Goal: Task Accomplishment & Management: Complete application form

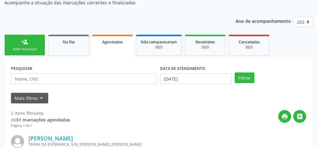
scroll to position [93, 0]
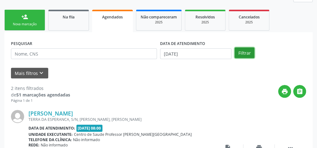
click at [244, 48] on button "Filtrar" at bounding box center [244, 53] width 20 height 11
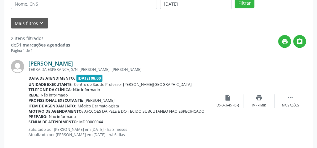
click at [73, 64] on link "Robson Olimpio da Silva" at bounding box center [50, 63] width 44 height 7
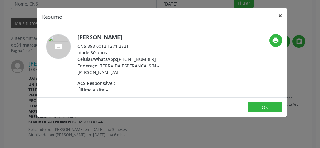
click at [279, 14] on button "×" at bounding box center [280, 15] width 13 height 15
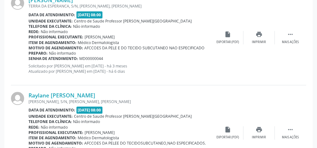
scroll to position [218, 0]
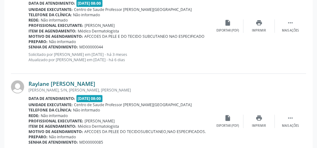
click at [74, 84] on link "Raylane Sofia da Silva Rodrigues" at bounding box center [61, 83] width 67 height 7
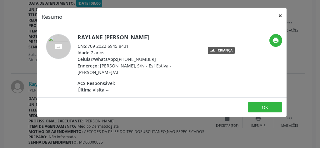
click at [280, 14] on button "×" at bounding box center [280, 15] width 13 height 15
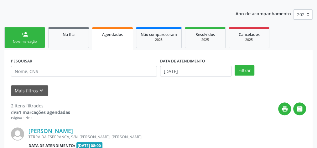
scroll to position [74, 0]
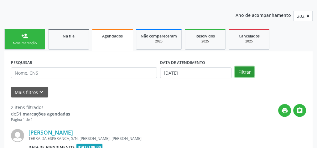
click at [249, 74] on button "Filtrar" at bounding box center [244, 72] width 20 height 11
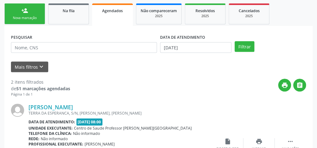
scroll to position [99, 0]
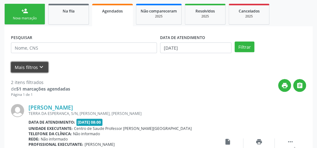
click at [38, 65] on icon "keyboard_arrow_down" at bounding box center [41, 67] width 7 height 7
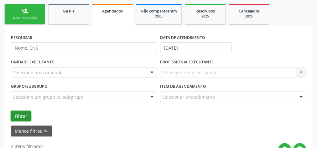
click at [18, 117] on button "Filtrar" at bounding box center [21, 116] width 20 height 11
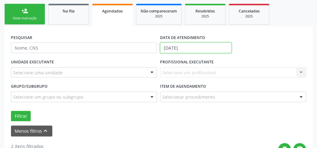
click at [208, 44] on input "06/10/2025" at bounding box center [195, 48] width 71 height 11
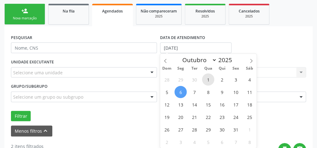
click at [206, 77] on span "1" at bounding box center [208, 80] width 12 height 12
type input "01/10/2025"
click at [207, 81] on span "1" at bounding box center [208, 80] width 12 height 12
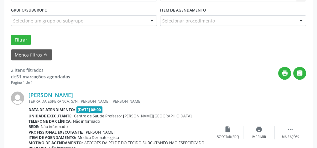
scroll to position [199, 0]
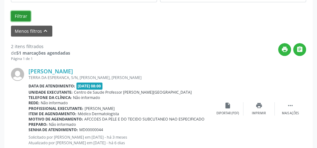
click at [22, 15] on button "Filtrar" at bounding box center [21, 16] width 20 height 11
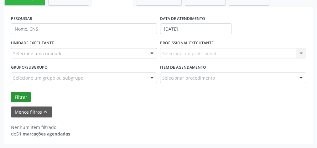
scroll to position [116, 0]
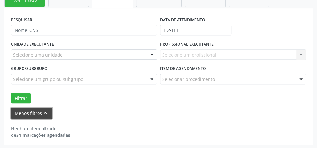
click at [38, 110] on button "Menos filtros keyboard_arrow_up" at bounding box center [31, 113] width 41 height 11
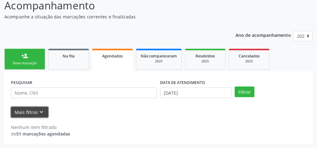
scroll to position [53, 0]
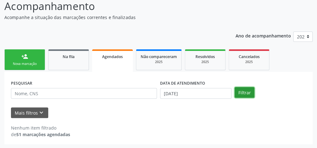
click at [246, 90] on button "Filtrar" at bounding box center [244, 92] width 20 height 11
click at [246, 93] on button "Filtrar" at bounding box center [244, 92] width 20 height 11
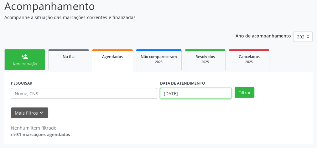
click at [164, 94] on input "01/10/2025" at bounding box center [195, 93] width 71 height 11
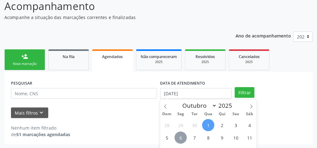
click at [182, 134] on span "6" at bounding box center [180, 138] width 12 height 12
type input "06/10/2025"
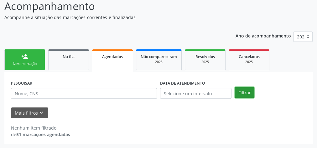
click at [241, 93] on button "Filtrar" at bounding box center [244, 92] width 20 height 11
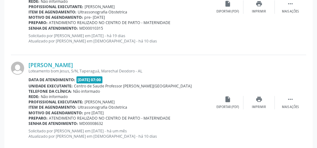
scroll to position [1500, 0]
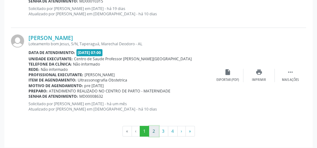
click at [154, 130] on button "2" at bounding box center [154, 131] width 10 height 11
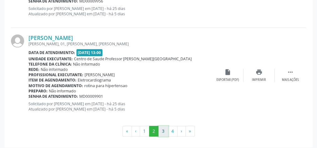
click at [164, 126] on button "3" at bounding box center [163, 131] width 10 height 11
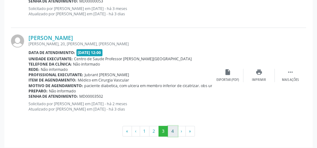
click at [173, 130] on button "4" at bounding box center [173, 131] width 10 height 11
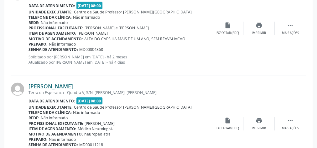
scroll to position [642, 0]
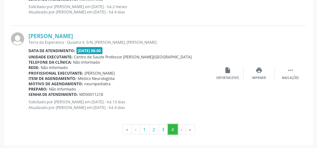
click at [173, 130] on button "4" at bounding box center [173, 129] width 10 height 11
click at [182, 131] on li "›" at bounding box center [181, 129] width 8 height 11
click at [180, 130] on li "›" at bounding box center [181, 129] width 8 height 11
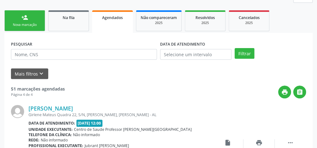
scroll to position [92, 0]
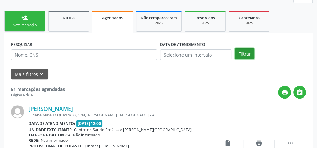
click at [243, 55] on button "Filtrar" at bounding box center [244, 53] width 20 height 11
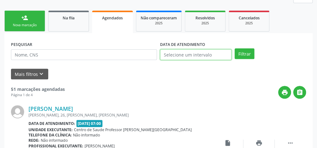
click at [191, 52] on input "text" at bounding box center [195, 54] width 71 height 11
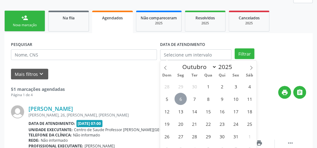
click at [176, 103] on span "6" at bounding box center [180, 99] width 12 height 12
type input "06/10/2025"
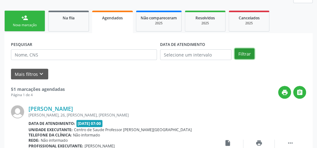
click at [247, 55] on button "Filtrar" at bounding box center [244, 53] width 20 height 11
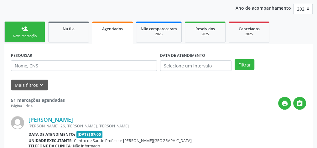
scroll to position [142, 0]
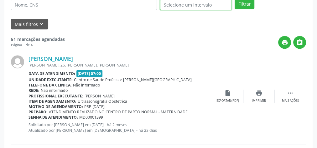
click at [206, 4] on input "text" at bounding box center [195, 4] width 71 height 11
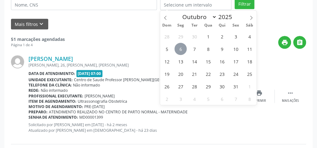
click at [180, 49] on span "6" at bounding box center [180, 49] width 12 height 12
type input "06/10/2025"
click at [180, 49] on span "6" at bounding box center [180, 49] width 12 height 12
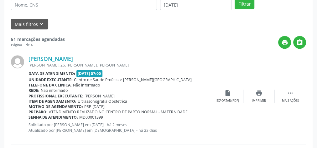
scroll to position [141, 0]
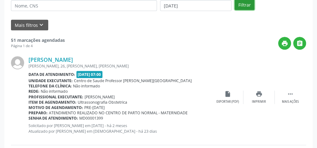
click at [248, 5] on button "Filtrar" at bounding box center [244, 4] width 20 height 11
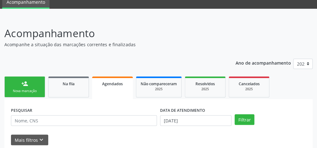
scroll to position [0, 0]
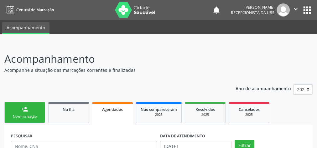
click at [24, 115] on div "Nova marcação" at bounding box center [24, 116] width 31 height 5
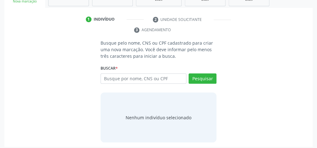
scroll to position [118, 0]
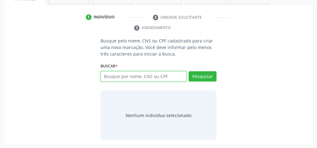
click at [134, 76] on input "text" at bounding box center [143, 76] width 86 height 11
type input "12655564820"
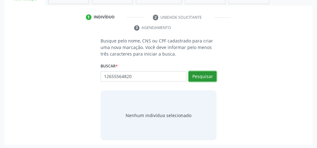
click at [200, 79] on button "Pesquisar" at bounding box center [202, 76] width 28 height 11
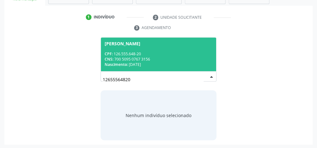
click at [154, 54] on div "CPF: 126.555.648-20" at bounding box center [158, 53] width 108 height 5
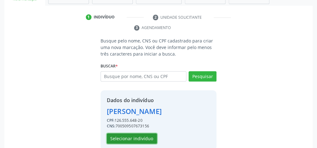
click at [119, 140] on button "Selecionar indivíduo" at bounding box center [132, 139] width 50 height 11
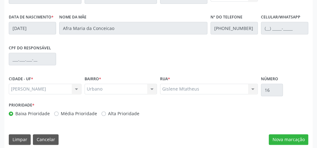
scroll to position [227, 0]
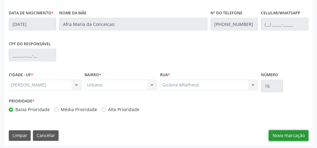
click at [289, 137] on button "Nova marcação" at bounding box center [287, 135] width 39 height 11
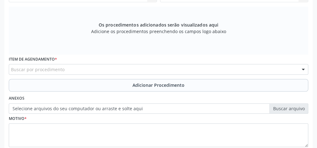
scroll to position [152, 0]
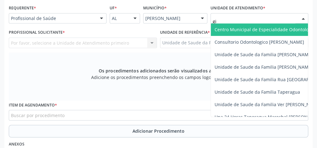
type input "gis"
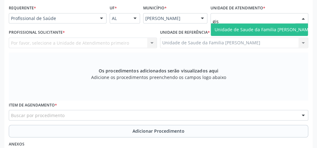
click at [272, 27] on span "Unidade de Saude da Familia [PERSON_NAME]" at bounding box center [263, 30] width 98 height 6
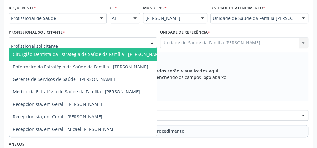
click at [149, 44] on div at bounding box center [151, 43] width 9 height 11
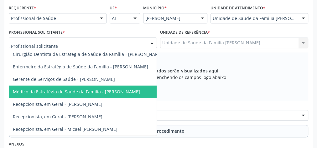
click at [105, 90] on span "Médico da Estratégia de Saúde da Família - [PERSON_NAME]" at bounding box center [76, 92] width 127 height 6
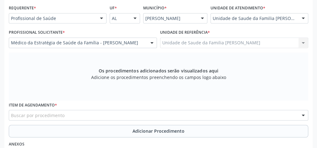
scroll to position [202, 0]
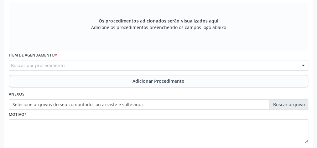
click at [149, 63] on div "Buscar por procedimento" at bounding box center [158, 65] width 299 height 11
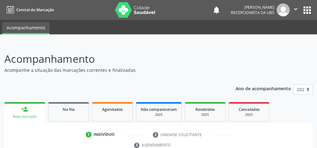
scroll to position [118, 0]
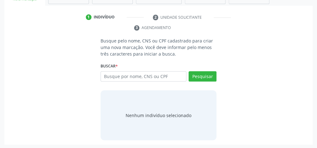
click at [132, 75] on input "text" at bounding box center [143, 76] width 86 height 11
type input "12655564820"
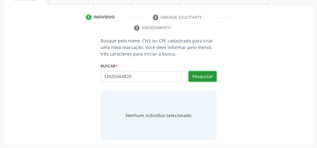
click at [213, 78] on button "Pesquisar" at bounding box center [202, 76] width 28 height 11
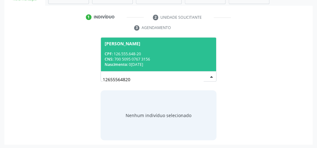
click at [179, 57] on div "CNS: 700 5095 0767 3156" at bounding box center [158, 59] width 108 height 5
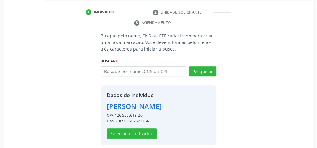
scroll to position [127, 0]
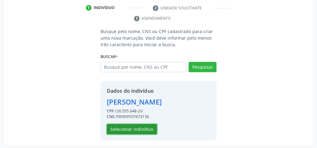
click at [125, 125] on button "Selecionar indivíduo" at bounding box center [132, 129] width 50 height 11
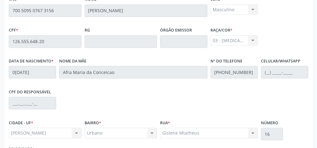
scroll to position [227, 0]
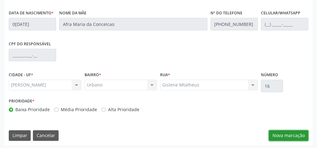
click at [285, 135] on button "Nova marcação" at bounding box center [287, 135] width 39 height 11
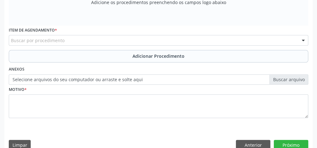
scroll to position [152, 0]
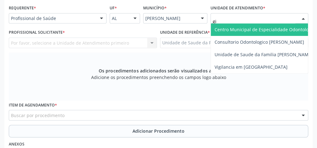
type input "gis"
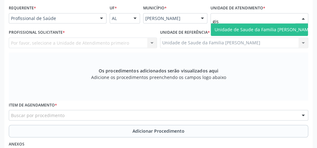
click at [256, 28] on span "Unidade de Saude da Familia [PERSON_NAME]" at bounding box center [263, 30] width 98 height 6
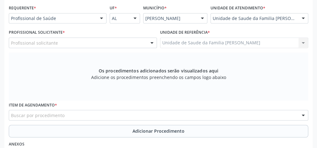
click at [151, 40] on div at bounding box center [151, 43] width 9 height 11
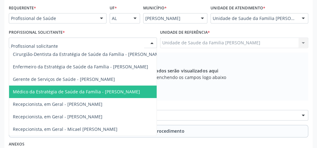
click at [111, 88] on span "Médico da Estratégia de Saúde da Família - [PERSON_NAME]" at bounding box center [88, 92] width 158 height 13
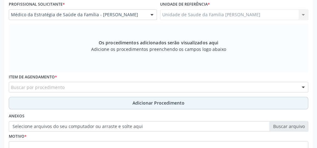
scroll to position [202, 0]
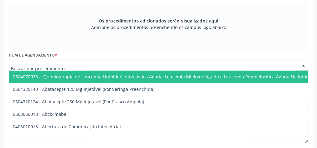
click at [130, 68] on div at bounding box center [158, 65] width 299 height 11
click at [130, 65] on input "text" at bounding box center [153, 68] width 284 height 13
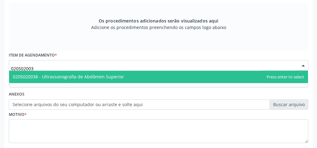
type input "0205020038"
click at [113, 79] on span "0205020038 - Ultrassonografia de Abdômen Superior" at bounding box center [68, 77] width 111 height 6
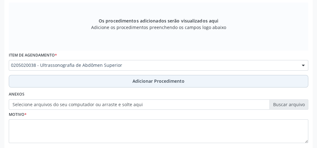
click at [161, 85] on button "Adicionar Procedimento" at bounding box center [158, 81] width 299 height 13
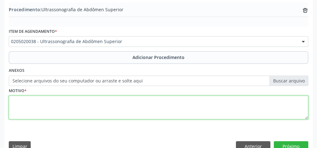
click at [130, 108] on textarea at bounding box center [158, 108] width 299 height 24
type textarea "hepatograma alterado"
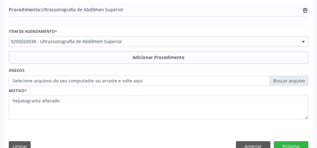
click at [297, 79] on label "Selecione arquivos do seu computador ou arraste e solte aqui" at bounding box center [158, 81] width 299 height 11
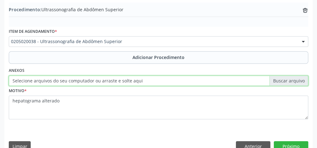
click at [297, 79] on input "Selecione arquivos do seu computador ou arraste e solte aqui" at bounding box center [158, 81] width 299 height 11
type input "C:\fakepath\abdom.jpeg"
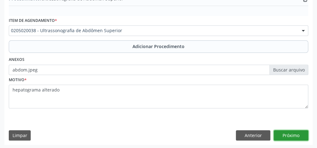
click at [284, 135] on button "Próximo" at bounding box center [290, 135] width 34 height 11
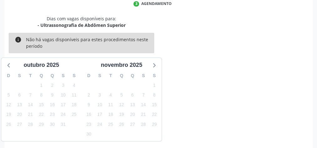
scroll to position [166, 0]
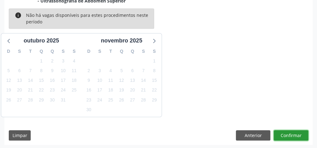
click at [296, 134] on button "Confirmar" at bounding box center [290, 135] width 34 height 11
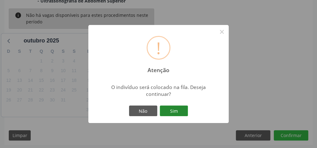
click at [179, 111] on button "Sim" at bounding box center [174, 111] width 28 height 11
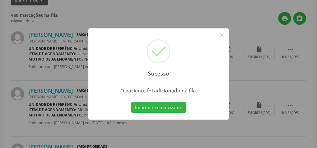
scroll to position [66, 0]
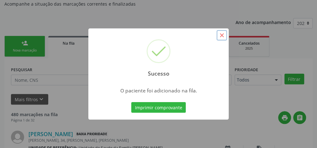
click at [220, 36] on button "×" at bounding box center [221, 35] width 11 height 11
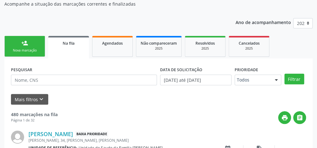
click at [29, 46] on link "person_add Nova marcação" at bounding box center [24, 46] width 41 height 21
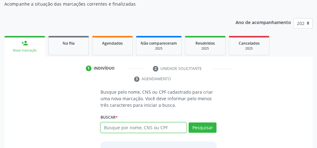
click at [145, 125] on input "text" at bounding box center [143, 128] width 86 height 11
type input "56437340444"
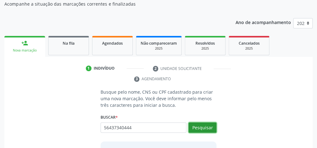
click at [210, 127] on button "Pesquisar" at bounding box center [202, 128] width 28 height 11
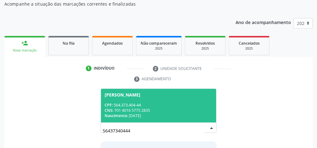
click at [166, 115] on div "Nascimento: 26/05/1952" at bounding box center [158, 115] width 108 height 5
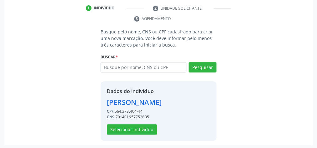
scroll to position [127, 0]
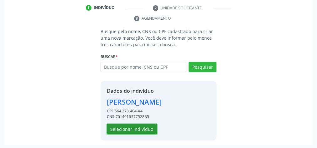
click at [144, 132] on button "Selecionar indivíduo" at bounding box center [132, 129] width 50 height 11
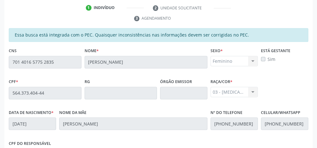
scroll to position [227, 0]
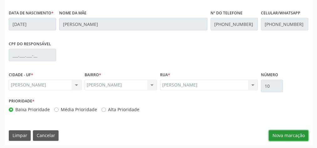
click at [285, 136] on button "Nova marcação" at bounding box center [287, 135] width 39 height 11
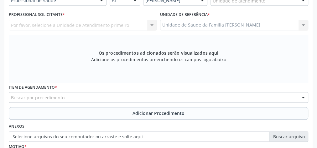
scroll to position [127, 0]
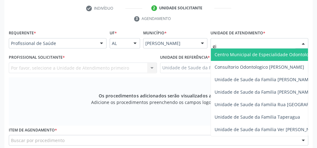
type input "gis"
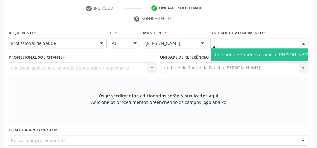
click at [244, 53] on span "Unidade de Saude da Familia [PERSON_NAME]" at bounding box center [263, 55] width 98 height 6
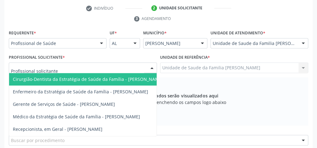
click at [151, 69] on div at bounding box center [151, 68] width 9 height 11
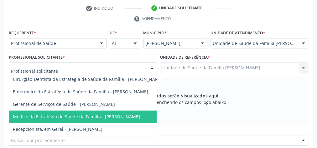
click at [134, 114] on span "Médico da Estratégia de Saúde da Família - [PERSON_NAME]" at bounding box center [76, 117] width 127 height 6
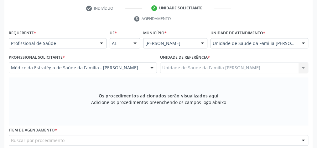
scroll to position [202, 0]
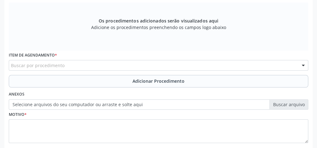
click at [111, 63] on div "Buscar por procedimento" at bounding box center [158, 65] width 299 height 11
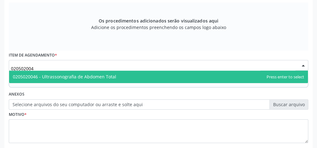
type input "0205020046"
click at [109, 77] on span "0205020046 - Ultrassonografia de Abdomen Total" at bounding box center [64, 77] width 103 height 6
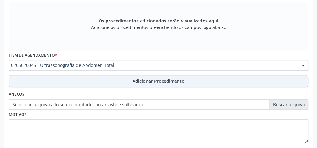
click at [145, 82] on span "Adicionar Procedimento" at bounding box center [158, 81] width 52 height 7
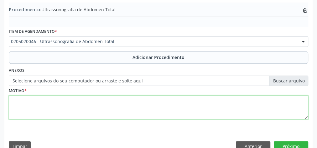
click at [127, 114] on textarea at bounding box center [158, 108] width 299 height 24
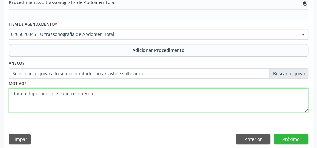
scroll to position [213, 0]
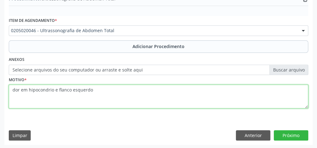
type textarea "dor em hipocondrio e flanco esquerdo"
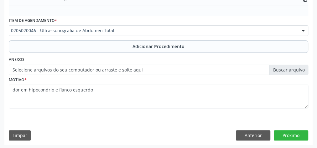
click at [299, 70] on label "Selecione arquivos do seu computador ou arraste e solte aqui" at bounding box center [158, 70] width 299 height 11
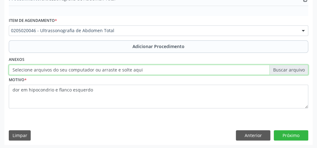
click at [299, 70] on input "Selecione arquivos do seu computador ou arraste e solte aqui" at bounding box center [158, 70] width 299 height 11
type input "C:\fakepath\abdm tal.jpeg"
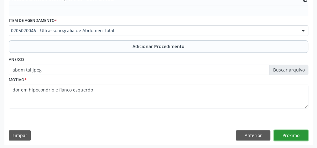
click at [299, 135] on button "Próximo" at bounding box center [290, 135] width 34 height 11
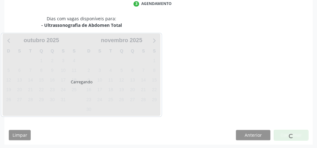
scroll to position [166, 0]
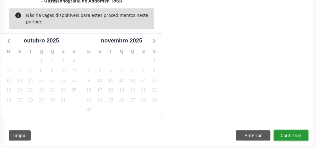
click at [299, 135] on button "Confirmar" at bounding box center [290, 135] width 34 height 11
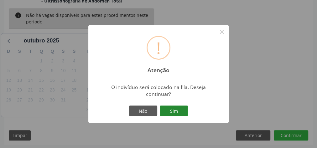
click at [183, 114] on button "Sim" at bounding box center [174, 111] width 28 height 11
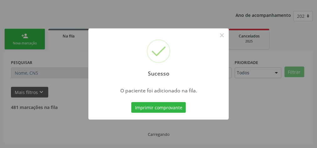
scroll to position [66, 0]
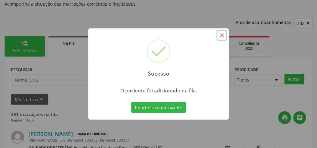
click at [221, 34] on button "×" at bounding box center [221, 35] width 11 height 11
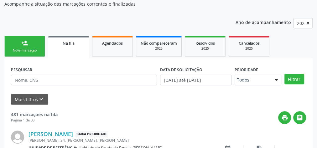
click at [28, 46] on div "person_add" at bounding box center [24, 43] width 7 height 7
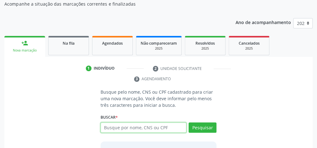
click at [169, 127] on input "text" at bounding box center [143, 128] width 86 height 11
type input "07000833408"
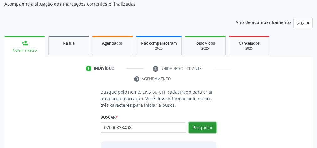
click at [209, 124] on button "Pesquisar" at bounding box center [202, 128] width 28 height 11
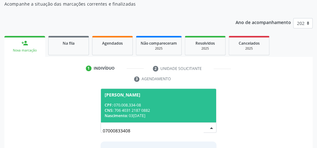
click at [165, 107] on div "CPF: 070.008.334-08" at bounding box center [158, 105] width 108 height 5
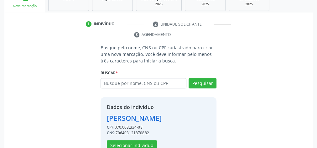
scroll to position [137, 0]
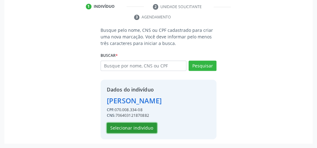
click at [131, 126] on button "Selecionar indivíduo" at bounding box center [132, 128] width 50 height 11
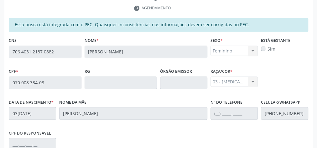
scroll to position [227, 0]
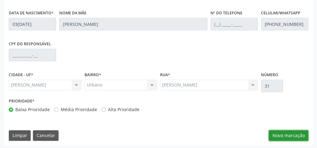
click at [297, 132] on button "Nova marcação" at bounding box center [287, 135] width 39 height 11
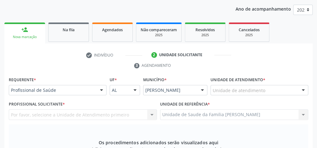
scroll to position [102, 0]
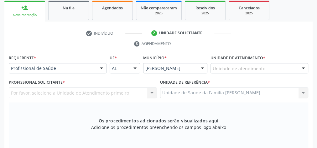
click at [302, 68] on div at bounding box center [302, 69] width 9 height 11
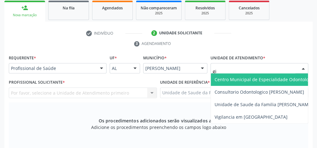
type input "gis"
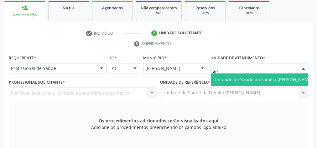
click at [275, 77] on span "Unidade de Saude da Familia [PERSON_NAME]" at bounding box center [263, 80] width 98 height 6
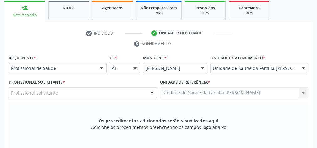
click at [148, 96] on div "Profissional solicitante Cirurgião-Dentista da Estratégia de Saúde da Família -…" at bounding box center [83, 93] width 148 height 11
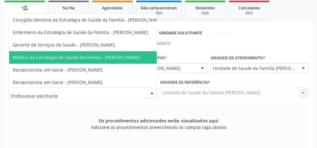
click at [135, 57] on span "Médico da Estratégia de Saúde da Família - [PERSON_NAME]" at bounding box center [76, 57] width 127 height 6
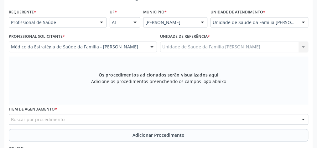
scroll to position [202, 0]
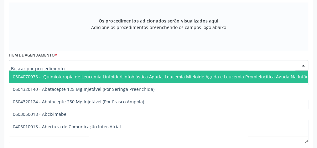
click at [135, 60] on div at bounding box center [158, 65] width 299 height 11
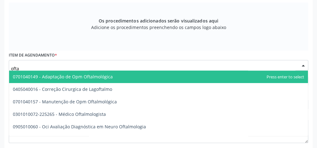
type input "oftal"
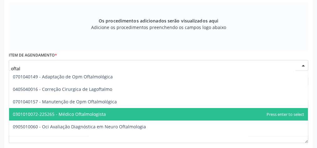
click at [104, 114] on span "0301010072-225265 - Médico Oftalmologista" at bounding box center [59, 114] width 93 height 6
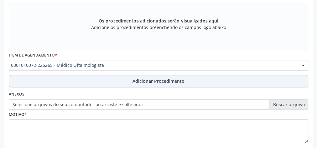
click at [146, 79] on span "Adicionar Procedimento" at bounding box center [158, 81] width 52 height 7
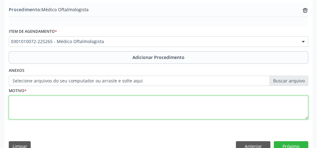
click at [132, 113] on textarea at bounding box center [158, 108] width 299 height 24
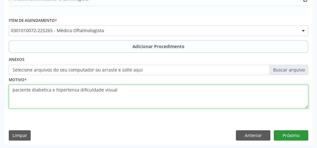
type textarea "paciente diabetica e hipertensa dificuldade visual"
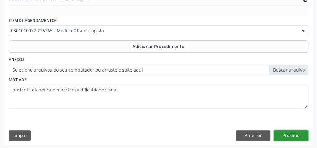
click at [281, 136] on button "Próximo" at bounding box center [290, 135] width 34 height 11
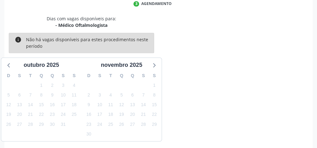
scroll to position [166, 0]
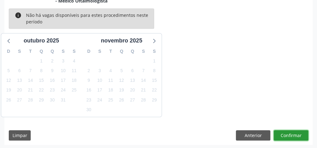
click at [281, 136] on button "Confirmar" at bounding box center [290, 135] width 34 height 11
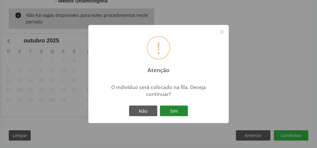
click at [185, 112] on button "Sim" at bounding box center [174, 111] width 28 height 11
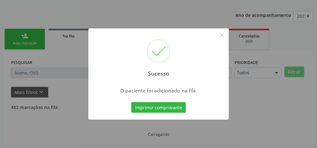
scroll to position [66, 0]
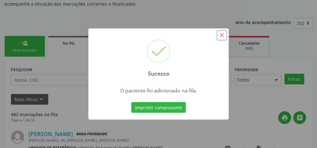
click at [222, 36] on button "×" at bounding box center [221, 35] width 11 height 11
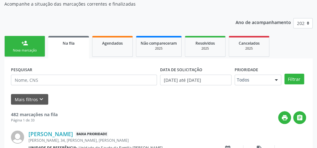
click at [24, 52] on div "Nova marcação" at bounding box center [24, 50] width 31 height 5
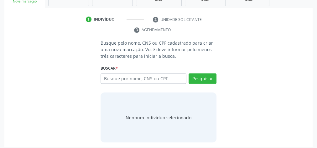
scroll to position [116, 0]
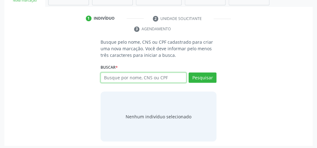
click at [140, 77] on input "text" at bounding box center [143, 78] width 86 height 11
type input "706505395309496"
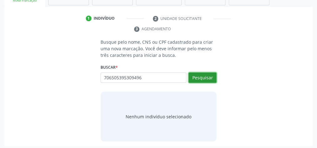
click at [204, 74] on button "Pesquisar" at bounding box center [202, 78] width 28 height 11
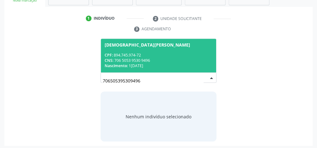
click at [170, 55] on div "CPF: 894.745.974-72" at bounding box center [158, 55] width 108 height 5
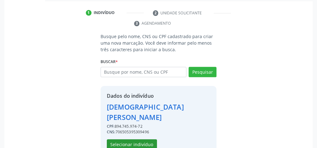
scroll to position [127, 0]
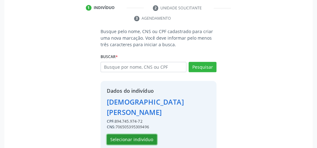
click at [138, 135] on button "Selecionar indivíduo" at bounding box center [132, 140] width 50 height 11
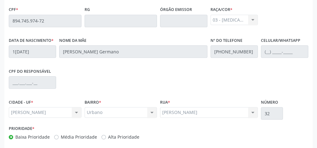
scroll to position [227, 0]
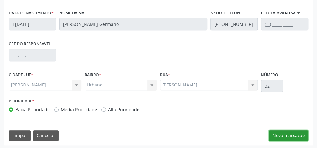
click at [284, 131] on button "Nova marcação" at bounding box center [287, 135] width 39 height 11
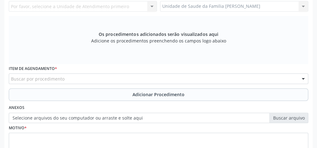
scroll to position [127, 0]
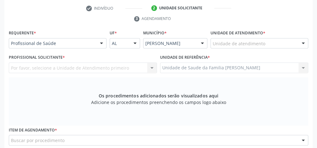
click at [268, 43] on div "Unidade de atendimento" at bounding box center [259, 43] width 98 height 11
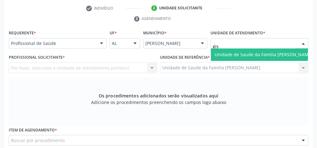
click at [263, 55] on span "Unidade de Saude da Familia [PERSON_NAME]" at bounding box center [263, 55] width 98 height 6
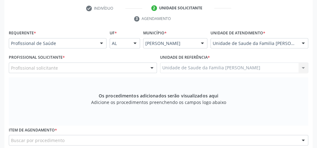
click at [151, 67] on div at bounding box center [151, 68] width 9 height 11
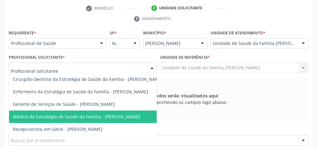
click at [112, 114] on span "Médico da Estratégia de Saúde da Família - [PERSON_NAME]" at bounding box center [76, 117] width 127 height 6
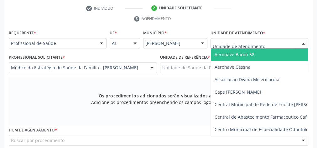
click at [303, 43] on div at bounding box center [302, 43] width 9 height 11
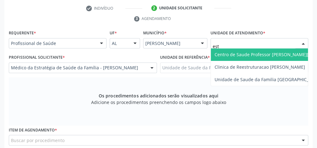
type input "esta"
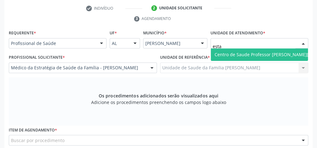
click at [283, 53] on span "Centro de Saude Professor [PERSON_NAME][GEOGRAPHIC_DATA]" at bounding box center [282, 55] width 136 height 6
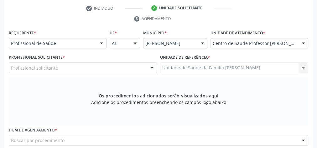
click at [148, 69] on div at bounding box center [151, 68] width 9 height 11
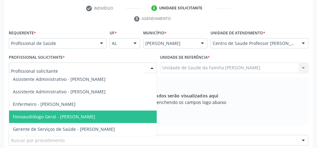
click at [130, 68] on input "text" at bounding box center [77, 71] width 133 height 13
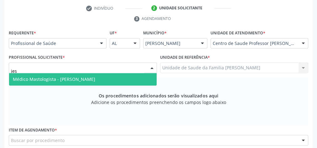
type input "jess"
click at [108, 81] on span "Médico Mastologista - Jessica Moreira Cavalcante" at bounding box center [82, 79] width 147 height 13
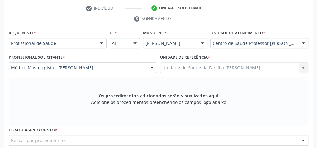
scroll to position [227, 0]
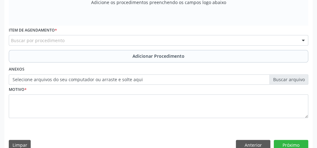
click at [123, 38] on div "Buscar por procedimento" at bounding box center [158, 40] width 299 height 11
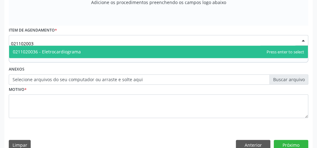
type input "0211020036"
click at [77, 53] on span "0211020036 - Eletrocardiograma" at bounding box center [47, 52] width 68 height 6
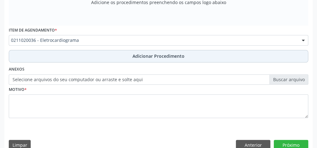
click at [161, 56] on span "Adicionar Procedimento" at bounding box center [158, 56] width 52 height 7
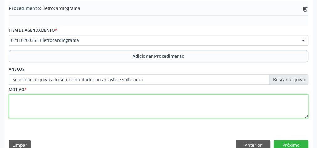
click at [132, 105] on textarea at bounding box center [158, 106] width 299 height 24
type textarea "pre operatorio"
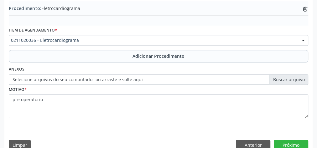
click at [283, 76] on label "Selecione arquivos do seu computador ou arraste e solte aqui" at bounding box center [158, 79] width 299 height 11
click at [283, 76] on input "Selecione arquivos do seu computador ou arraste e solte aqui" at bounding box center [158, 79] width 299 height 11
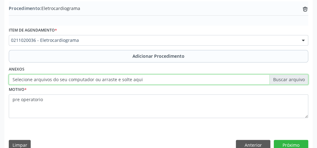
type input "C:\fakepath\eletro.jpeg"
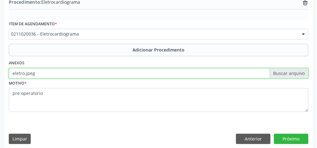
scroll to position [213, 0]
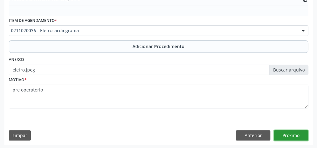
click at [297, 135] on button "Próximo" at bounding box center [290, 135] width 34 height 11
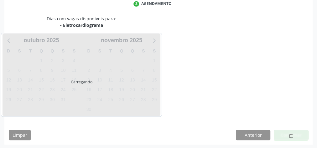
scroll to position [166, 0]
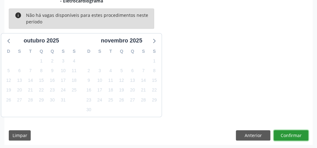
click at [297, 135] on button "Confirmar" at bounding box center [290, 135] width 34 height 11
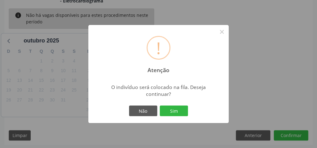
drag, startPoint x: 185, startPoint y: 111, endPoint x: 179, endPoint y: 110, distance: 5.4
click at [184, 111] on button "Sim" at bounding box center [174, 111] width 28 height 11
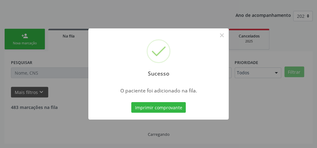
scroll to position [66, 0]
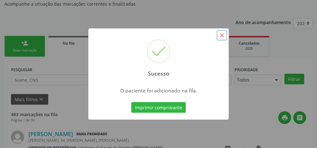
click at [225, 32] on button "×" at bounding box center [221, 35] width 11 height 11
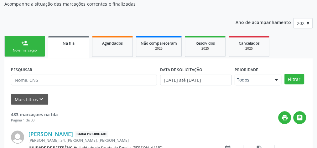
click at [23, 49] on div "Nova marcação" at bounding box center [24, 50] width 31 height 5
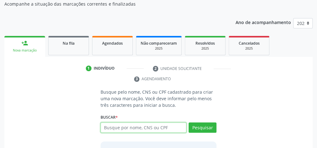
click at [141, 128] on input "text" at bounding box center [143, 128] width 86 height 11
type input "89474597472"
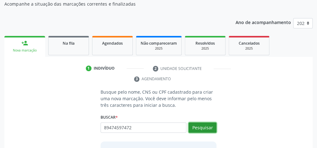
click at [208, 126] on button "Pesquisar" at bounding box center [202, 128] width 28 height 11
type input "89474597472"
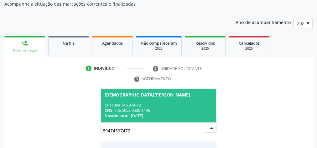
click at [150, 99] on span "Cristiane Gonzaga Germano CPF: 894.745.974-72 CNS: 706 5053 9530 9496 Nasciment…" at bounding box center [158, 105] width 115 height 33
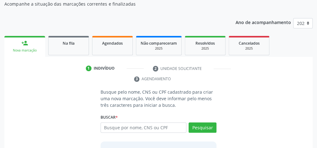
scroll to position [127, 0]
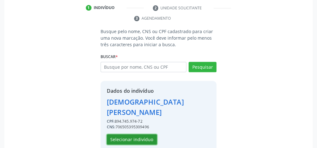
click at [144, 135] on button "Selecionar indivíduo" at bounding box center [132, 140] width 50 height 11
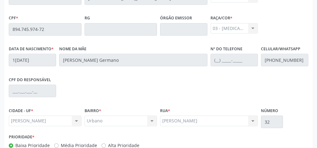
scroll to position [227, 0]
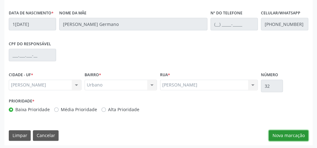
click at [284, 133] on button "Nova marcação" at bounding box center [287, 135] width 39 height 11
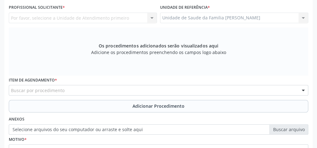
scroll to position [127, 0]
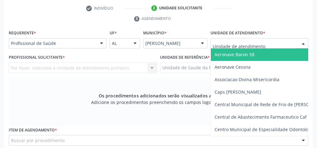
click at [303, 43] on div at bounding box center [302, 43] width 9 height 11
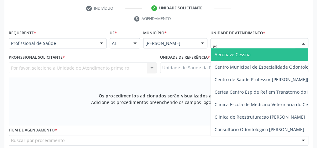
type input "est"
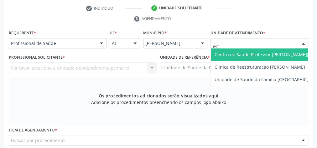
click at [286, 54] on span "Centro de Saude Professor [PERSON_NAME][GEOGRAPHIC_DATA]" at bounding box center [282, 55] width 136 height 6
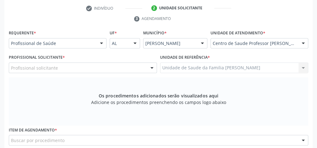
click at [131, 67] on div "Profissional solicitante" at bounding box center [83, 68] width 148 height 11
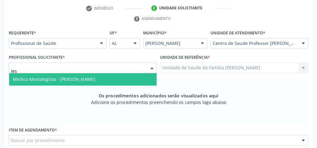
type input "jess"
click at [95, 80] on span "Médico Mastologista - Jessica Moreira Cavalcante" at bounding box center [54, 79] width 82 height 6
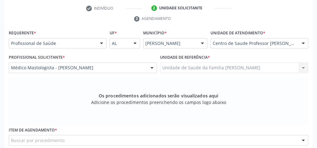
scroll to position [202, 0]
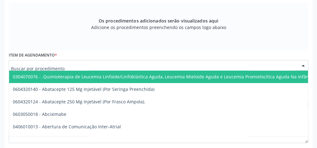
click at [105, 66] on div at bounding box center [158, 65] width 299 height 11
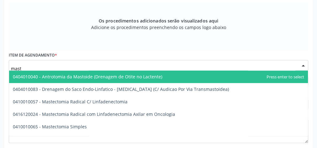
type input "masto"
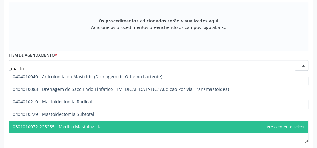
click at [92, 125] on span "0301010072-225255 - Médico Mastologista" at bounding box center [57, 127] width 89 height 6
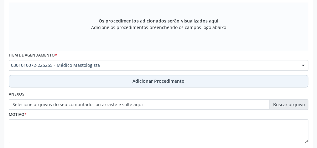
click at [164, 78] on span "Adicionar Procedimento" at bounding box center [158, 81] width 52 height 7
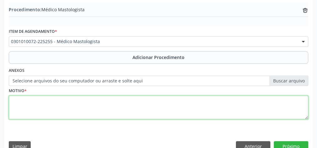
click at [154, 106] on textarea at bounding box center [158, 108] width 299 height 24
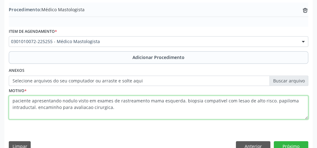
type textarea "paciente apresentando nodulo visto em exames de rastreamento mama esquerda. bio…"
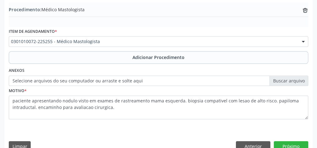
click at [297, 78] on label "Selecione arquivos do seu computador ou arraste e solte aqui" at bounding box center [158, 81] width 299 height 11
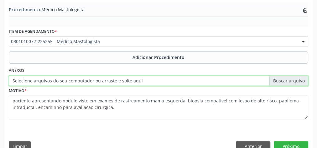
click at [297, 78] on input "Selecione arquivos do seu computador ou arraste e solte aqui" at bounding box center [158, 81] width 299 height 11
type input "C:\fakepath\mastologista.jpeg"
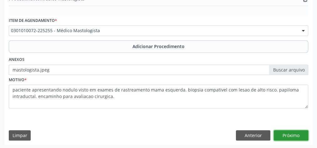
click at [293, 135] on button "Próximo" at bounding box center [290, 135] width 34 height 11
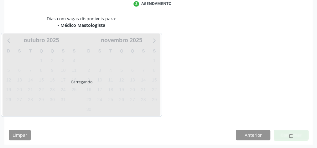
scroll to position [166, 0]
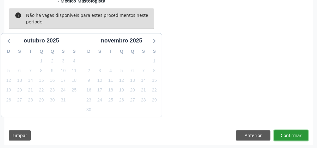
click at [293, 135] on button "Confirmar" at bounding box center [290, 135] width 34 height 11
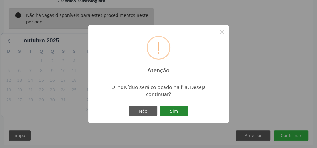
click at [179, 114] on button "Sim" at bounding box center [174, 111] width 28 height 11
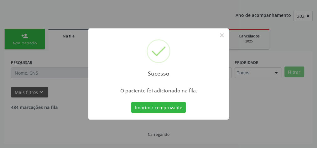
scroll to position [66, 0]
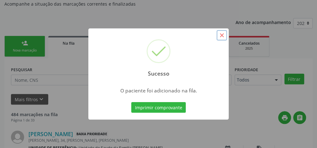
click at [223, 35] on button "×" at bounding box center [221, 35] width 11 height 11
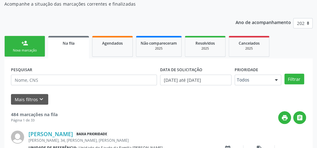
click at [28, 50] on div "Nova marcação" at bounding box center [24, 50] width 31 height 5
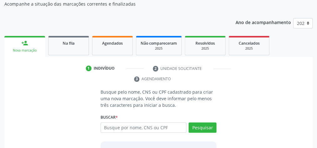
click at [141, 74] on li "3 Agendamento" at bounding box center [158, 79] width 58 height 11
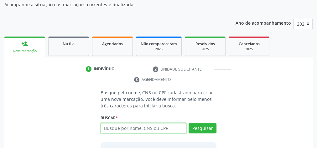
click at [175, 129] on input "text" at bounding box center [143, 128] width 86 height 11
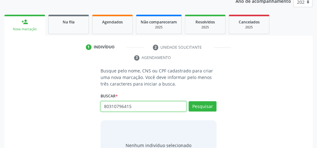
scroll to position [116, 0]
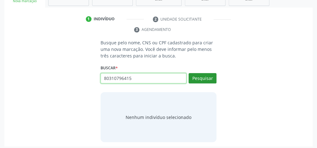
type input "80310796415"
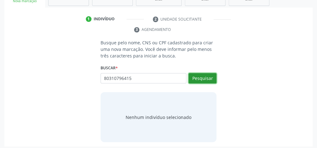
click at [205, 77] on button "Pesquisar" at bounding box center [202, 78] width 28 height 11
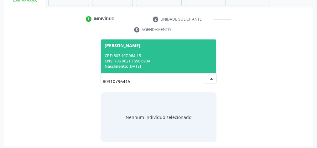
click at [180, 53] on div "CPF: 803.107.964-15" at bounding box center [158, 55] width 108 height 5
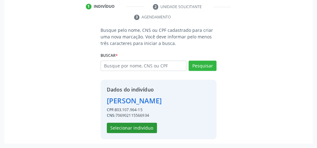
scroll to position [137, 0]
click at [127, 128] on button "Selecionar indivíduo" at bounding box center [132, 128] width 50 height 11
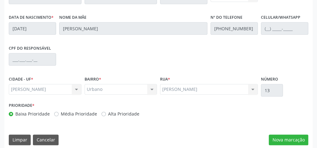
scroll to position [227, 0]
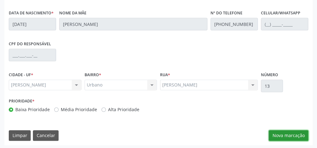
click at [287, 136] on button "Nova marcação" at bounding box center [287, 135] width 39 height 11
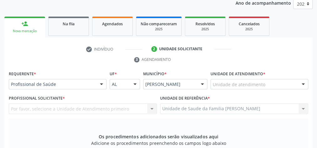
scroll to position [52, 0]
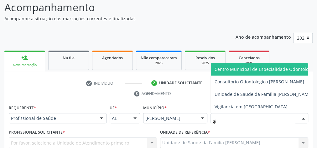
type input "gis"
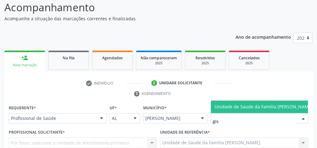
click at [257, 104] on span "Unidade de Saude da Familia [PERSON_NAME]" at bounding box center [263, 107] width 98 height 6
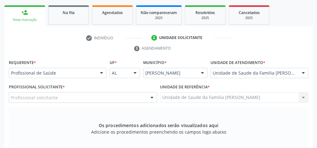
scroll to position [102, 0]
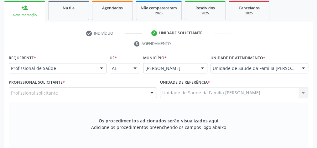
click at [150, 96] on div at bounding box center [151, 93] width 9 height 11
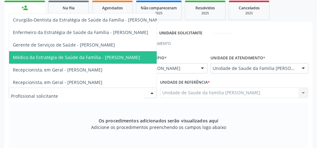
click at [138, 58] on span "Médico da Estratégia de Saúde da Família - [PERSON_NAME]" at bounding box center [76, 57] width 127 height 6
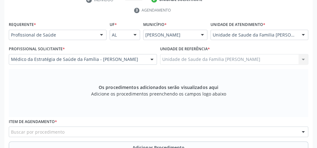
scroll to position [202, 0]
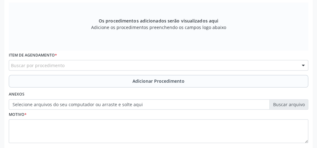
click at [140, 69] on div "Buscar por procedimento 0304070076 - .Quimioterapia de Leucemia Linfoide/Linfob…" at bounding box center [158, 65] width 299 height 11
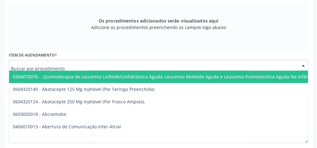
click at [140, 68] on input "text" at bounding box center [153, 68] width 284 height 13
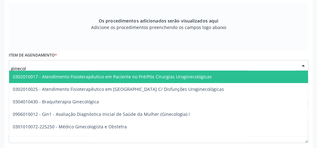
type input "ginecolo"
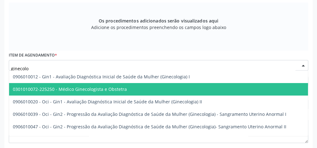
click at [126, 85] on span "0301010072-225250 - Médico Ginecologista e Obstetra" at bounding box center [186, 89] width 354 height 13
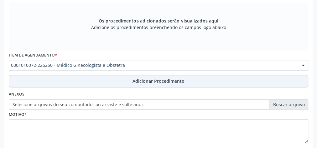
click at [145, 81] on span "Adicionar Procedimento" at bounding box center [158, 81] width 52 height 7
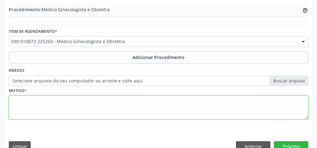
click at [128, 113] on textarea at bounding box center [158, 108] width 299 height 24
type textarea "transtornos da menopausa."
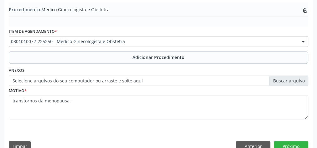
click at [292, 83] on label "Selecione arquivos do seu computador ou arraste e solte aqui" at bounding box center [158, 81] width 299 height 11
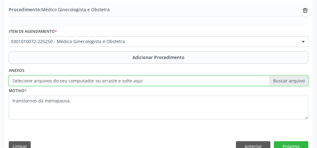
click at [292, 83] on input "Selecione arquivos do seu computador ou arraste e solte aqui" at bounding box center [158, 81] width 299 height 11
type input "C:\fakepath\ginecologia.jpeg"
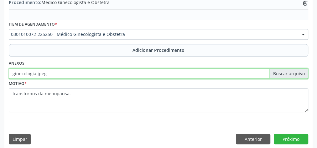
scroll to position [213, 0]
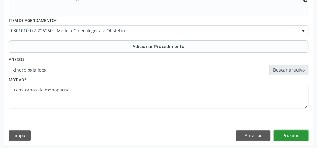
click at [296, 133] on button "Próximo" at bounding box center [290, 135] width 34 height 11
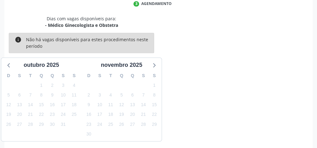
scroll to position [166, 0]
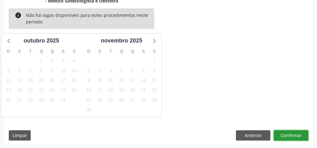
click at [292, 133] on button "Confirmar" at bounding box center [290, 135] width 34 height 11
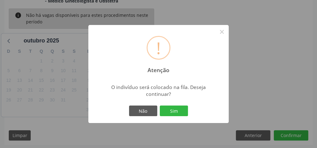
click at [179, 117] on div "Não Sim" at bounding box center [158, 110] width 62 height 13
click at [179, 114] on button "Sim" at bounding box center [174, 111] width 28 height 11
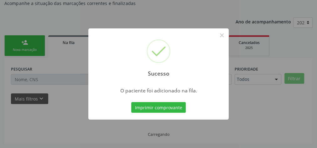
scroll to position [66, 0]
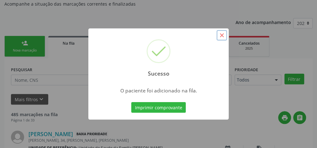
click at [220, 35] on button "×" at bounding box center [221, 35] width 11 height 11
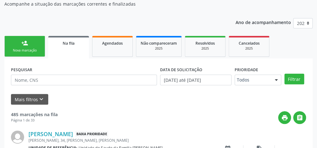
click at [38, 50] on div "Nova marcação" at bounding box center [24, 50] width 31 height 5
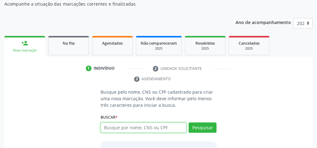
click at [168, 128] on input "text" at bounding box center [143, 128] width 86 height 11
click at [171, 123] on input "text" at bounding box center [143, 128] width 86 height 11
type input "&"
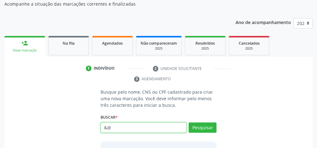
type input "&"
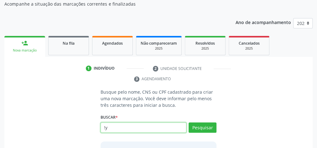
type input "!"
type input "("
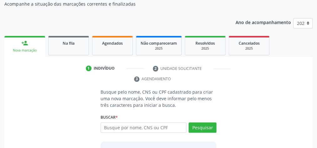
click at [231, 12] on div "Acompanhamento Acompanhe a situação das marcações correntes e finalizadas Relat…" at bounding box center [158, 90] width 308 height 211
click at [136, 129] on input "text" at bounding box center [143, 128] width 86 height 11
type input "&"
type input "*"
type input "!"
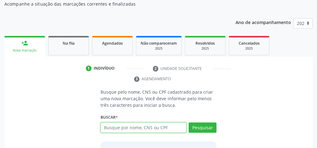
type input "("
type input "@"
type input ")"
type input "("
type input "$"
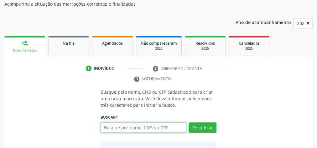
type input "("
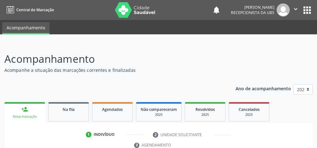
scroll to position [66, 0]
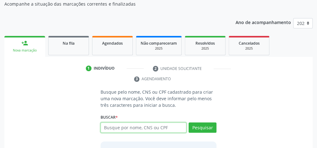
drag, startPoint x: 0, startPoint y: 0, endPoint x: 153, endPoint y: 126, distance: 198.7
click at [153, 126] on input "text" at bounding box center [143, 128] width 86 height 11
type input "("
click at [160, 127] on input "text" at bounding box center [143, 128] width 86 height 11
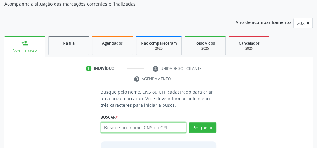
type input "9"
click at [157, 127] on input "text" at bounding box center [143, 128] width 86 height 11
type input "72542012415"
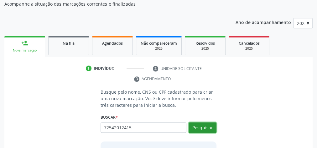
click at [208, 123] on button "Pesquisar" at bounding box center [202, 128] width 28 height 11
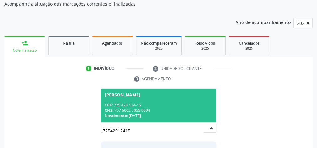
click at [177, 109] on div "CNS: 707 6002 7055 9694" at bounding box center [158, 110] width 108 height 5
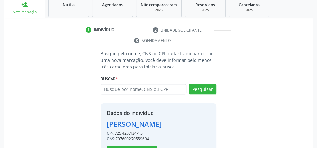
scroll to position [137, 0]
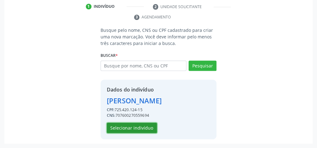
click at [149, 129] on button "Selecionar indivíduo" at bounding box center [132, 128] width 50 height 11
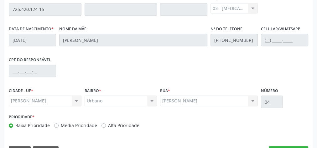
scroll to position [227, 0]
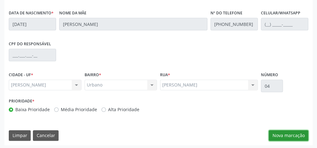
click at [291, 136] on button "Nova marcação" at bounding box center [287, 135] width 39 height 11
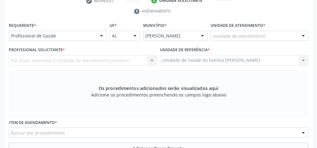
scroll to position [127, 0]
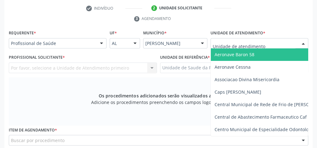
click at [276, 42] on div at bounding box center [259, 43] width 98 height 11
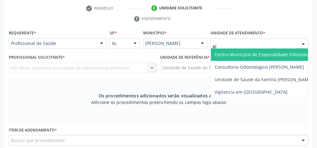
type input "gis"
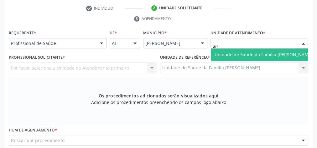
click at [274, 54] on span "Unidade de Saude da Familia [PERSON_NAME]" at bounding box center [263, 55] width 98 height 6
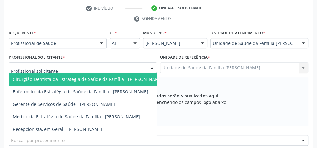
click at [150, 65] on div at bounding box center [151, 68] width 9 height 11
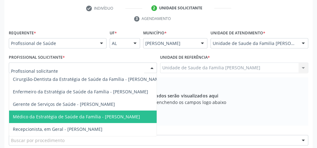
click at [106, 119] on span "Médico da Estratégia de Saúde da Família - [PERSON_NAME]" at bounding box center [76, 117] width 127 height 6
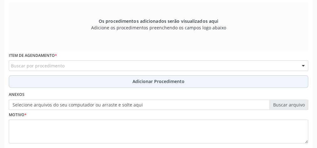
scroll to position [202, 0]
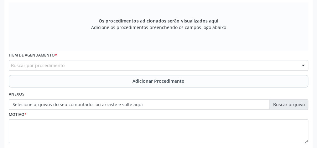
click at [141, 65] on div "Buscar por procedimento" at bounding box center [158, 65] width 299 height 11
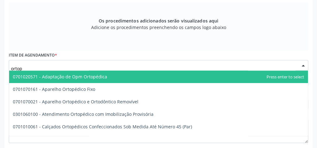
type input "ortope"
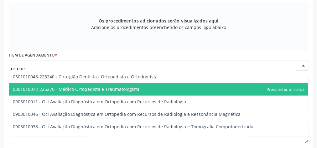
click at [123, 89] on span "0301010072-225270 - Médico Ortopedista e Traumatologista" at bounding box center [76, 89] width 126 height 6
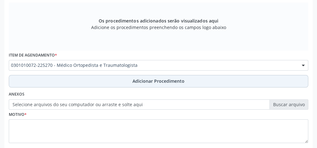
click at [164, 76] on button "Adicionar Procedimento" at bounding box center [158, 81] width 299 height 13
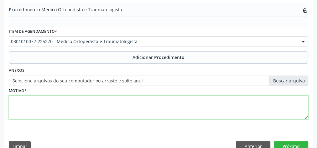
click at [138, 106] on textarea at bounding box center [158, 108] width 299 height 24
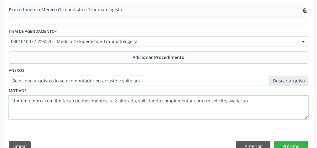
type textarea "dor em ombro, com limitacao de movimentos, usg alterada, solicitando complement…"
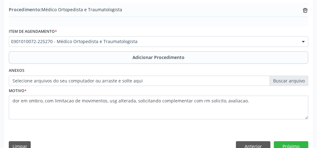
click at [292, 83] on label "Selecione arquivos do seu computador ou arraste e solte aqui" at bounding box center [158, 81] width 299 height 11
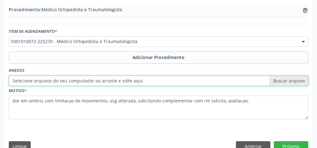
click at [292, 83] on input "Selecione arquivos do seu computador ou arraste e solte aqui" at bounding box center [158, 81] width 299 height 11
type input "C:\fakepath\ortopdista.jpeg"
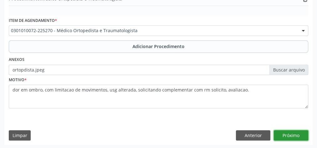
click at [290, 132] on button "Próximo" at bounding box center [290, 135] width 34 height 11
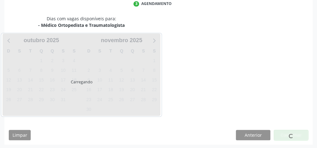
scroll to position [166, 0]
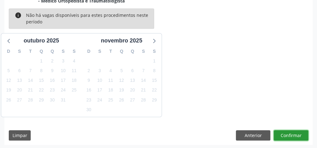
click at [290, 132] on button "Confirmar" at bounding box center [290, 135] width 34 height 11
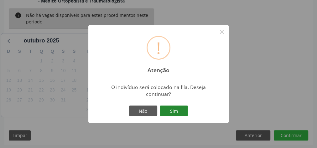
click at [169, 112] on button "Sim" at bounding box center [174, 111] width 28 height 11
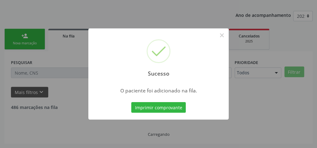
scroll to position [66, 0]
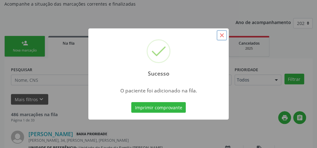
click at [223, 39] on button "×" at bounding box center [221, 35] width 11 height 11
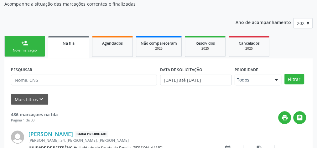
click at [33, 44] on link "person_add Nova marcação" at bounding box center [24, 46] width 41 height 21
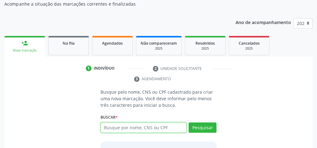
click at [132, 126] on input "text" at bounding box center [143, 128] width 86 height 11
click at [58, 62] on div "1 Indivíduo 2 Unidade solicitante 3 Agendamento Busque pelo nome, CNS ou CPF ca…" at bounding box center [158, 126] width 308 height 139
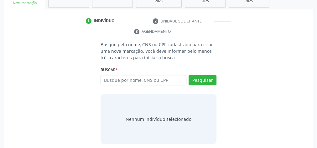
scroll to position [118, 0]
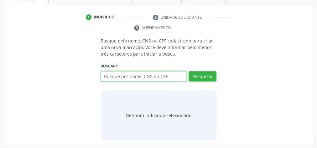
click at [149, 78] on input "text" at bounding box center [143, 76] width 86 height 11
type input "10426664400"
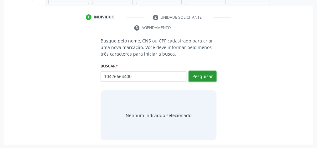
click at [207, 72] on button "Pesquisar" at bounding box center [202, 76] width 28 height 11
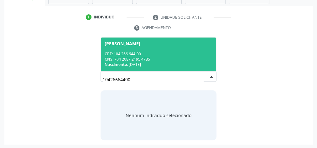
click at [175, 64] on div "Nascimento: 22/02/1981" at bounding box center [158, 64] width 108 height 5
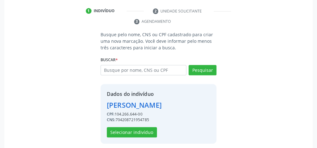
scroll to position [127, 0]
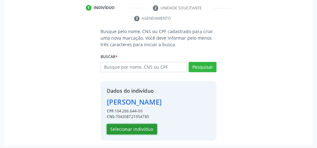
click at [147, 126] on button "Selecionar indivíduo" at bounding box center [132, 129] width 50 height 11
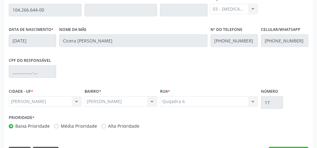
scroll to position [227, 0]
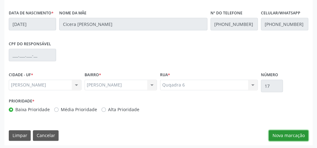
click at [287, 132] on button "Nova marcação" at bounding box center [287, 135] width 39 height 11
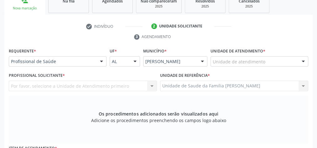
scroll to position [102, 0]
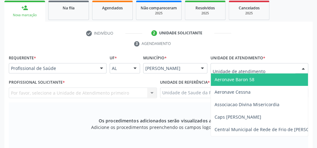
click at [274, 66] on div at bounding box center [259, 68] width 98 height 11
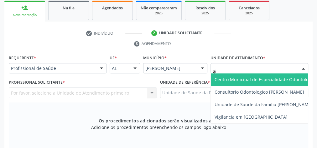
type input "gis"
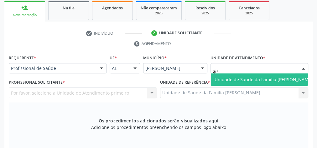
click at [257, 81] on span "Unidade de Saude da Familia [PERSON_NAME]" at bounding box center [263, 80] width 98 height 6
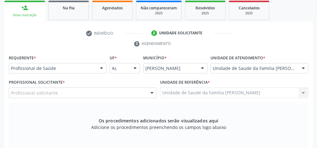
click at [151, 94] on div at bounding box center [151, 93] width 9 height 11
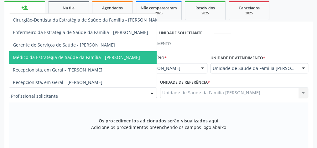
click at [114, 57] on span "Médico da Estratégia de Saúde da Família - [PERSON_NAME]" at bounding box center [76, 57] width 127 height 6
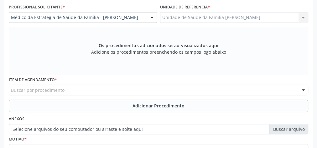
scroll to position [227, 0]
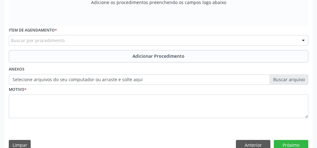
click at [128, 39] on div "Buscar por procedimento" at bounding box center [158, 40] width 299 height 11
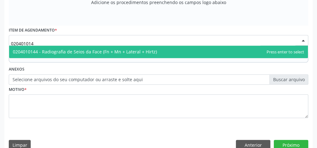
type input "0204010144"
click at [109, 50] on span "0204010144 - Radiografia de Seios da Face (Fn + Mn + Lateral + Hirtz)" at bounding box center [85, 52] width 144 height 6
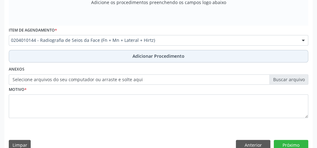
click at [149, 52] on button "Adicionar Procedimento" at bounding box center [158, 56] width 299 height 13
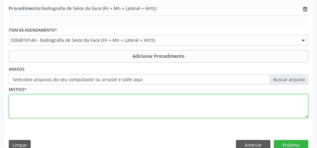
click at [102, 106] on textarea at bounding box center [158, 106] width 299 height 24
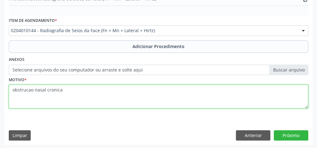
type textarea "obstrucao nasal cronica"
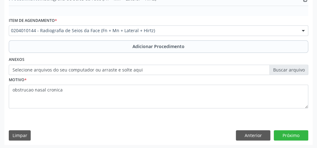
click at [294, 68] on label "Selecione arquivos do seu computador ou arraste e solte aqui" at bounding box center [158, 70] width 299 height 11
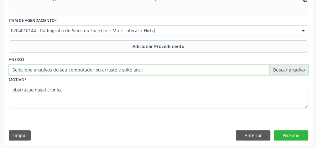
click at [294, 68] on input "Selecione arquivos do seu computador ou arraste e solte aqui" at bounding box center [158, 70] width 299 height 11
type input "C:\fakepath\rdf.jpeg"
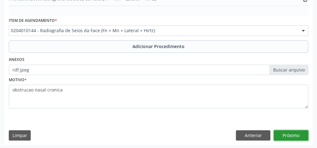
click at [288, 135] on button "Próximo" at bounding box center [290, 135] width 34 height 11
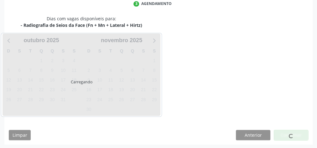
scroll to position [166, 0]
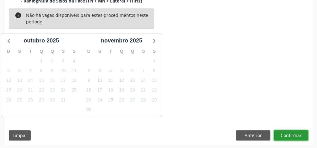
click at [288, 135] on button "Confirmar" at bounding box center [290, 135] width 34 height 11
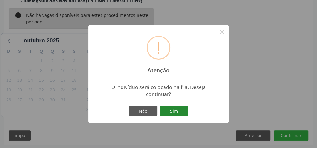
click at [184, 112] on button "Sim" at bounding box center [174, 111] width 28 height 11
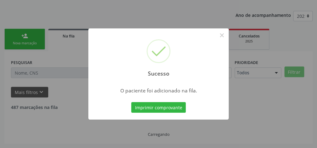
scroll to position [66, 0]
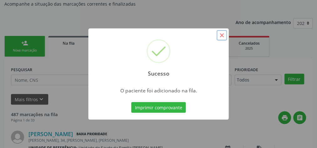
click at [221, 35] on button "×" at bounding box center [221, 35] width 11 height 11
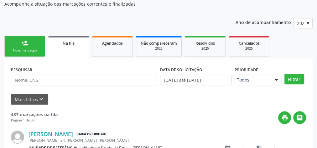
click at [26, 43] on div "person_add" at bounding box center [24, 43] width 7 height 7
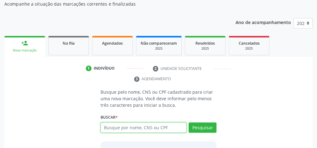
click at [145, 123] on input "text" at bounding box center [143, 128] width 86 height 11
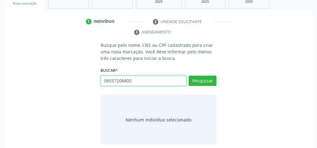
scroll to position [116, 0]
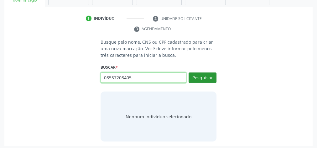
type input "08557208405"
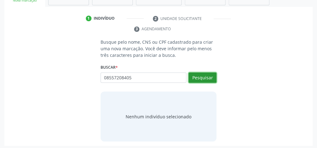
click at [198, 78] on button "Pesquisar" at bounding box center [202, 78] width 28 height 11
type input "08557208405"
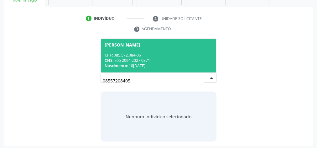
click at [157, 57] on div "CPF: 085.572.084-05" at bounding box center [158, 55] width 108 height 5
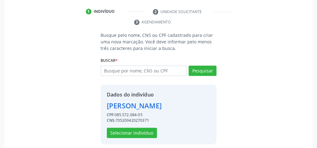
scroll to position [127, 0]
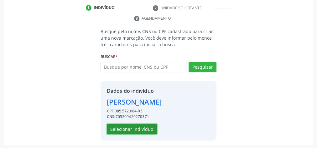
click at [148, 129] on button "Selecionar indivíduo" at bounding box center [132, 129] width 50 height 11
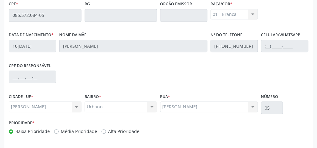
scroll to position [227, 0]
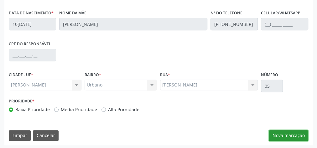
click at [291, 134] on button "Nova marcação" at bounding box center [287, 135] width 39 height 11
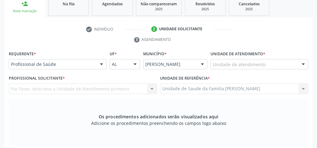
scroll to position [77, 0]
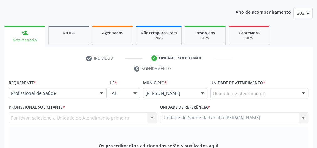
click at [303, 91] on div at bounding box center [302, 94] width 9 height 11
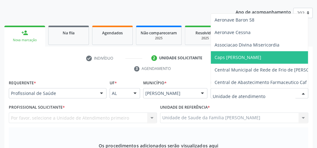
type input "h"
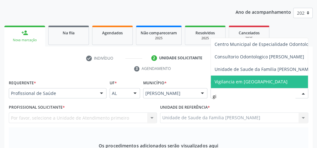
type input "gis"
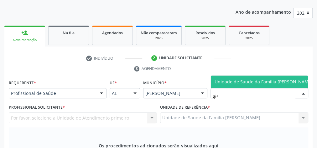
click at [233, 76] on span "Unidade de Saude da Familia [PERSON_NAME]" at bounding box center [263, 82] width 105 height 13
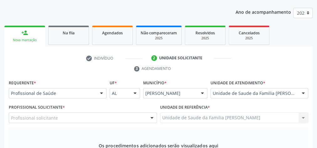
click at [151, 110] on div "Profissional Solicitante * Profissional solicitante Cirurgião-Dentista da Estra…" at bounding box center [83, 113] width 148 height 20
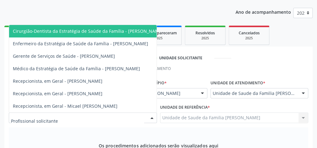
click at [151, 117] on div at bounding box center [151, 118] width 9 height 11
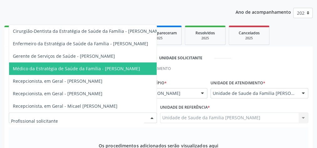
click at [133, 66] on span "Médico da Estratégia de Saúde da Família - [PERSON_NAME]" at bounding box center [76, 69] width 127 height 6
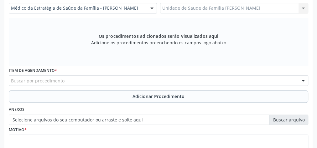
scroll to position [227, 0]
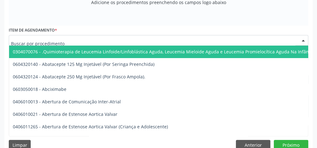
click at [150, 37] on div at bounding box center [158, 40] width 299 height 11
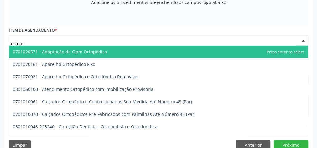
type input "ortoped"
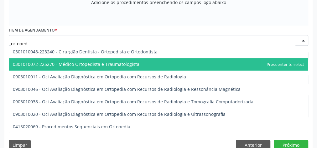
click at [113, 65] on span "0301010072-225270 - Médico Ortopedista e Traumatologista" at bounding box center [76, 64] width 126 height 6
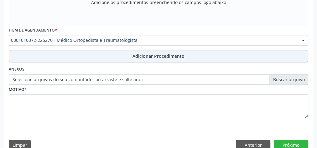
click at [157, 53] on span "Adicionar Procedimento" at bounding box center [158, 56] width 52 height 7
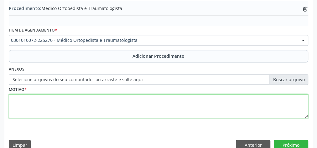
click at [134, 101] on textarea at bounding box center [158, 106] width 299 height 24
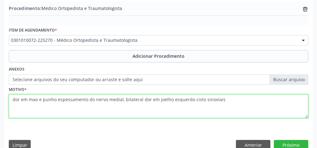
type textarea "dor em mao e punho espessamento do nervo medial, bilateral dor em joelho esquer…"
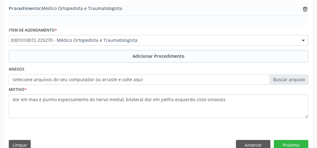
click at [289, 79] on label "Selecione arquivos do seu computador ou arraste e solte aqui" at bounding box center [158, 79] width 299 height 11
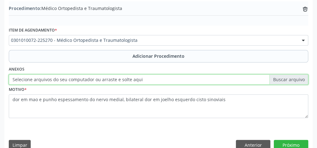
click at [289, 79] on input "Selecione arquivos do seu computador ou arraste e solte aqui" at bounding box center [158, 79] width 299 height 11
type input "C:\fakepath\ortopedist.jpeg"
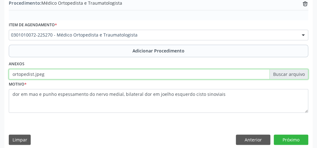
scroll to position [213, 0]
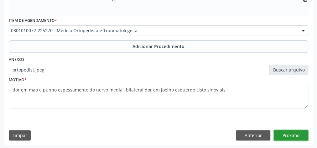
click at [296, 135] on button "Próximo" at bounding box center [290, 135] width 34 height 11
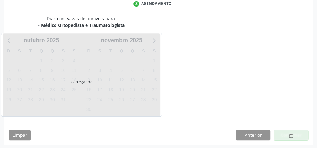
scroll to position [166, 0]
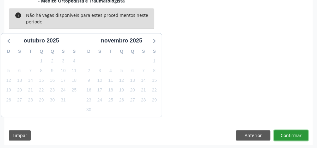
click at [296, 135] on button "Confirmar" at bounding box center [290, 135] width 34 height 11
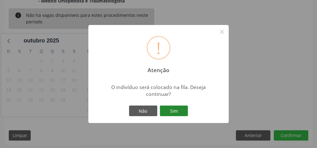
click at [171, 113] on button "Sim" at bounding box center [174, 111] width 28 height 11
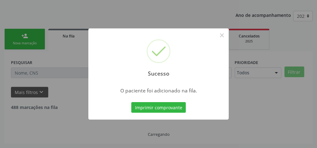
scroll to position [66, 0]
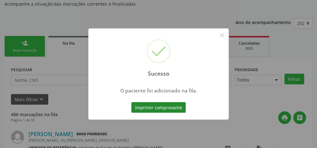
click at [172, 105] on button "Imprimir comprovante" at bounding box center [158, 107] width 54 height 11
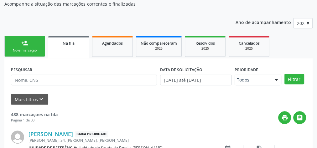
click at [28, 45] on link "person_add Nova marcação" at bounding box center [24, 46] width 41 height 21
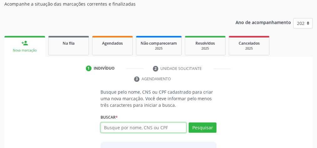
click at [143, 128] on input "text" at bounding box center [143, 128] width 86 height 11
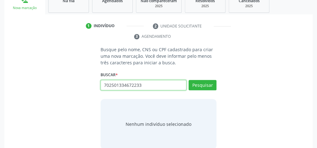
scroll to position [116, 0]
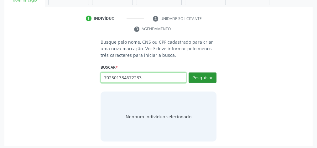
type input "702501334672233"
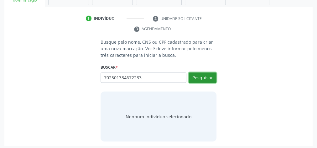
click at [198, 76] on button "Pesquisar" at bounding box center [202, 78] width 28 height 11
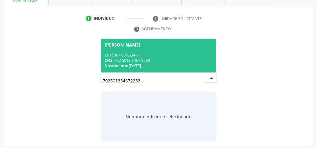
click at [161, 53] on div "CPF: 067.604.634-71" at bounding box center [158, 55] width 108 height 5
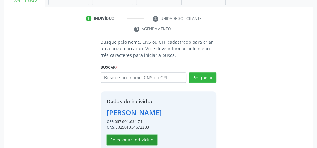
click at [139, 140] on button "Selecionar indivíduo" at bounding box center [132, 140] width 50 height 11
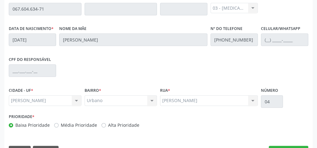
scroll to position [227, 0]
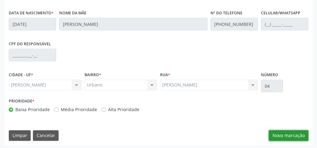
click at [292, 136] on button "Nova marcação" at bounding box center [287, 135] width 39 height 11
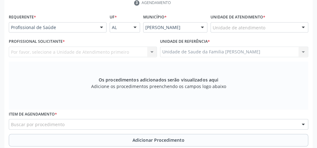
scroll to position [127, 0]
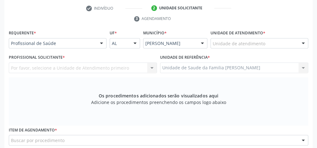
click at [296, 42] on div "Unidade de atendimento" at bounding box center [259, 43] width 98 height 11
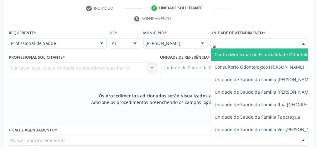
type input "gis"
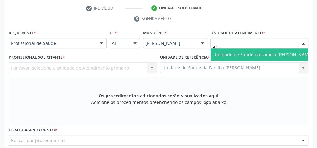
click at [275, 52] on span "Unidade de Saude da Familia [PERSON_NAME]" at bounding box center [263, 55] width 98 height 6
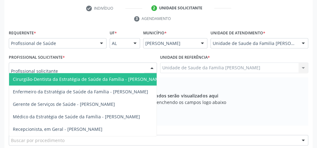
click at [150, 66] on div at bounding box center [151, 68] width 9 height 11
click at [132, 79] on span "Cirurgião-Dentista da Estratégia de Saúde da Família - [PERSON_NAME]" at bounding box center [88, 79] width 150 height 6
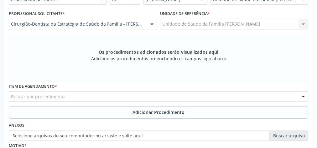
scroll to position [202, 0]
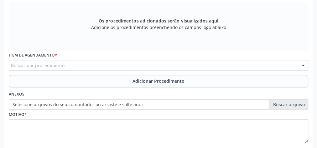
click at [145, 65] on div "Buscar por procedimento" at bounding box center [158, 65] width 299 height 11
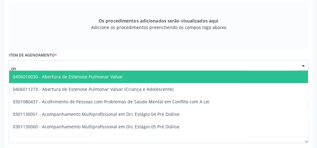
type input "o"
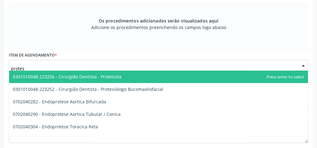
type input "protes"
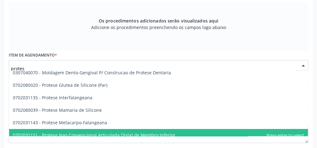
scroll to position [97, 0]
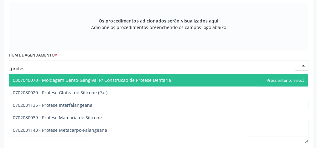
click at [145, 79] on span "0307040070 - Moldagem Dento-Gengival P/ Construcao de Protese Dentaria" at bounding box center [92, 80] width 158 height 6
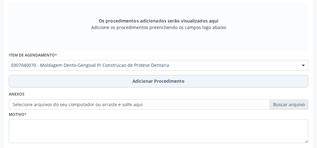
click at [145, 82] on span "Adicionar Procedimento" at bounding box center [158, 81] width 52 height 7
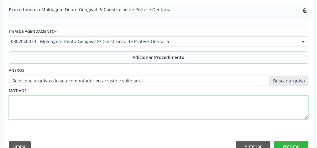
click at [135, 113] on textarea at bounding box center [158, 108] width 299 height 24
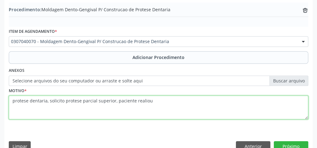
click at [142, 99] on textarea "protese dentaria, solicito protese parcial superior, paciente realiou" at bounding box center [158, 108] width 299 height 24
click at [155, 99] on textarea "protese dentaria, solicito protese parcial superior, paciente realizou" at bounding box center [158, 108] width 299 height 24
type textarea "protese dentaria, solicito protese parcial superior, paciente realizou protese,…"
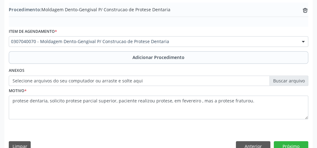
click at [289, 79] on label "Selecione arquivos do seu computador ou arraste e solte aqui" at bounding box center [158, 81] width 299 height 11
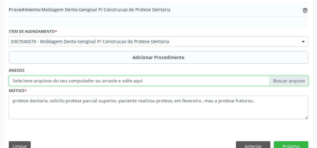
click at [289, 79] on input "Selecione arquivos do seu computador ou arraste e solte aqui" at bounding box center [158, 81] width 299 height 11
type input "C:\fakepath\ondont.jpeg"
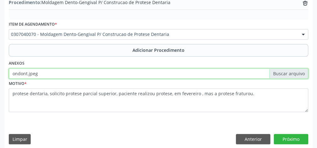
scroll to position [213, 0]
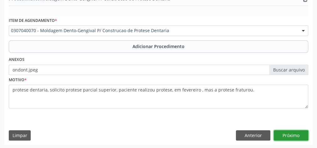
click at [297, 132] on button "Próximo" at bounding box center [290, 135] width 34 height 11
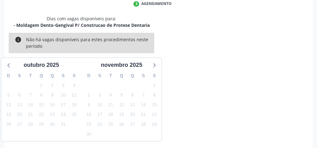
scroll to position [166, 0]
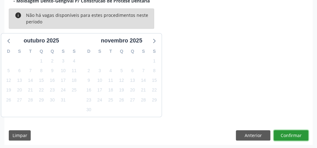
click at [297, 132] on button "Confirmar" at bounding box center [290, 135] width 34 height 11
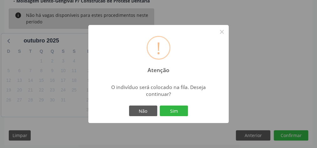
click at [180, 116] on div "Não Sim" at bounding box center [158, 110] width 62 height 13
click at [179, 114] on button "Sim" at bounding box center [174, 111] width 28 height 11
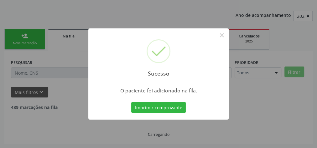
scroll to position [66, 0]
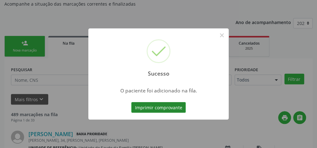
click at [174, 107] on button "Imprimir comprovante" at bounding box center [158, 107] width 54 height 11
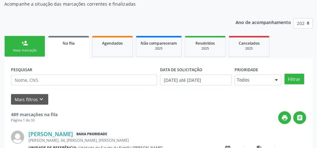
click at [33, 43] on link "person_add Nova marcação" at bounding box center [24, 46] width 41 height 21
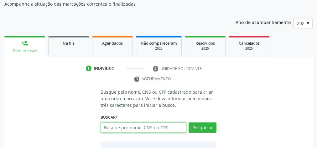
click at [160, 129] on input "text" at bounding box center [143, 128] width 86 height 11
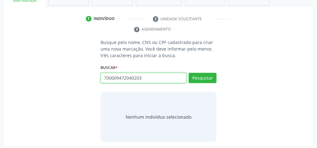
scroll to position [116, 0]
type input "700009472040203"
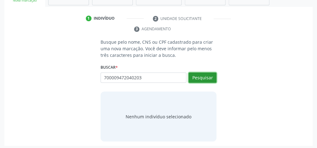
click at [205, 76] on button "Pesquisar" at bounding box center [202, 78] width 28 height 11
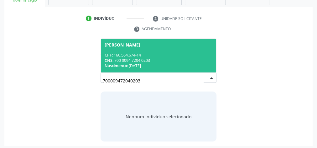
click at [165, 59] on div "CNS: 700 0094 7204 0203" at bounding box center [158, 60] width 108 height 5
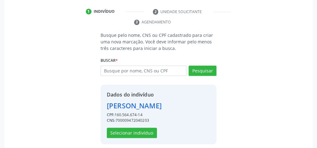
scroll to position [127, 0]
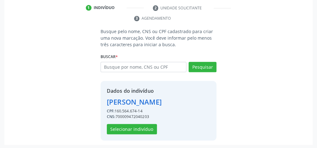
click at [135, 121] on div "Dados do indivíduo Jassilaine dos Santos Palmeira CPF: 160.564.674-14 CNS: 7000…" at bounding box center [134, 110] width 55 height 47
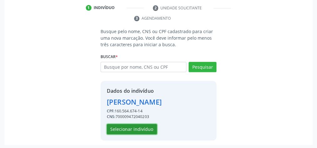
click at [136, 127] on button "Selecionar indivíduo" at bounding box center [132, 129] width 50 height 11
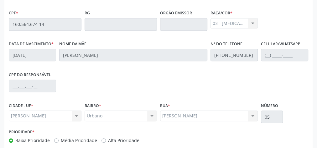
scroll to position [227, 0]
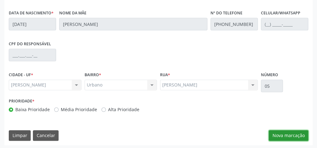
click at [281, 131] on button "Nova marcação" at bounding box center [287, 135] width 39 height 11
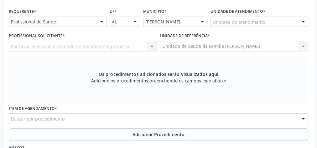
scroll to position [102, 0]
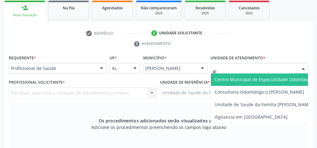
type input "gis"
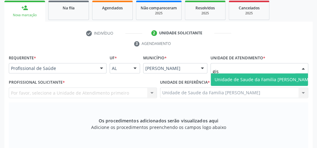
click at [242, 77] on span "Unidade de Saude da Familia [PERSON_NAME]" at bounding box center [263, 80] width 98 height 6
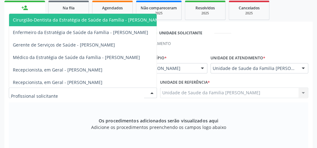
click at [150, 93] on div at bounding box center [151, 93] width 9 height 11
click at [142, 17] on span "Cirurgião-Dentista da Estratégia de Saúde da Família - [PERSON_NAME]" at bounding box center [88, 20] width 150 height 6
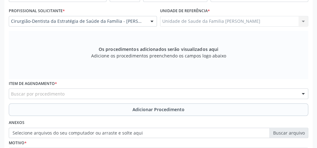
scroll to position [177, 0]
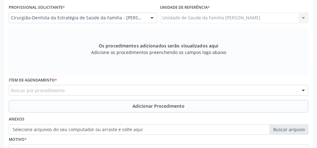
click at [153, 90] on div "Buscar por procedimento" at bounding box center [158, 90] width 299 height 11
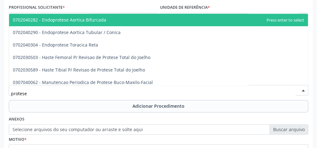
type input "protese d"
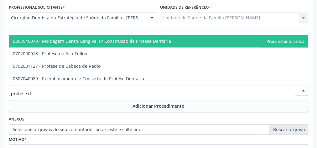
click at [136, 38] on span "0307040070 - Moldagem Dento-Gengival P/ Construcao de Protese Dentaria" at bounding box center [92, 41] width 158 height 6
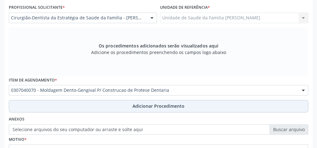
click at [170, 106] on span "Adicionar Procedimento" at bounding box center [158, 106] width 52 height 7
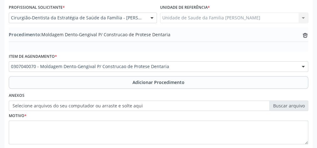
drag, startPoint x: 165, startPoint y: 146, endPoint x: 161, endPoint y: 131, distance: 15.5
click at [164, 145] on fieldset "Motivo *" at bounding box center [158, 130] width 299 height 38
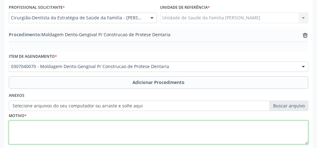
click at [161, 130] on textarea at bounding box center [158, 133] width 299 height 24
type textarea "solicito protese parcial inferior."
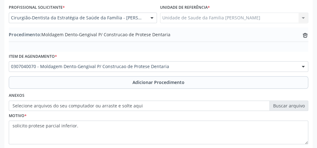
click at [286, 102] on label "Selecione arquivos do seu computador ou arraste e solte aqui" at bounding box center [158, 106] width 299 height 11
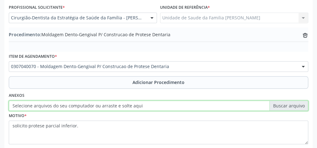
click at [286, 102] on input "Selecione arquivos do seu computador ou arraste e solte aqui" at bounding box center [158, 106] width 299 height 11
type input "C:\fakepath\odonto.jpeg"
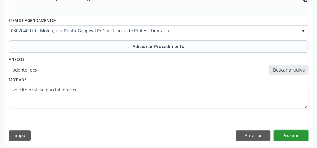
click at [290, 133] on button "Próximo" at bounding box center [290, 135] width 34 height 11
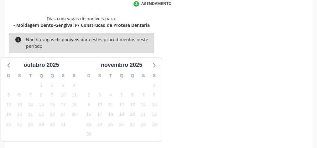
scroll to position [166, 0]
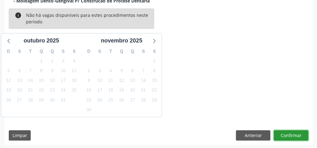
click at [290, 133] on button "Confirmar" at bounding box center [290, 135] width 34 height 11
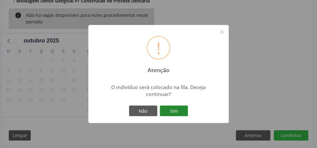
click at [172, 115] on button "Sim" at bounding box center [174, 111] width 28 height 11
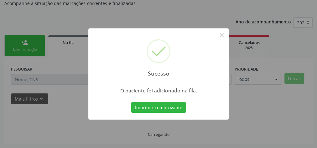
scroll to position [66, 0]
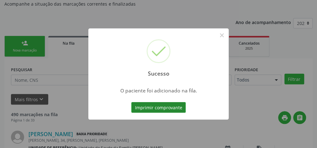
click at [181, 111] on button "Imprimir comprovante" at bounding box center [158, 107] width 54 height 11
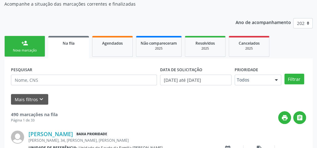
click at [28, 51] on div "Nova marcação" at bounding box center [24, 50] width 31 height 5
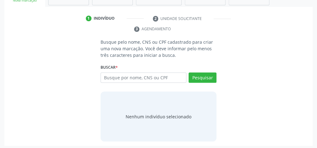
scroll to position [118, 0]
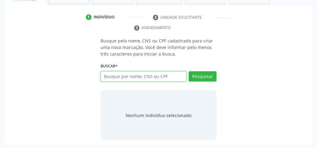
click at [156, 75] on input "text" at bounding box center [143, 76] width 86 height 11
type input "09884101418"
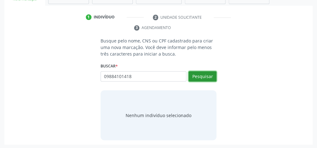
click at [196, 77] on button "Pesquisar" at bounding box center [202, 76] width 28 height 11
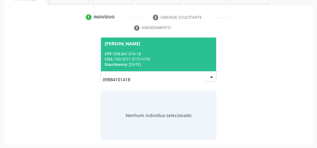
click at [166, 59] on div "CNS: 700 5071 3170 0150" at bounding box center [158, 59] width 108 height 5
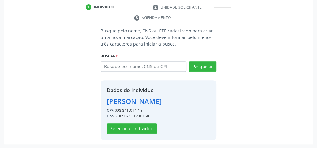
scroll to position [137, 0]
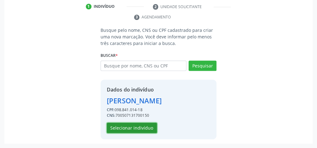
click at [146, 125] on button "Selecionar indivíduo" at bounding box center [132, 128] width 50 height 11
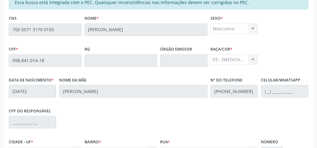
scroll to position [227, 0]
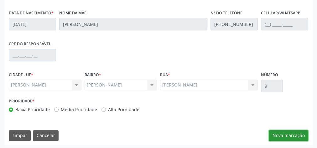
click at [282, 132] on button "Nova marcação" at bounding box center [287, 135] width 39 height 11
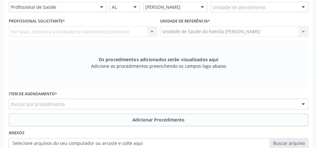
scroll to position [102, 0]
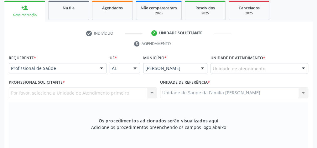
click at [269, 66] on div "Unidade de atendimento" at bounding box center [259, 68] width 98 height 11
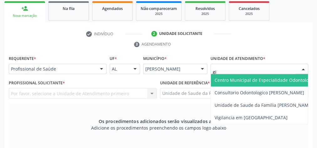
type input "gis"
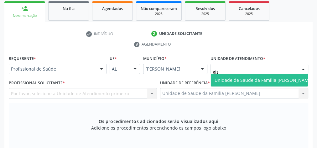
click at [244, 77] on span "Unidade de Saude da Familia [PERSON_NAME]" at bounding box center [263, 80] width 98 height 6
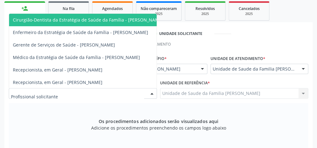
click at [150, 93] on div at bounding box center [151, 94] width 9 height 11
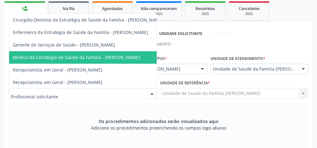
click at [138, 59] on span "Médico da Estratégia de Saúde da Família - [PERSON_NAME]" at bounding box center [76, 57] width 127 height 6
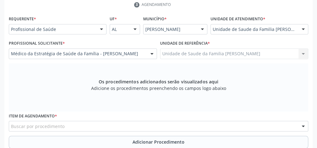
scroll to position [176, 0]
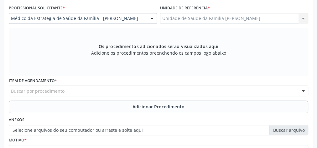
click at [149, 88] on div "Buscar por procedimento" at bounding box center [158, 91] width 299 height 11
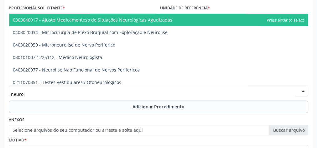
type input "neurolo"
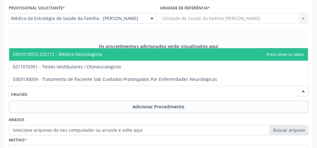
click at [94, 56] on span "0301010072-225112 - Médico Neurologista" at bounding box center [57, 54] width 89 height 6
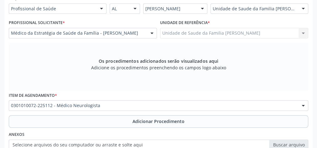
scroll to position [236, 0]
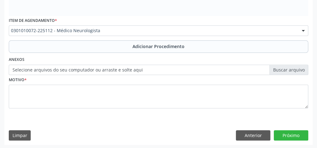
click at [288, 70] on label "Selecione arquivos do seu computador ou arraste e solte aqui" at bounding box center [158, 70] width 299 height 11
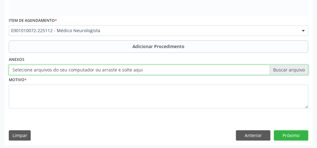
click at [288, 70] on input "Selecione arquivos do seu computador ou arraste e solte aqui" at bounding box center [158, 70] width 299 height 11
type input "C:\fakepath\neuro.jpeg"
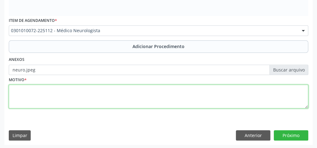
click at [222, 99] on textarea at bounding box center [158, 97] width 299 height 24
click at [61, 89] on textarea "cefaleia frequente de loga data," at bounding box center [158, 97] width 299 height 24
click at [91, 90] on textarea "cefaleia frequente de longa data," at bounding box center [158, 97] width 299 height 24
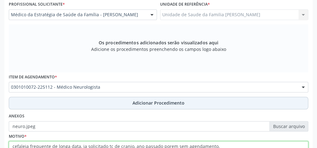
scroll to position [211, 0]
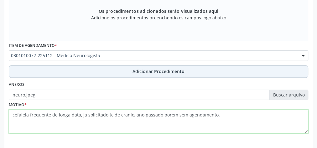
type textarea "cefaleia frequente de longa data, ja solicitado tc de cranio, ano passado porem…"
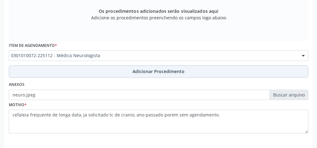
click at [165, 68] on span "Adicionar Procedimento" at bounding box center [158, 71] width 52 height 7
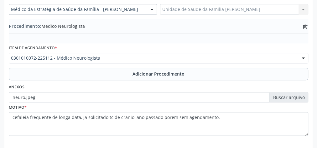
scroll to position [213, 0]
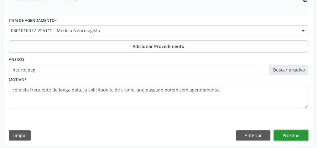
click at [292, 136] on button "Próximo" at bounding box center [290, 135] width 34 height 11
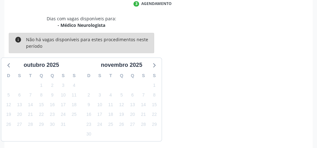
scroll to position [166, 0]
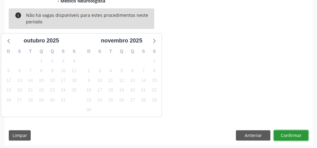
click at [292, 136] on button "Confirmar" at bounding box center [290, 135] width 34 height 11
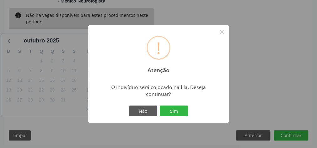
click at [191, 113] on div "! Atenção × O indivíduo será colocado na fila. Deseja continuar? Não Sim" at bounding box center [158, 74] width 140 height 98
click at [178, 113] on button "Sim" at bounding box center [174, 111] width 28 height 11
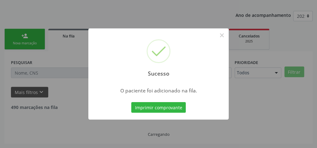
scroll to position [66, 0]
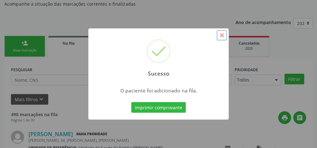
click at [226, 35] on button "×" at bounding box center [221, 35] width 11 height 11
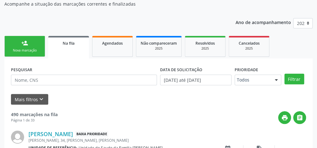
click at [16, 42] on link "person_add Nova marcação" at bounding box center [24, 46] width 41 height 21
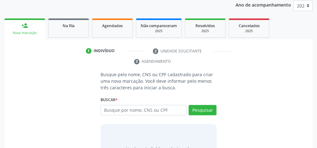
scroll to position [91, 0]
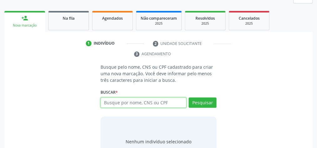
click at [177, 103] on input "text" at bounding box center [143, 103] width 86 height 11
type input "07859572435"
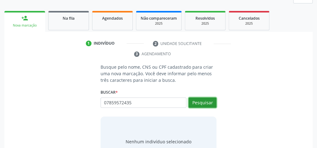
click at [209, 103] on button "Pesquisar" at bounding box center [202, 103] width 28 height 11
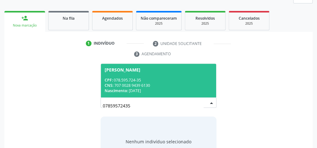
click at [176, 83] on div "CNS: 707 0028 9439 6130" at bounding box center [158, 85] width 108 height 5
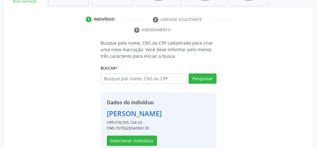
scroll to position [127, 0]
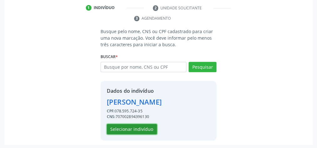
click at [144, 129] on button "Selecionar indivíduo" at bounding box center [132, 129] width 50 height 11
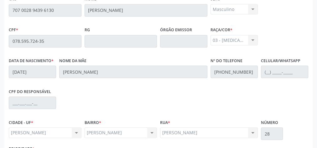
scroll to position [227, 0]
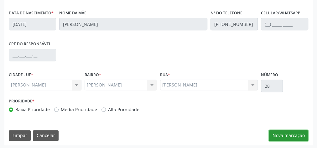
click at [282, 137] on button "Nova marcação" at bounding box center [287, 135] width 39 height 11
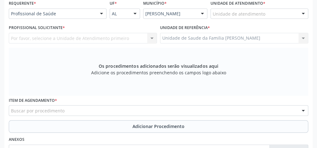
scroll to position [127, 0]
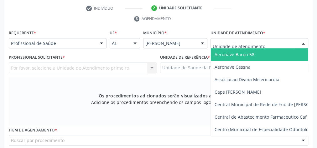
click at [262, 46] on div at bounding box center [259, 43] width 98 height 11
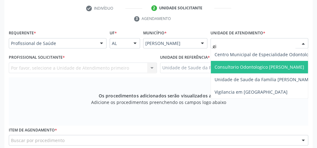
type input "gis"
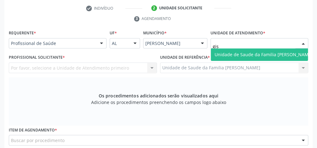
click at [247, 53] on span "Unidade de Saude da Familia [PERSON_NAME]" at bounding box center [263, 55] width 98 height 6
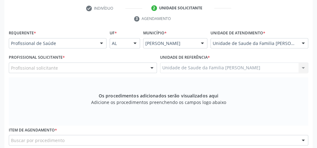
click at [151, 70] on div at bounding box center [151, 68] width 9 height 11
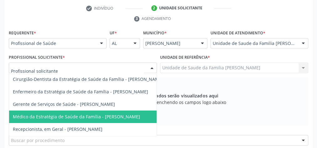
click at [133, 118] on span "Médico da Estratégia de Saúde da Família - [PERSON_NAME]" at bounding box center [76, 117] width 127 height 6
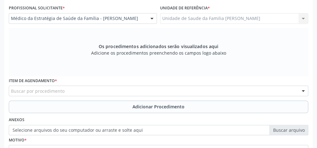
scroll to position [177, 0]
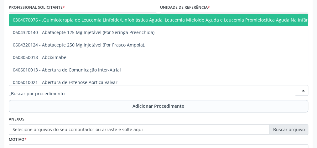
click at [170, 91] on div at bounding box center [158, 90] width 299 height 11
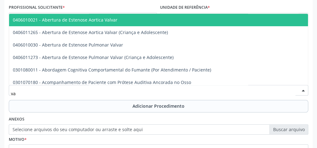
type input "v"
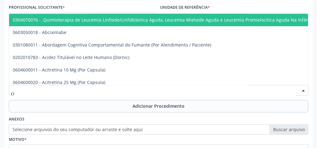
type input "c"
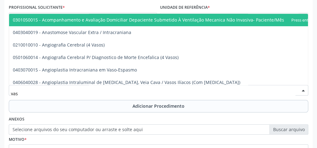
type input "vasc"
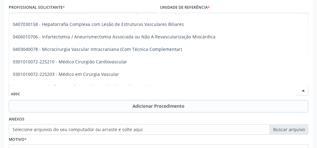
scroll to position [200, 0]
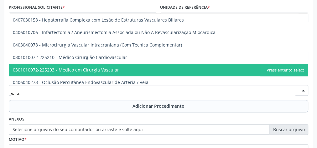
click at [109, 70] on span "0301010072-225203 - Médico em Cirurgia Vascular" at bounding box center [66, 70] width 106 height 6
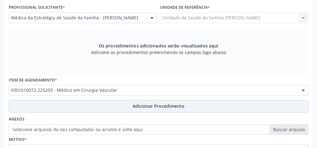
click at [158, 106] on span "Adicionar Procedimento" at bounding box center [158, 106] width 52 height 7
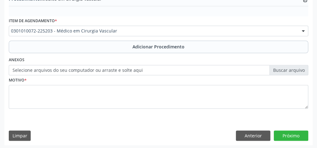
scroll to position [213, 0]
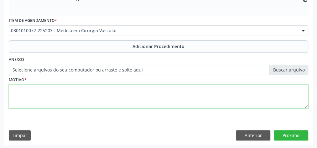
click at [153, 97] on textarea at bounding box center [158, 97] width 299 height 24
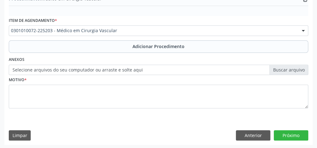
click at [287, 64] on div "Anexos Selecione arquivos do seu computador ou arraste e solte aqui" at bounding box center [158, 65] width 302 height 20
click at [286, 67] on label "Selecione arquivos do seu computador ou arraste e solte aqui" at bounding box center [158, 70] width 299 height 11
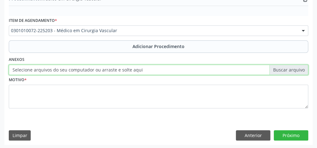
click at [286, 67] on input "Selecione arquivos do seu computador ou arraste e solte aqui" at bounding box center [158, 70] width 299 height 11
type input "C:\fakepath\vascular.jpeg"
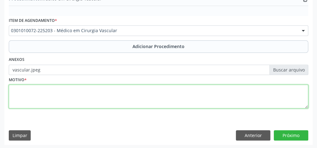
click at [119, 100] on textarea at bounding box center [158, 97] width 299 height 24
click at [138, 102] on textarea at bounding box center [158, 97] width 299 height 24
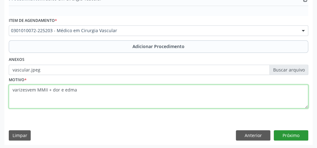
type textarea "varizesvem MMII + dor e edma"
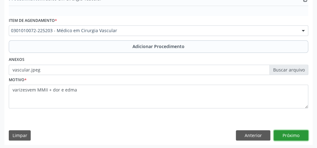
click at [295, 133] on button "Próximo" at bounding box center [290, 135] width 34 height 11
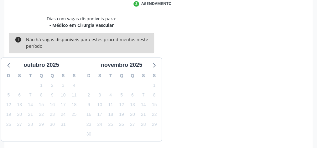
scroll to position [166, 0]
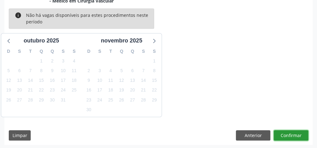
click at [295, 133] on button "Confirmar" at bounding box center [290, 135] width 34 height 11
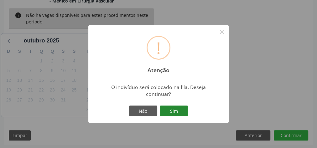
click at [177, 110] on button "Sim" at bounding box center [174, 111] width 28 height 11
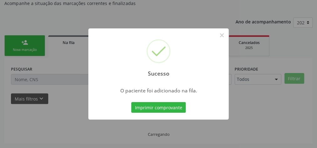
scroll to position [66, 0]
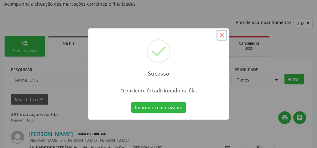
click at [223, 38] on button "×" at bounding box center [221, 35] width 11 height 11
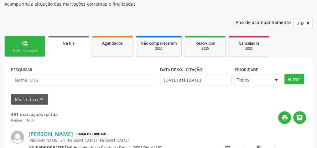
click at [19, 45] on link "person_add Nova marcação" at bounding box center [24, 46] width 41 height 21
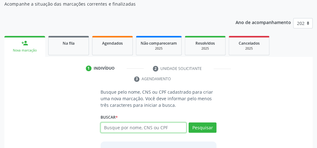
click at [143, 126] on input "text" at bounding box center [143, 128] width 86 height 11
type input "707002894396130"
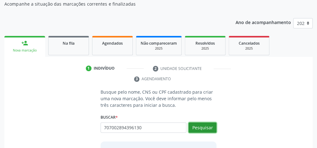
click at [202, 127] on button "Pesquisar" at bounding box center [202, 128] width 28 height 11
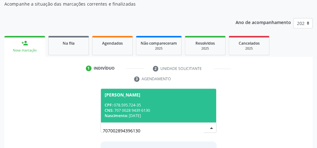
click at [185, 114] on div "Nascimento: 21/11/1986" at bounding box center [158, 115] width 108 height 5
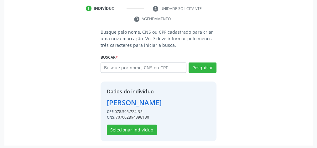
scroll to position [127, 0]
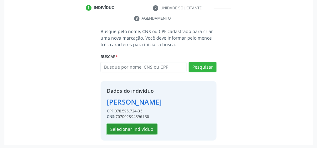
click at [146, 131] on button "Selecionar indivíduo" at bounding box center [132, 129] width 50 height 11
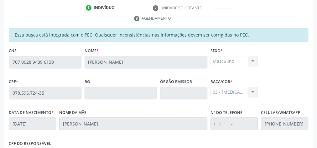
scroll to position [227, 0]
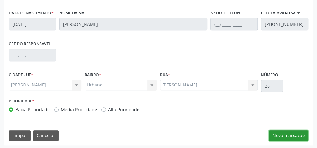
click at [280, 137] on button "Nova marcação" at bounding box center [287, 135] width 39 height 11
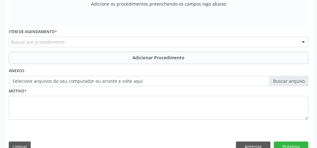
scroll to position [127, 0]
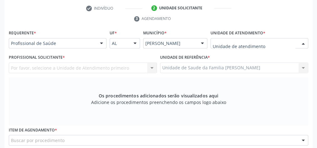
click at [279, 39] on div at bounding box center [259, 43] width 98 height 11
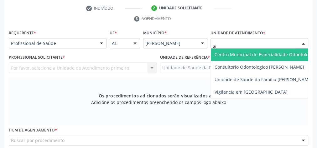
type input "gis"
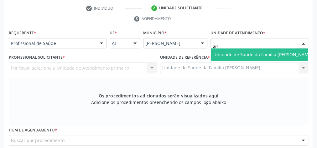
click at [267, 48] on span "Unidade de Saude da Familia [PERSON_NAME]" at bounding box center [263, 54] width 105 height 13
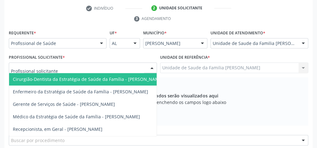
click at [148, 69] on div at bounding box center [151, 68] width 9 height 11
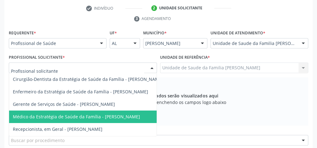
click at [124, 114] on span "Médico da Estratégia de Saúde da Família - [PERSON_NAME]" at bounding box center [76, 117] width 127 height 6
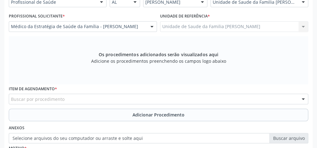
scroll to position [227, 0]
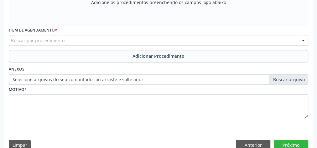
click at [124, 40] on div "Buscar por procedimento" at bounding box center [158, 40] width 299 height 11
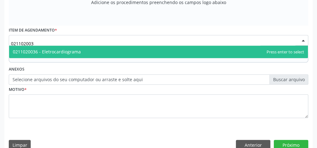
type input "0211020036"
click at [119, 56] on span "0211020036 - Eletrocardiograma" at bounding box center [158, 52] width 298 height 13
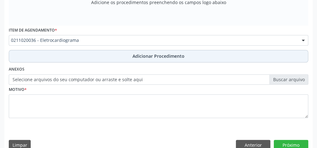
click at [136, 54] on span "Adicionar Procedimento" at bounding box center [158, 56] width 52 height 7
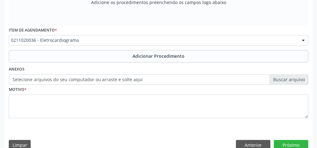
scroll to position [203, 0]
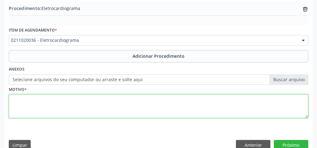
click at [131, 97] on textarea at bounding box center [158, 106] width 299 height 24
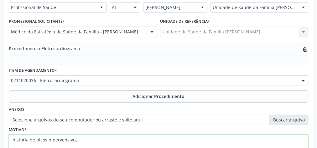
scroll to position [188, 0]
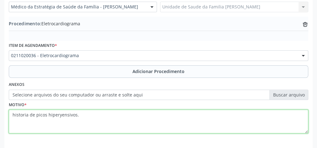
type textarea "historia de picos hiperyensivos."
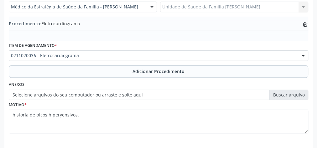
click at [282, 94] on label "Selecione arquivos do seu computador ou arraste e solte aqui" at bounding box center [158, 95] width 299 height 11
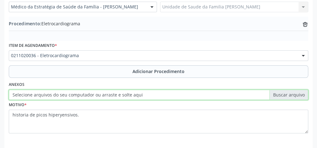
click at [282, 94] on input "Selecione arquivos do seu computador ou arraste e solte aqui" at bounding box center [158, 95] width 299 height 11
type input "C:\fakepath\eletrocardiograma.jpeg"
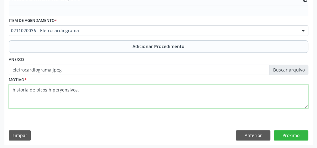
click at [59, 88] on textarea "historia de picos hiperyensivos." at bounding box center [158, 97] width 299 height 24
type textarea "historia de picos hipertensivos."
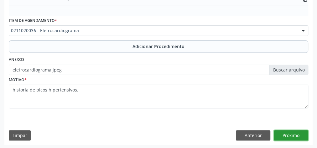
click at [300, 135] on button "Próximo" at bounding box center [290, 135] width 34 height 11
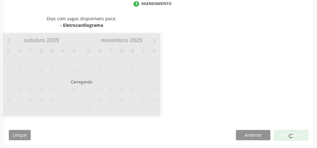
scroll to position [166, 0]
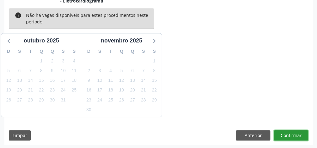
click at [300, 135] on button "Confirmar" at bounding box center [290, 135] width 34 height 11
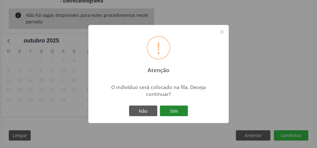
click at [186, 109] on button "Sim" at bounding box center [174, 111] width 28 height 11
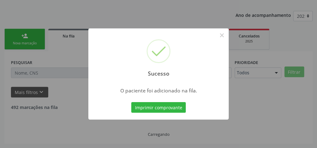
scroll to position [66, 0]
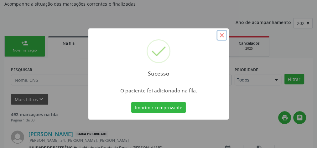
click at [219, 39] on button "×" at bounding box center [221, 35] width 11 height 11
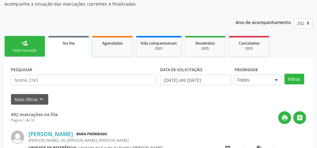
click at [23, 55] on link "person_add Nova marcação" at bounding box center [24, 46] width 41 height 21
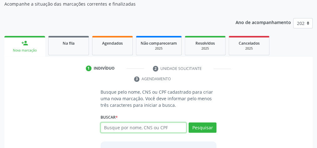
click at [124, 126] on input "text" at bounding box center [143, 128] width 86 height 11
type input "707002894396130"
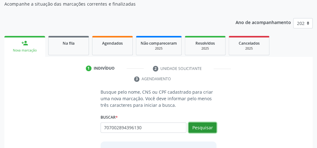
click at [203, 124] on button "Pesquisar" at bounding box center [202, 128] width 28 height 11
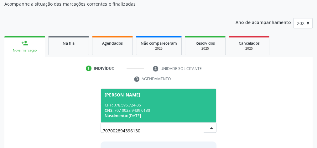
click at [178, 109] on div "CNS: 707 0028 9439 6130" at bounding box center [158, 110] width 108 height 5
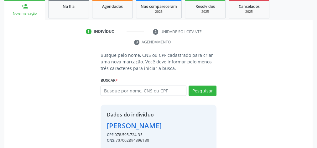
scroll to position [127, 0]
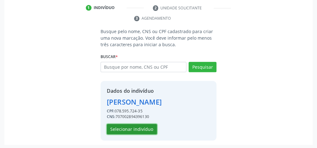
click at [136, 125] on button "Selecionar indivíduo" at bounding box center [132, 129] width 50 height 11
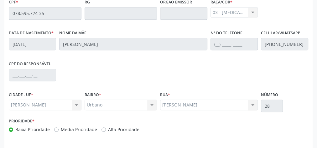
scroll to position [227, 0]
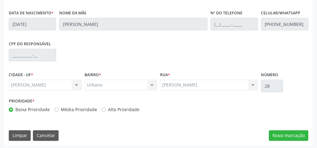
click at [288, 124] on div "Essa busca está integrada com o PEC. Quaisquer inconsistências nas informações …" at bounding box center [158, 36] width 308 height 217
click at [291, 133] on button "Nova marcação" at bounding box center [287, 135] width 39 height 11
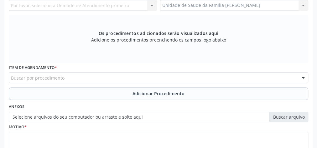
scroll to position [127, 0]
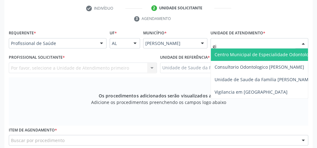
type input "gis"
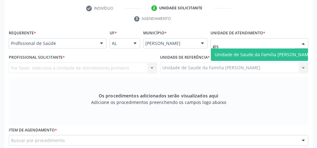
click at [225, 52] on span "Unidade de Saude da Familia [PERSON_NAME]" at bounding box center [263, 55] width 98 height 6
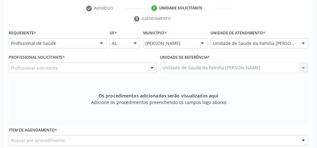
click at [151, 68] on div at bounding box center [151, 68] width 9 height 11
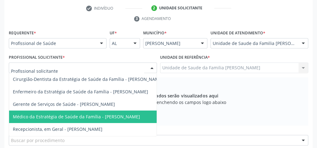
click at [128, 114] on span "Médico da Estratégia de Saúde da Família - [PERSON_NAME]" at bounding box center [76, 117] width 127 height 6
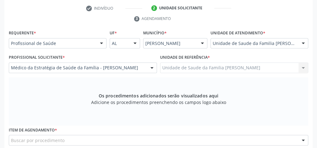
scroll to position [177, 0]
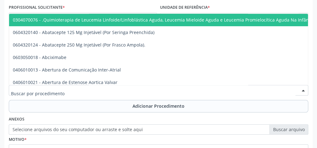
click at [143, 92] on div at bounding box center [158, 90] width 299 height 11
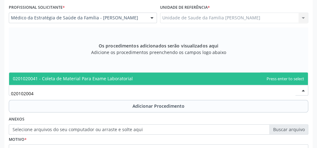
type input "0201020041"
click at [138, 78] on span "0201020041 - Coleta de Material Para Exame Laboratorial" at bounding box center [158, 79] width 298 height 13
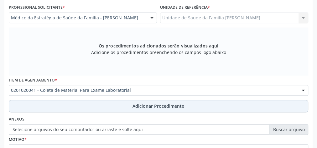
click at [150, 107] on span "Adicionar Procedimento" at bounding box center [158, 106] width 52 height 7
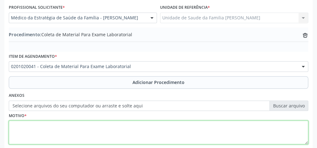
click at [141, 128] on textarea at bounding box center [158, 133] width 299 height 24
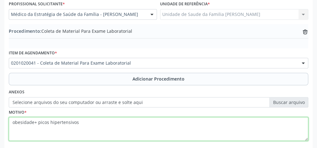
scroll to position [152, 0]
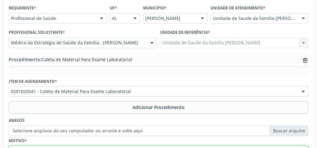
type textarea "obesidade+ picos hipertensivos"
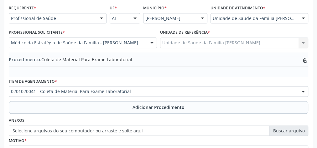
click at [294, 131] on label "Selecione arquivos do seu computador ou arraste e solte aqui" at bounding box center [158, 131] width 299 height 11
click at [294, 131] on input "Selecione arquivos do seu computador ou arraste e solte aqui" at bounding box center [158, 131] width 299 height 11
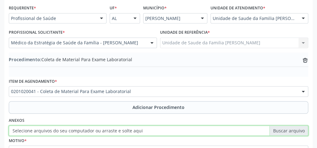
type input "C:\fakepath\lbt.jpeg"
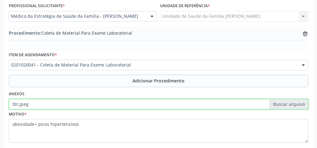
scroll to position [213, 0]
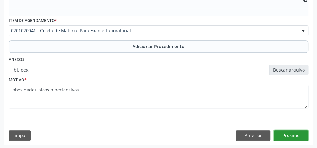
click at [300, 133] on button "Próximo" at bounding box center [290, 135] width 34 height 11
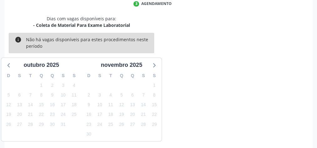
scroll to position [166, 0]
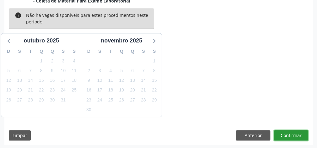
click at [295, 133] on button "Confirmar" at bounding box center [290, 135] width 34 height 11
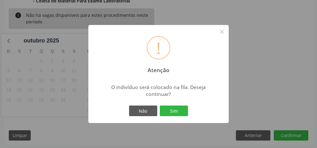
drag, startPoint x: 179, startPoint y: 111, endPoint x: 191, endPoint y: 107, distance: 12.7
click at [179, 111] on button "Sim" at bounding box center [174, 111] width 28 height 11
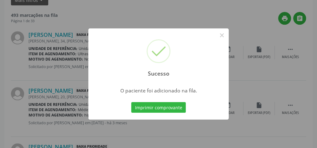
scroll to position [66, 0]
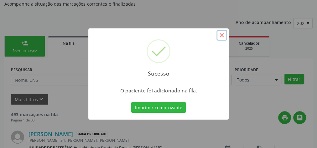
click at [221, 34] on button "×" at bounding box center [221, 35] width 11 height 11
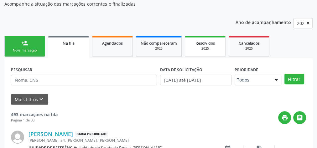
click at [215, 42] on div "Resolvidos" at bounding box center [204, 43] width 31 height 7
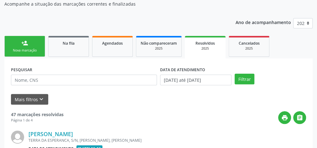
click at [18, 49] on div "Nova marcação" at bounding box center [24, 50] width 31 height 5
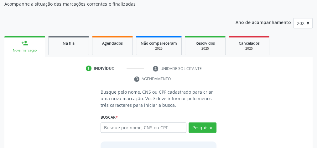
click at [18, 49] on div "Nova marcação" at bounding box center [25, 50] width 32 height 5
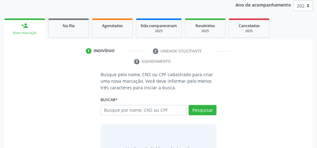
scroll to position [91, 0]
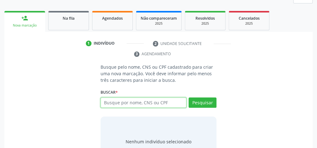
click at [156, 101] on input "text" at bounding box center [143, 103] width 86 height 11
type input "15115991462"
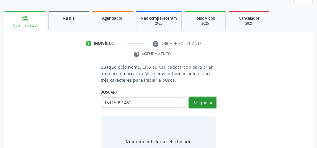
click at [211, 100] on button "Pesquisar" at bounding box center [202, 103] width 28 height 11
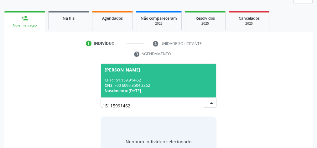
click at [140, 69] on div "Shirleyde da Silva Calixto" at bounding box center [122, 70] width 36 height 5
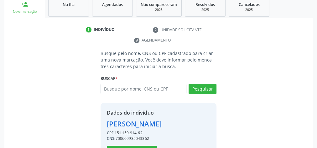
scroll to position [127, 0]
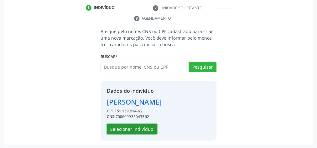
click at [149, 128] on button "Selecionar indivíduo" at bounding box center [132, 129] width 50 height 11
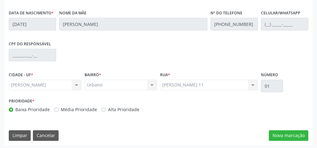
scroll to position [227, 0]
click at [290, 134] on button "Nova marcação" at bounding box center [287, 135] width 39 height 11
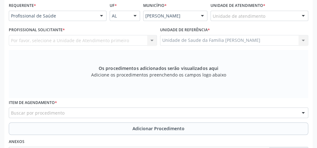
scroll to position [102, 0]
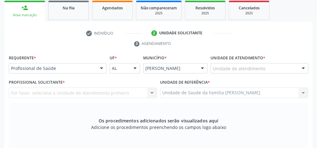
click at [274, 68] on div "Unidade de atendimento" at bounding box center [259, 68] width 98 height 11
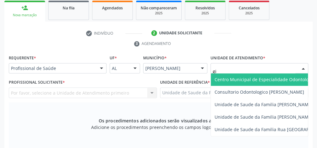
type input "gis"
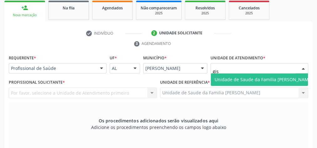
click at [273, 79] on span "Unidade de Saude da Familia [PERSON_NAME]" at bounding box center [263, 80] width 98 height 6
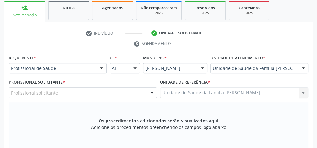
click at [149, 92] on div at bounding box center [151, 93] width 9 height 11
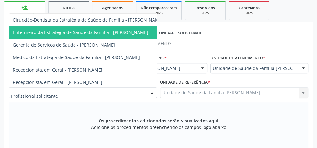
click at [135, 30] on span "Enfermeiro da Estratégia de Saúde da Família - [PERSON_NAME]" at bounding box center [80, 32] width 135 height 6
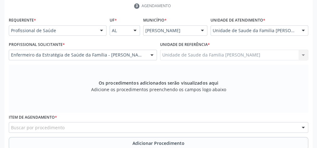
scroll to position [202, 0]
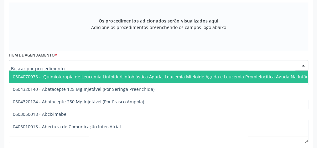
click at [160, 62] on div at bounding box center [158, 65] width 299 height 11
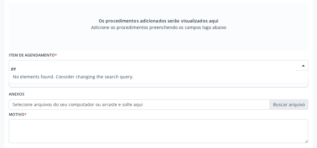
type input "g"
type input "p"
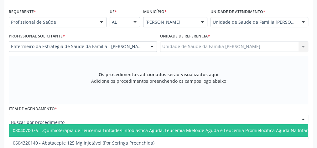
scroll to position [177, 0]
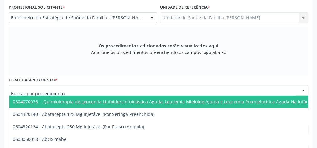
click at [96, 92] on input "text" at bounding box center [153, 93] width 284 height 13
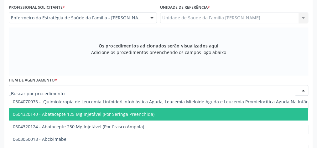
click at [99, 115] on span "0604320140 - Abatacepte 125 Mg Injetável (Por Seringa Preenchida)" at bounding box center [83, 114] width 141 height 6
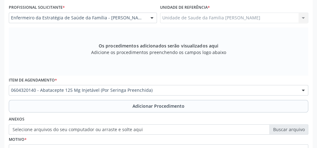
click at [99, 115] on div "Anexos Selecione arquivos do seu computador ou arraste e solte aqui" at bounding box center [158, 125] width 302 height 20
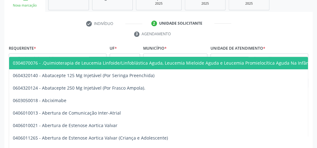
scroll to position [36, 0]
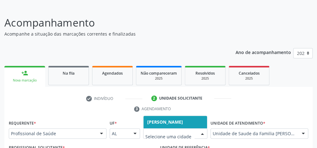
click at [196, 129] on div at bounding box center [175, 134] width 64 height 11
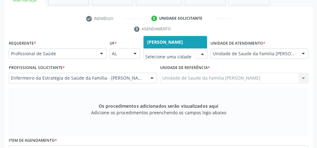
scroll to position [161, 0]
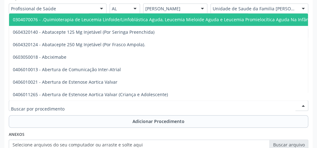
click at [133, 105] on div at bounding box center [158, 105] width 299 height 11
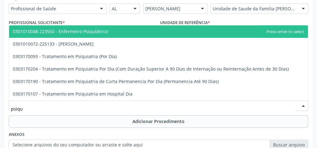
type input "psiqui"
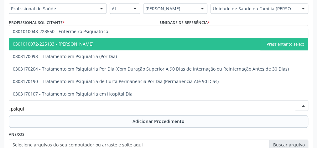
click at [87, 47] on span "0301010072-225133 - [PERSON_NAME]" at bounding box center [158, 44] width 298 height 13
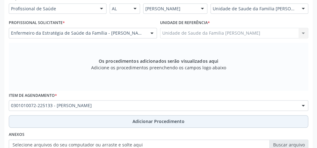
click at [170, 119] on span "Adicionar Procedimento" at bounding box center [158, 121] width 52 height 7
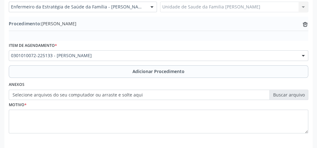
scroll to position [213, 0]
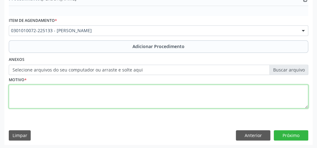
click at [156, 96] on textarea at bounding box center [158, 97] width 299 height 24
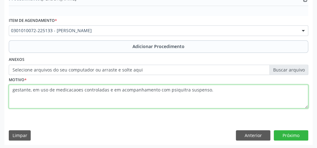
click at [180, 89] on textarea "gestante, em uso de medicacaoes controladas e em acompanhamento com psiquitra s…" at bounding box center [158, 97] width 299 height 24
click at [74, 89] on textarea "gestante, em uso de medicacaoes controladas e em acompanhamento com psiquiatra …" at bounding box center [158, 97] width 299 height 24
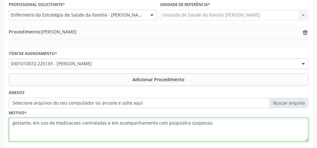
scroll to position [188, 0]
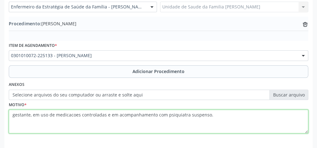
type textarea "gestante, em uso de medicacoes controladas e em acompanhamento com psiquiatra s…"
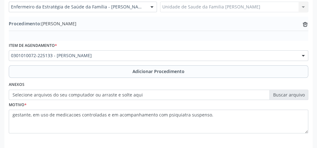
click at [297, 96] on label "Selecione arquivos do seu computador ou arraste e solte aqui" at bounding box center [158, 95] width 299 height 11
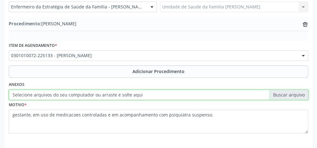
click at [297, 96] on input "Selecione arquivos do seu computador ou arraste e solte aqui" at bounding box center [158, 95] width 299 height 11
type input "C:\fakepath\psiquiatra.jpeg"
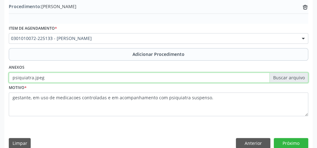
scroll to position [213, 0]
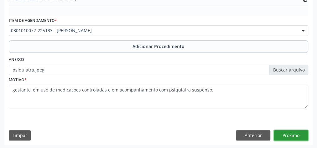
click at [290, 133] on button "Próximo" at bounding box center [290, 135] width 34 height 11
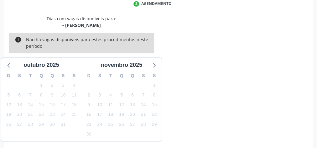
scroll to position [166, 0]
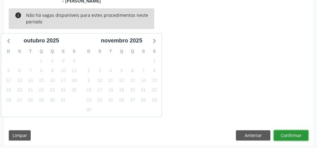
click at [290, 133] on button "Confirmar" at bounding box center [290, 135] width 34 height 11
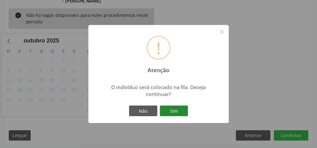
click at [174, 111] on button "Sim" at bounding box center [174, 111] width 28 height 11
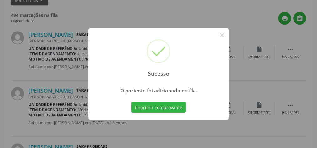
scroll to position [66, 0]
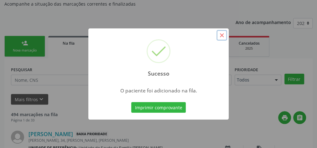
click at [219, 37] on button "×" at bounding box center [221, 35] width 11 height 11
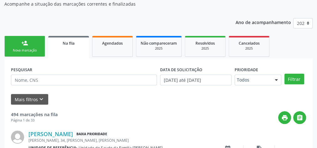
click at [34, 50] on div "Nova marcação" at bounding box center [24, 50] width 31 height 5
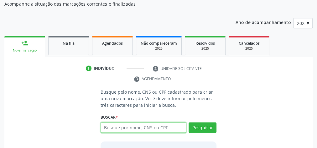
click at [152, 126] on input "text" at bounding box center [143, 128] width 86 height 11
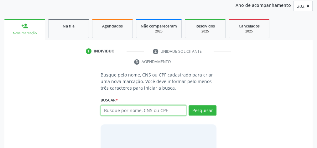
scroll to position [91, 0]
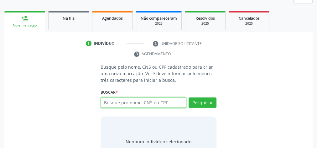
click at [139, 101] on input "text" at bounding box center [143, 103] width 86 height 11
type input "15115991462"
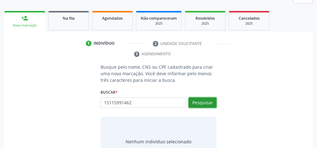
click at [203, 104] on button "Pesquisar" at bounding box center [202, 103] width 28 height 11
type input "15115991462"
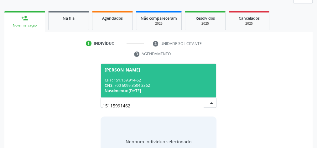
click at [168, 82] on div "CPF: 151.159.914-62" at bounding box center [158, 80] width 108 height 5
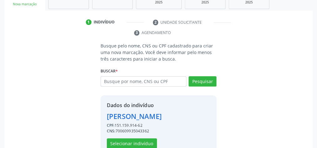
scroll to position [127, 0]
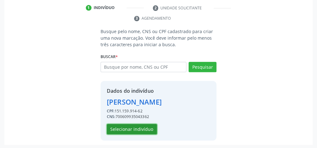
click at [151, 130] on button "Selecionar indivíduo" at bounding box center [132, 129] width 50 height 11
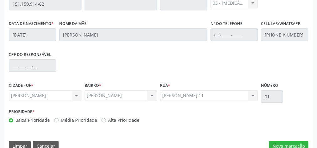
scroll to position [227, 0]
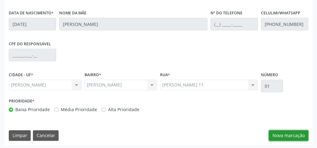
click at [280, 135] on button "Nova marcação" at bounding box center [287, 135] width 39 height 11
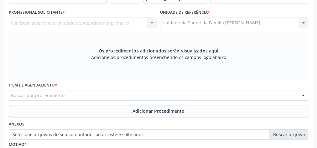
scroll to position [127, 0]
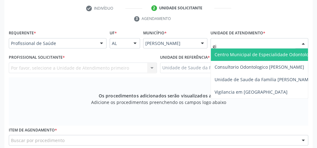
type input "gis"
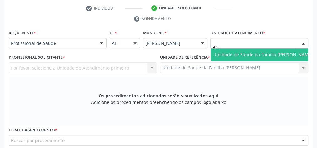
click at [255, 52] on span "Unidade de Saude da Familia [PERSON_NAME]" at bounding box center [263, 55] width 98 height 6
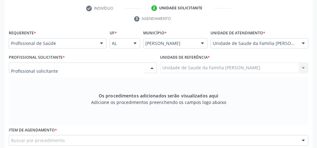
click at [154, 65] on div at bounding box center [151, 68] width 9 height 11
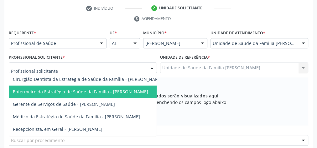
click at [124, 90] on span "Enfermeiro da Estratégia de Saúde da Família - [PERSON_NAME]" at bounding box center [80, 92] width 135 height 6
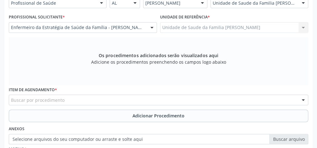
scroll to position [227, 0]
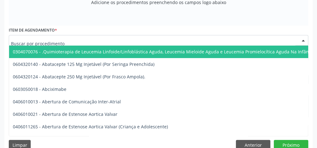
click at [132, 39] on div at bounding box center [158, 40] width 299 height 11
type input "f"
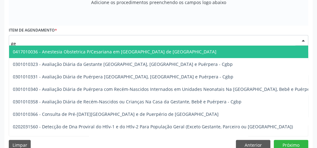
type input "g"
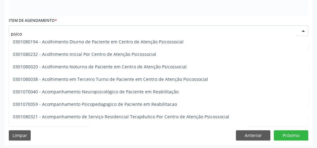
scroll to position [0, 0]
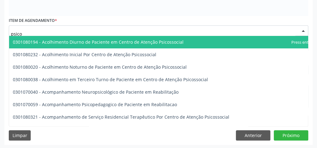
click at [49, 30] on input "psico" at bounding box center [153, 34] width 284 height 13
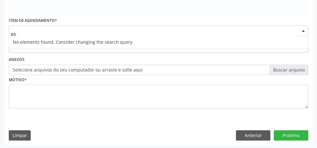
type input "p"
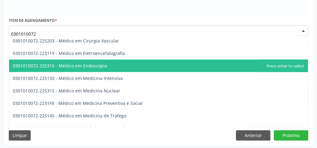
scroll to position [772, 0]
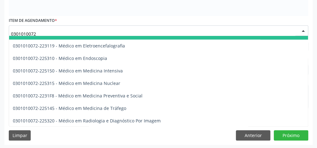
click at [59, 30] on input "0301010072" at bounding box center [153, 34] width 284 height 13
type input "0"
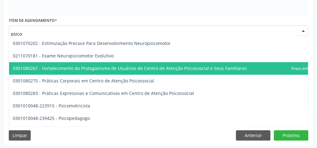
scroll to position [201, 0]
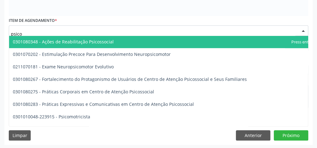
click at [54, 28] on input "psico" at bounding box center [153, 34] width 284 height 13
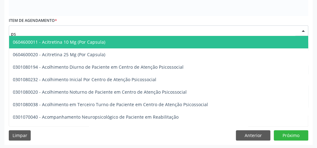
type input "p"
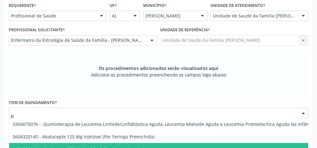
scroll to position [161, 0]
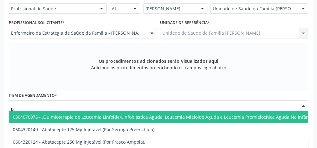
drag, startPoint x: 58, startPoint y: 107, endPoint x: 61, endPoint y: 105, distance: 3.5
click at [58, 106] on input "p" at bounding box center [153, 109] width 284 height 13
type input "0"
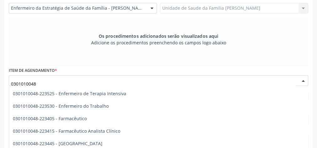
scroll to position [526, 0]
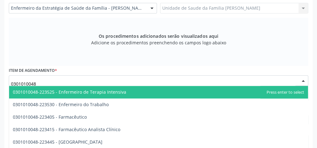
type input "0301010048"
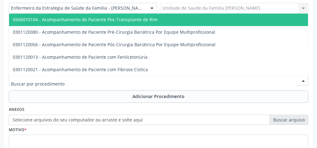
click at [63, 76] on div at bounding box center [158, 80] width 299 height 11
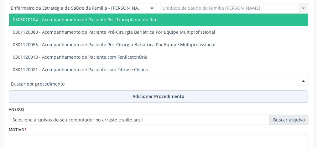
click at [62, 94] on button "Adicionar Procedimento" at bounding box center [158, 96] width 299 height 13
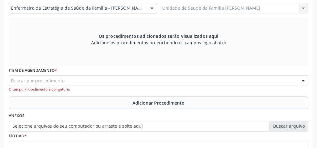
click at [66, 79] on div "Buscar por procedimento" at bounding box center [158, 80] width 299 height 11
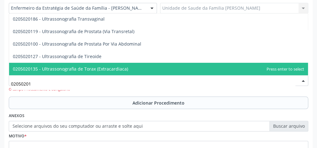
scroll to position [0, 0]
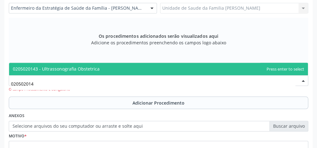
type input "0205020143"
click at [75, 67] on span "0205020143 - Ultrassonografia Obstetrica" at bounding box center [56, 69] width 87 height 6
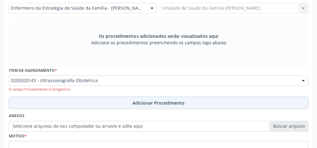
click at [158, 101] on span "Adicionar Procedimento" at bounding box center [158, 103] width 52 height 7
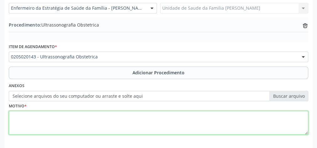
click at [148, 115] on textarea at bounding box center [158, 123] width 299 height 24
click at [59, 115] on textarea "ultrassonografia obstetica" at bounding box center [158, 123] width 299 height 24
type textarea "ultrassonografia obstetrica"
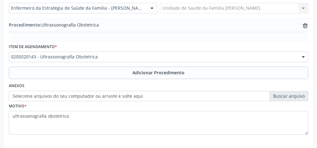
click at [293, 96] on label "Selecione arquivos do seu computador ou arraste e solte aqui" at bounding box center [158, 96] width 299 height 11
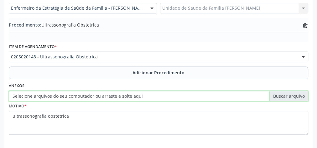
click at [293, 96] on input "Selecione arquivos do seu computador ou arraste e solte aqui" at bounding box center [158, 96] width 299 height 11
type input "C:\fakepath\obstetrica.jpeg"
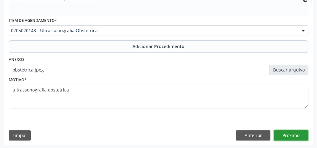
click at [288, 133] on button "Próximo" at bounding box center [290, 135] width 34 height 11
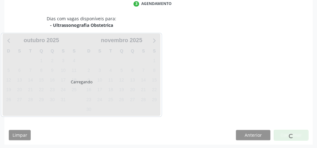
scroll to position [166, 0]
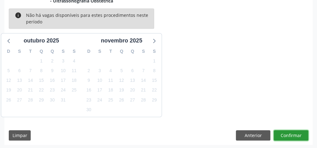
click at [297, 133] on button "Confirmar" at bounding box center [290, 135] width 34 height 11
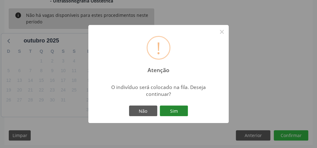
click at [180, 114] on button "Sim" at bounding box center [174, 111] width 28 height 11
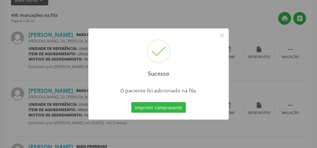
scroll to position [66, 0]
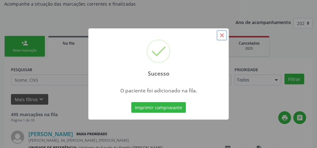
click at [220, 34] on button "×" at bounding box center [221, 35] width 11 height 11
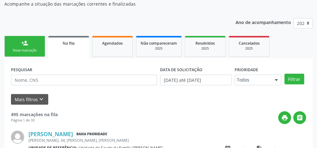
click at [17, 47] on link "person_add Nova marcação" at bounding box center [24, 46] width 41 height 21
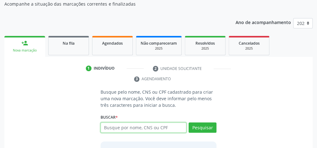
click at [155, 124] on input "text" at bounding box center [143, 128] width 86 height 11
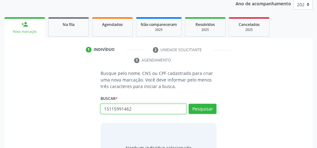
scroll to position [91, 0]
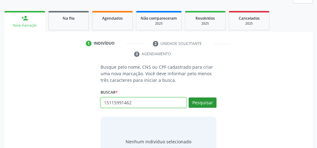
type input "15115991462"
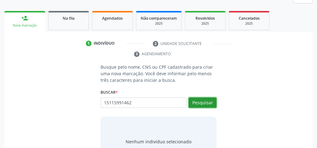
click at [203, 99] on button "Pesquisar" at bounding box center [202, 103] width 28 height 11
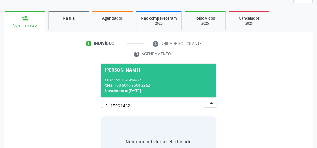
click at [155, 86] on div "CNS: 700 6099 3504 3362" at bounding box center [158, 85] width 108 height 5
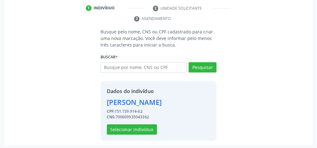
scroll to position [127, 0]
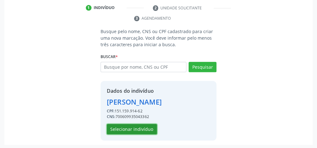
click at [137, 128] on button "Selecionar indivíduo" at bounding box center [132, 129] width 50 height 11
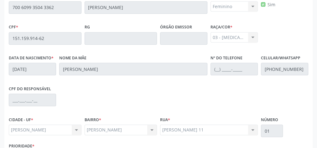
scroll to position [227, 0]
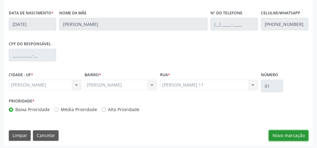
click at [285, 133] on button "Nova marcação" at bounding box center [287, 135] width 39 height 11
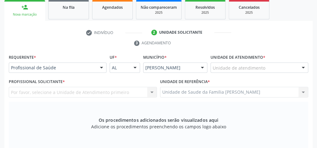
scroll to position [102, 0]
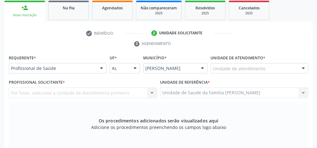
click at [302, 64] on div at bounding box center [302, 69] width 9 height 11
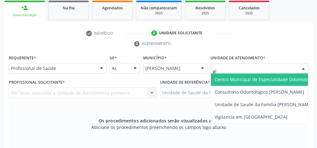
type input "gis"
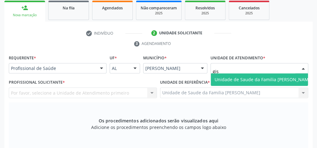
click at [278, 80] on span "Unidade de Saude da Familia [PERSON_NAME]" at bounding box center [263, 80] width 98 height 6
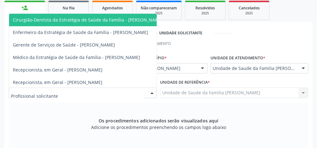
click at [155, 91] on div at bounding box center [151, 93] width 9 height 11
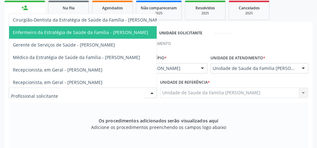
click at [125, 32] on span "Enfermeiro da Estratégia de Saúde da Família - [PERSON_NAME]" at bounding box center [80, 32] width 135 height 6
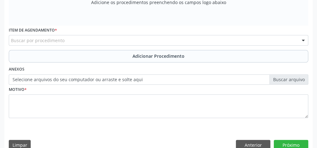
scroll to position [227, 0]
click at [125, 42] on div "Buscar por procedimento" at bounding box center [158, 40] width 299 height 11
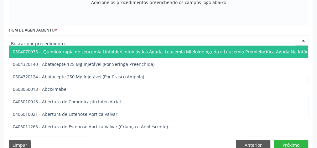
click at [50, 39] on input "text" at bounding box center [153, 43] width 284 height 13
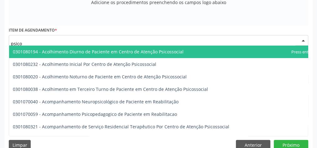
type input "psic"
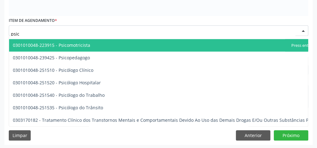
scroll to position [300, 0]
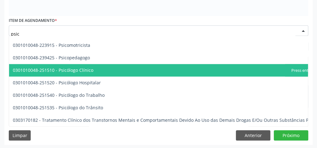
click at [77, 68] on span "0301010048-251510 - Psicólogo Clínico" at bounding box center [53, 70] width 80 height 6
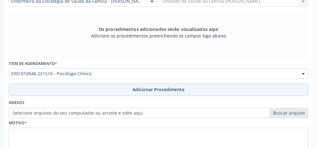
scroll to position [186, 0]
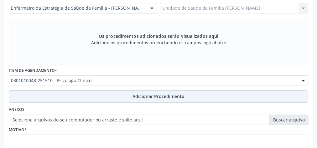
click at [158, 99] on span "Adicionar Procedimento" at bounding box center [158, 96] width 52 height 7
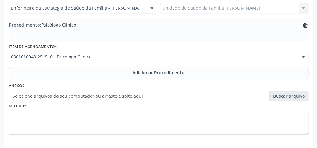
click at [288, 94] on label "Selecione arquivos do seu computador ou arraste e solte aqui" at bounding box center [158, 96] width 299 height 11
click at [288, 94] on input "Selecione arquivos do seu computador ou arraste e solte aqui" at bounding box center [158, 96] width 299 height 11
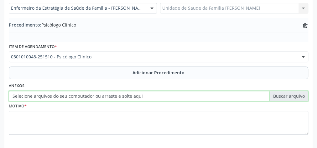
type input "C:\fakepath\psicologo.jpeg"
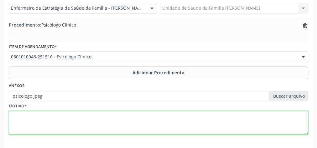
click at [108, 122] on textarea at bounding box center [158, 123] width 299 height 24
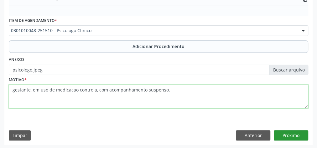
type textarea "gestante, em uso de medicacao controla, com acompanhamento suspenso."
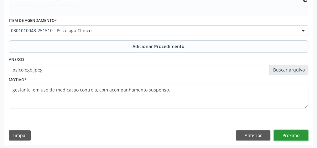
click at [285, 136] on button "Próximo" at bounding box center [290, 135] width 34 height 11
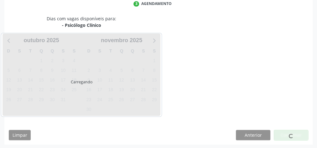
scroll to position [166, 0]
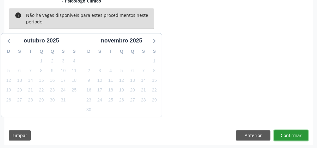
click at [285, 136] on button "Confirmar" at bounding box center [290, 135] width 34 height 11
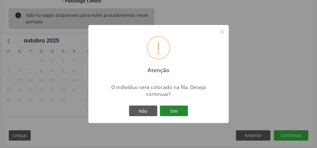
click at [178, 109] on button "Sim" at bounding box center [174, 111] width 28 height 11
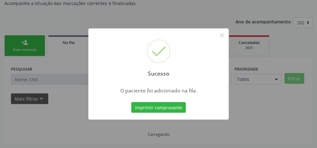
scroll to position [66, 0]
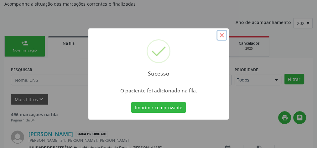
click at [221, 35] on button "×" at bounding box center [221, 35] width 11 height 11
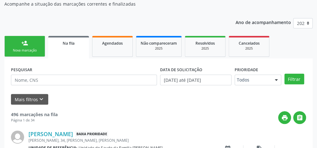
click at [35, 50] on div "Nova marcação" at bounding box center [24, 50] width 31 height 5
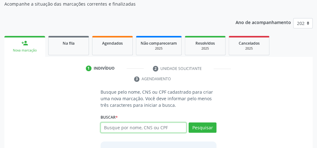
click at [147, 125] on input "text" at bounding box center [143, 128] width 86 height 11
type input "001539122804"
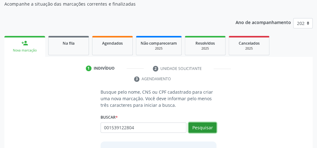
click at [202, 124] on button "Pesquisar" at bounding box center [202, 128] width 28 height 11
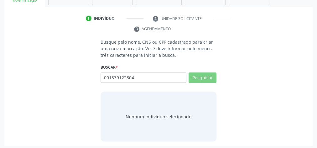
scroll to position [118, 0]
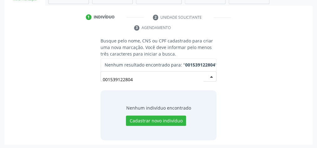
click at [137, 62] on span "Nenhum resultado encontrado para: " 001539122804 "" at bounding box center [160, 65] width 112 height 6
click at [199, 65] on strong "001539122804" at bounding box center [200, 65] width 30 height 6
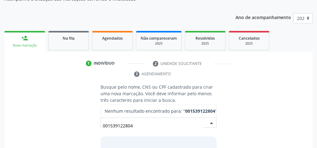
scroll to position [75, 0]
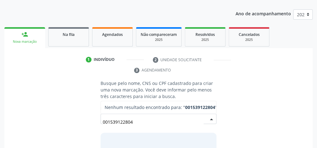
click at [140, 105] on span "Nenhum resultado encontrado para: " 001539122804 "" at bounding box center [160, 107] width 112 height 6
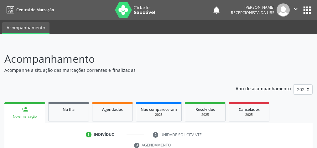
scroll to position [118, 0]
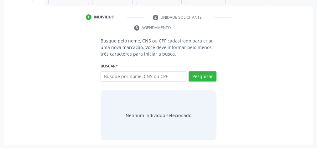
click at [146, 75] on input "text" at bounding box center [143, 76] width 86 height 11
type input "00153912804"
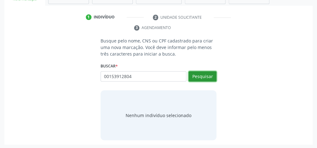
click at [214, 75] on button "Pesquisar" at bounding box center [202, 76] width 28 height 11
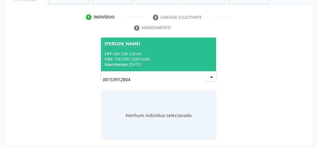
click at [167, 64] on div "Nascimento: 07/04/1958" at bounding box center [158, 64] width 108 height 5
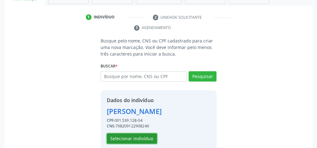
click at [138, 140] on button "Selecionar indivíduo" at bounding box center [132, 139] width 50 height 11
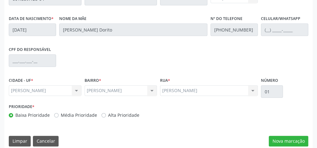
scroll to position [227, 0]
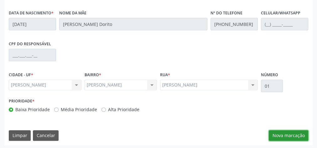
click at [300, 135] on button "Nova marcação" at bounding box center [287, 135] width 39 height 11
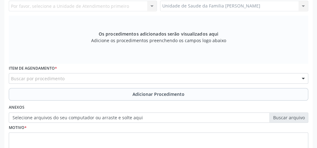
scroll to position [127, 0]
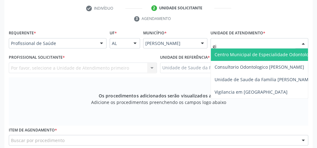
type input "gis"
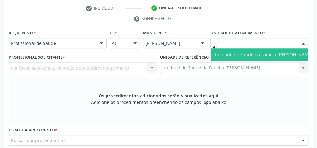
click at [253, 55] on span "Unidade de Saude da Familia [PERSON_NAME]" at bounding box center [263, 55] width 98 height 6
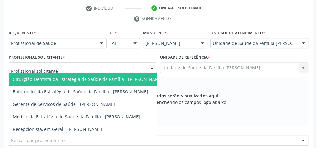
click at [154, 65] on div at bounding box center [151, 68] width 9 height 11
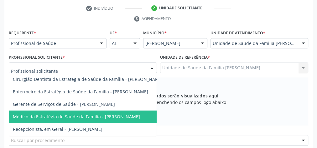
click at [133, 114] on span "Médico da Estratégia de Saúde da Família - [PERSON_NAME]" at bounding box center [76, 117] width 127 height 6
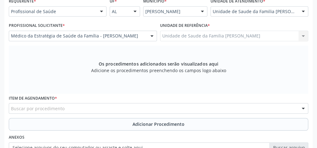
scroll to position [202, 0]
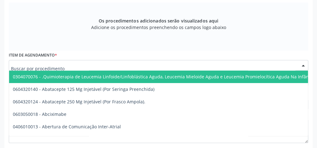
click at [134, 65] on div at bounding box center [158, 65] width 299 height 11
type input "b"
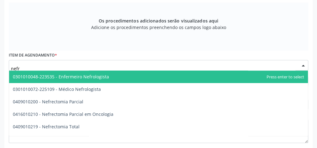
type input "nefro"
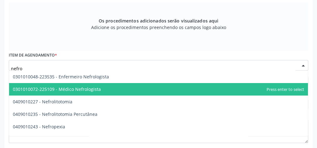
click at [107, 89] on span "0301010072-225109 - Médico Nefrologista" at bounding box center [158, 89] width 298 height 13
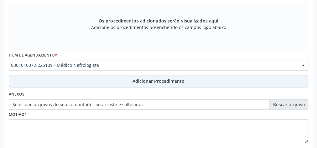
click at [156, 78] on span "Adicionar Procedimento" at bounding box center [158, 81] width 52 height 7
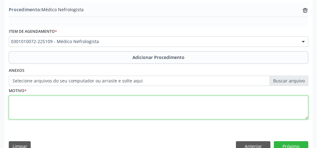
click at [141, 107] on textarea at bounding box center [158, 108] width 299 height 24
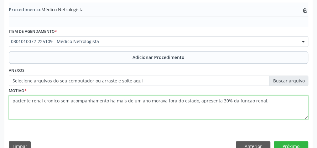
type textarea "paciente renal cronico sem acompanhamento ha mais de um ano morava fora do esta…"
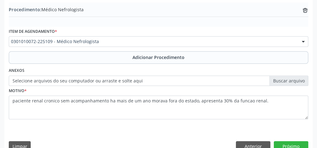
click at [297, 81] on label "Selecione arquivos do seu computador ou arraste e solte aqui" at bounding box center [158, 81] width 299 height 11
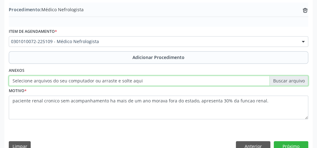
click at [297, 81] on input "Selecione arquivos do seu computador ou arraste e solte aqui" at bounding box center [158, 81] width 299 height 11
type input "C:\fakepath\nefrollogia.jpeg"
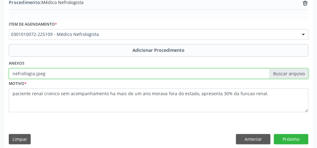
scroll to position [213, 0]
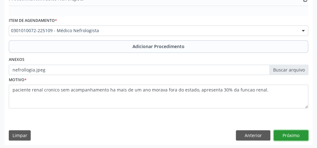
click at [293, 135] on button "Próximo" at bounding box center [290, 135] width 34 height 11
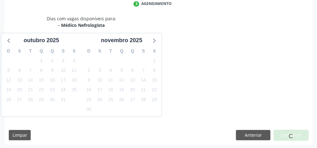
scroll to position [166, 0]
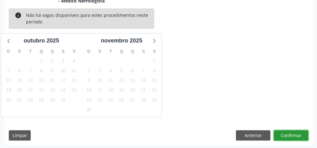
click at [293, 135] on button "Confirmar" at bounding box center [290, 135] width 34 height 11
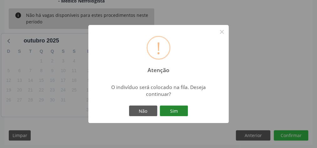
click at [176, 110] on button "Sim" at bounding box center [174, 111] width 28 height 11
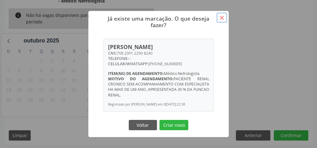
click at [221, 13] on button "×" at bounding box center [221, 18] width 11 height 11
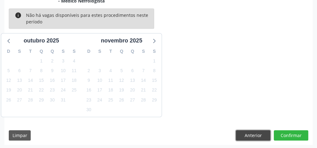
click at [254, 138] on button "Anterior" at bounding box center [253, 135] width 34 height 11
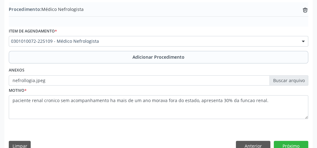
scroll to position [213, 0]
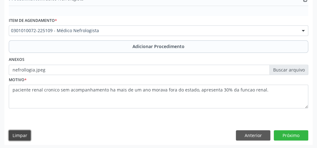
click at [20, 132] on button "Limpar" at bounding box center [20, 135] width 22 height 11
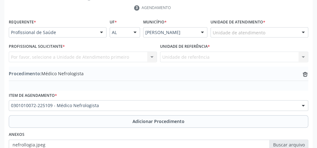
scroll to position [138, 0]
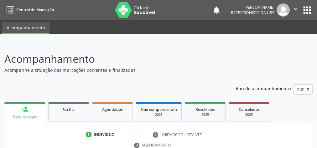
scroll to position [118, 0]
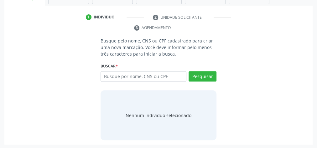
click at [156, 75] on input "text" at bounding box center [143, 76] width 86 height 11
type input "700609466659862"
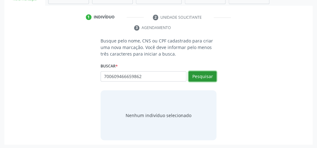
click at [206, 77] on button "Pesquisar" at bounding box center [202, 76] width 28 height 11
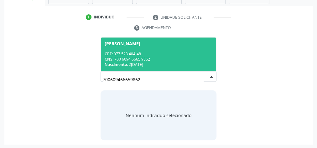
click at [175, 52] on div "CPF: 077.523.404-48" at bounding box center [158, 53] width 108 height 5
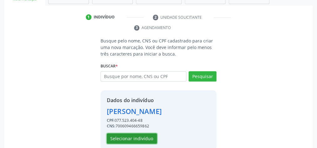
click at [148, 138] on button "Selecionar indivíduo" at bounding box center [132, 139] width 50 height 11
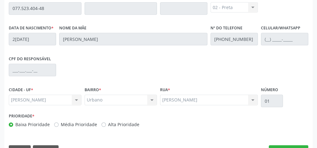
scroll to position [227, 0]
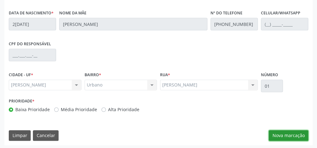
click at [292, 135] on button "Nova marcação" at bounding box center [287, 135] width 39 height 11
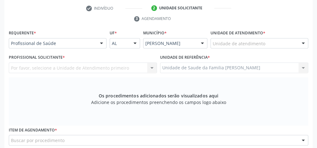
scroll to position [102, 0]
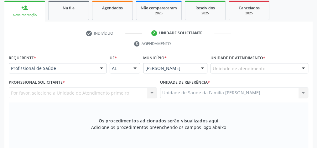
click at [277, 68] on div "Unidade de atendimento" at bounding box center [259, 68] width 98 height 11
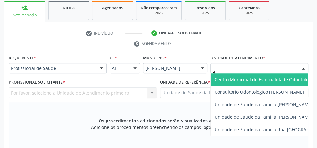
type input "gis"
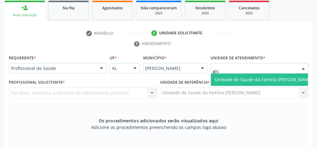
click at [248, 75] on span "Unidade de Saude da Familia [PERSON_NAME]" at bounding box center [263, 80] width 105 height 13
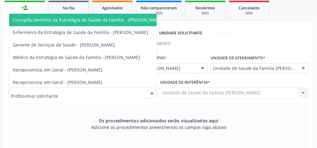
click at [153, 89] on div at bounding box center [151, 93] width 9 height 11
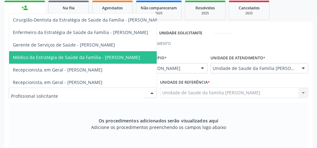
click at [140, 55] on span "Médico da Estratégia de Saúde da Família - [PERSON_NAME]" at bounding box center [76, 57] width 127 height 6
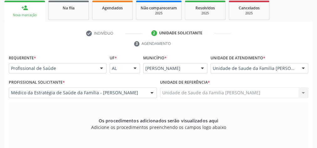
scroll to position [152, 0]
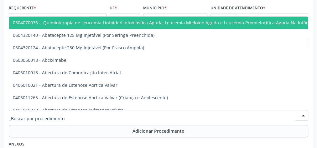
click at [136, 116] on div at bounding box center [158, 115] width 299 height 11
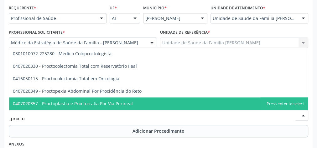
type input "proctol"
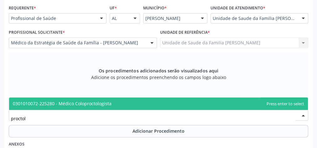
click at [107, 103] on span "0301010072-225280 - Médico Coloproctologista" at bounding box center [62, 104] width 99 height 6
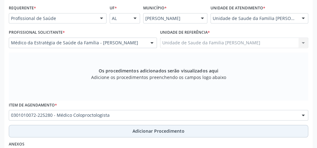
click at [159, 131] on span "Adicionar Procedimento" at bounding box center [158, 131] width 52 height 7
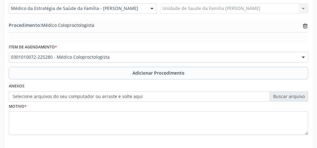
scroll to position [202, 0]
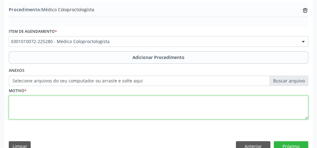
click at [117, 110] on textarea at bounding box center [158, 108] width 299 height 24
type textarea "hemorroidas."
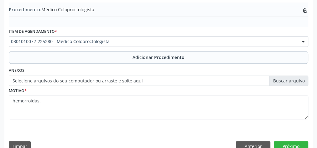
click at [296, 80] on label "Selecione arquivos do seu computador ou arraste e solte aqui" at bounding box center [158, 81] width 299 height 11
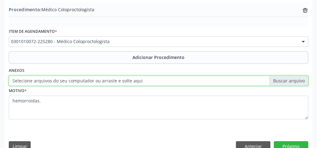
click at [296, 80] on input "Selecione arquivos do seu computador ou arraste e solte aqui" at bounding box center [158, 81] width 299 height 11
type input "C:\fakepath\proctologia.jpeg"
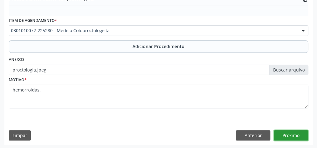
click at [287, 133] on button "Próximo" at bounding box center [290, 135] width 34 height 11
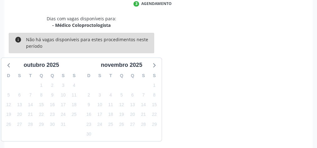
scroll to position [166, 0]
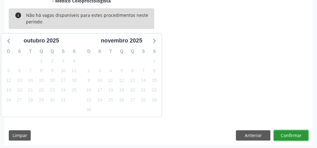
click at [287, 133] on button "Confirmar" at bounding box center [290, 135] width 34 height 11
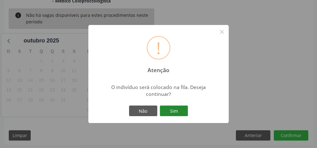
click at [176, 109] on button "Sim" at bounding box center [174, 111] width 28 height 11
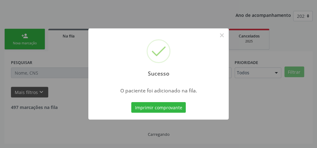
scroll to position [66, 0]
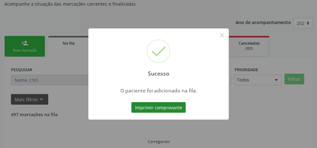
click at [174, 109] on button "Imprimir comprovante" at bounding box center [158, 107] width 54 height 11
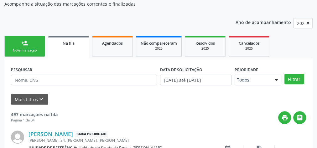
click at [29, 47] on link "person_add Nova marcação" at bounding box center [24, 46] width 41 height 21
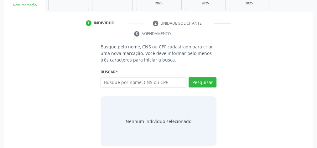
scroll to position [118, 0]
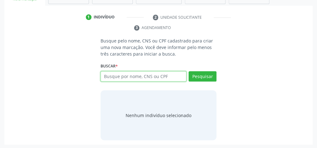
click at [124, 77] on input "text" at bounding box center [143, 76] width 86 height 11
type input "15145434430"
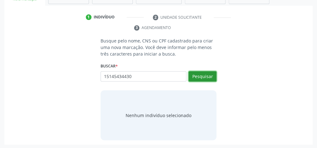
click at [207, 76] on button "Pesquisar" at bounding box center [202, 76] width 28 height 11
type input "15145434430"
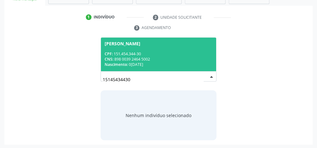
click at [140, 45] on div "[PERSON_NAME]" at bounding box center [122, 43] width 36 height 5
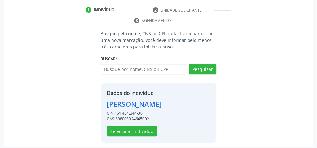
scroll to position [137, 0]
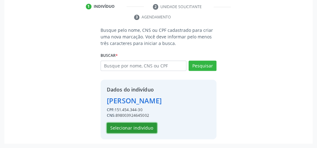
click at [144, 125] on button "Selecionar indivíduo" at bounding box center [132, 128] width 50 height 11
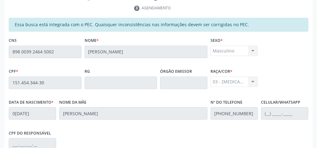
scroll to position [227, 0]
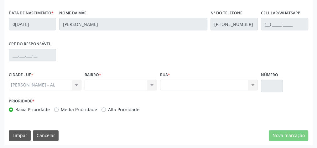
click at [151, 87] on div "Nenhum resultado encontrado para: " " Não há nenhuma opção para ser exibida." at bounding box center [120, 85] width 73 height 11
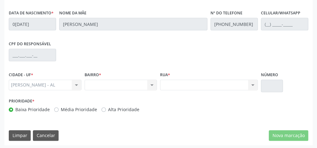
click at [155, 83] on div "Nenhum resultado encontrado para: " " Não há nenhuma opção para ser exibida." at bounding box center [120, 85] width 73 height 11
click at [152, 86] on div "Nenhum resultado encontrado para: " " Não há nenhuma opção para ser exibida." at bounding box center [120, 85] width 73 height 11
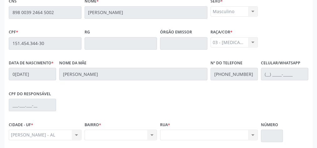
scroll to position [152, 0]
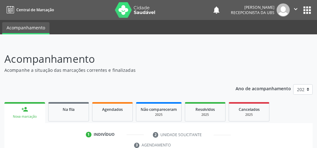
scroll to position [118, 0]
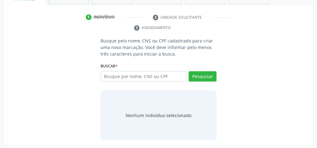
click at [121, 73] on input "text" at bounding box center [143, 76] width 86 height 11
type input "15145434430"
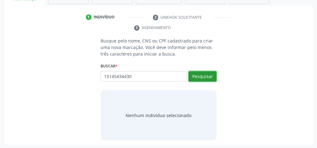
click at [201, 74] on button "Pesquisar" at bounding box center [202, 76] width 28 height 11
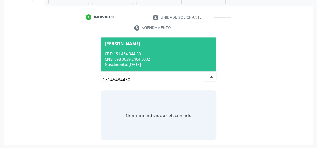
click at [180, 57] on div "CNS: 898 0039 2464 5002" at bounding box center [158, 59] width 108 height 5
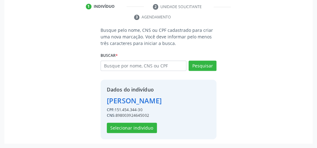
scroll to position [137, 0]
click at [141, 127] on button "Selecionar indivíduo" at bounding box center [132, 128] width 50 height 11
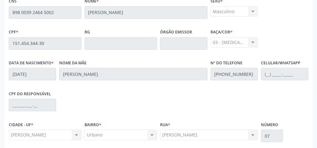
scroll to position [227, 0]
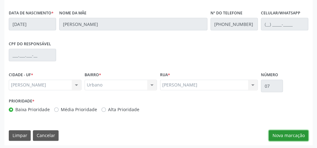
click at [279, 135] on button "Nova marcação" at bounding box center [287, 135] width 39 height 11
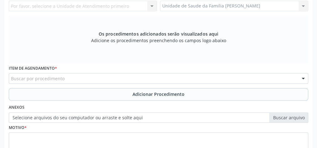
scroll to position [152, 0]
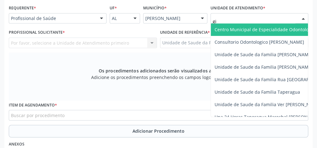
type input "gis"
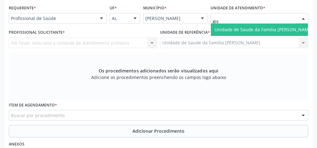
click at [247, 27] on span "Unidade de Saude da Familia [PERSON_NAME]" at bounding box center [263, 30] width 98 height 6
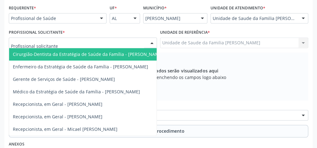
click at [151, 42] on div at bounding box center [151, 43] width 9 height 11
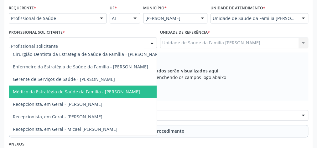
click at [132, 89] on span "Médico da Estratégia de Saúde da Família - [PERSON_NAME]" at bounding box center [76, 92] width 127 height 6
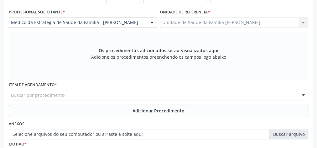
scroll to position [177, 0]
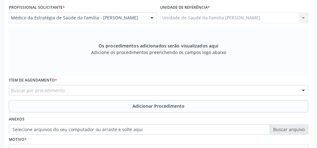
click at [137, 87] on div "Buscar por procedimento" at bounding box center [158, 90] width 299 height 11
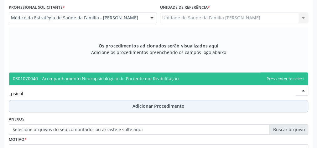
scroll to position [0, 0]
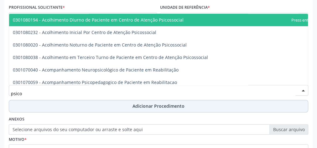
type input "psic"
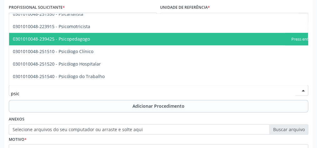
scroll to position [300, 0]
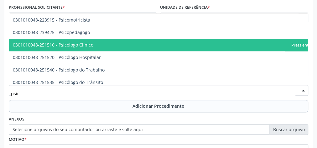
click at [81, 40] on span "0301010048-251510 - Psicólogo Clínico" at bounding box center [170, 45] width 323 height 13
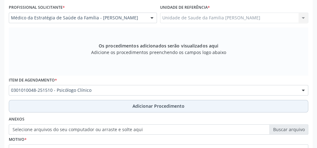
click at [148, 104] on span "Adicionar Procedimento" at bounding box center [158, 106] width 52 height 7
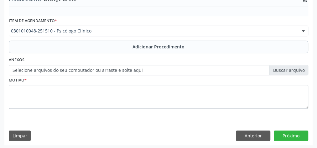
scroll to position [213, 0]
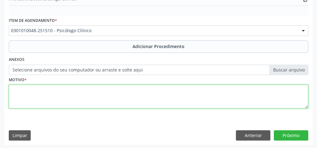
click at [93, 97] on textarea at bounding box center [158, 97] width 299 height 24
click at [17, 89] on textarea "disturbio de comportamento em casa e no colegio" at bounding box center [158, 97] width 299 height 24
click at [123, 91] on textarea "diturbio de comportamento em casa e no colegio" at bounding box center [158, 97] width 299 height 24
type textarea "diturbio de comportamento em casa e no colegio."
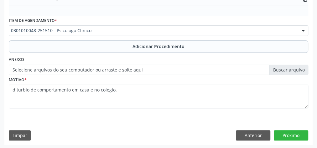
click at [292, 67] on label "Selecione arquivos do seu computador ou arraste e solte aqui" at bounding box center [158, 70] width 299 height 11
click at [292, 67] on input "Selecione arquivos do seu computador ou arraste e solte aqui" at bounding box center [158, 70] width 299 height 11
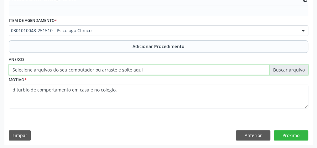
type input "C:\fakepath\psc.jpeg"
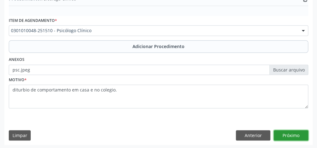
click at [278, 135] on button "Próximo" at bounding box center [290, 135] width 34 height 11
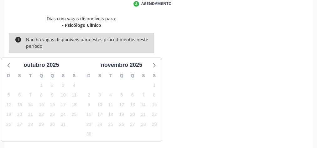
scroll to position [166, 0]
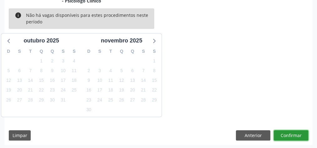
click at [278, 135] on button "Confirmar" at bounding box center [290, 135] width 34 height 11
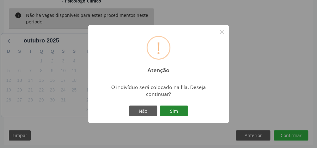
click at [179, 109] on button "Sim" at bounding box center [174, 111] width 28 height 11
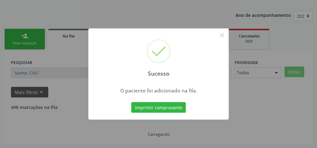
scroll to position [66, 0]
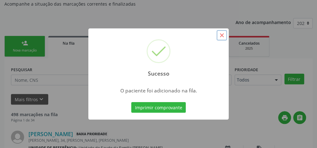
click at [224, 36] on button "×" at bounding box center [221, 35] width 11 height 11
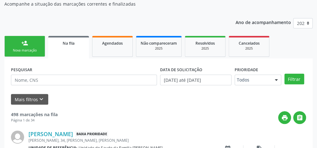
click at [36, 49] on div "Nova marcação" at bounding box center [24, 50] width 31 height 5
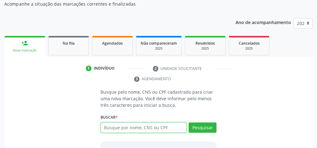
click at [161, 123] on input "text" at bounding box center [143, 128] width 86 height 11
type input "15145434430"
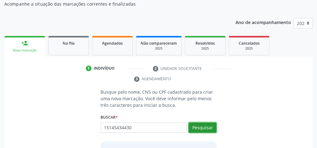
click at [205, 128] on button "Pesquisar" at bounding box center [202, 128] width 28 height 11
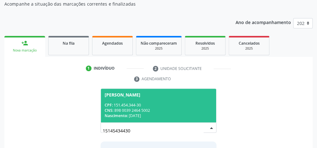
click at [176, 106] on div "CPF: 151.454.344-30" at bounding box center [158, 105] width 108 height 5
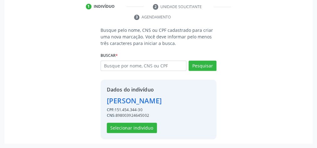
scroll to position [137, 0]
click at [150, 126] on button "Selecionar indivíduo" at bounding box center [132, 128] width 50 height 11
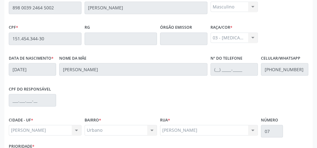
scroll to position [227, 0]
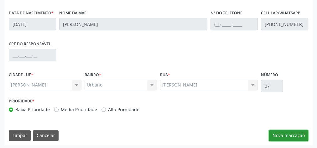
click at [287, 135] on button "Nova marcação" at bounding box center [287, 135] width 39 height 11
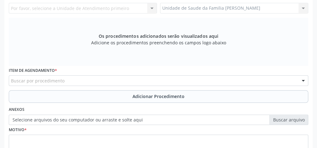
scroll to position [152, 0]
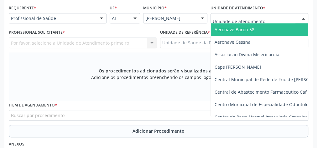
click at [282, 18] on div at bounding box center [259, 18] width 98 height 11
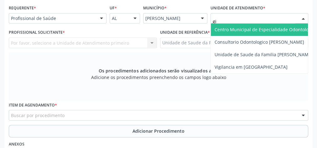
type input "gis"
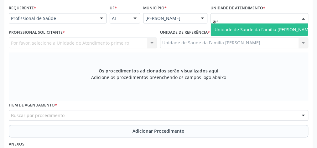
click at [276, 25] on span "Unidade de Saude da Familia [PERSON_NAME]" at bounding box center [263, 29] width 105 height 13
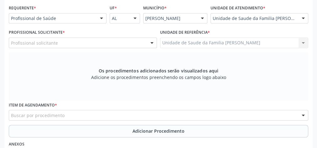
click at [152, 43] on div at bounding box center [151, 43] width 9 height 11
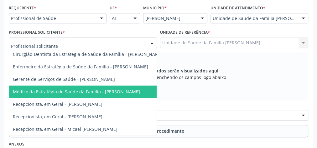
click at [125, 89] on span "Médico da Estratégia de Saúde da Família - [PERSON_NAME]" at bounding box center [76, 92] width 127 height 6
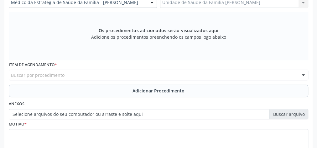
scroll to position [227, 0]
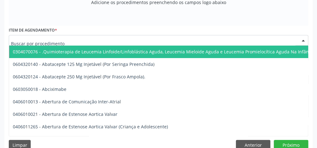
click at [124, 41] on div at bounding box center [158, 40] width 299 height 11
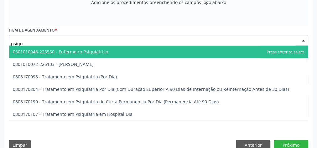
type input "psiqui"
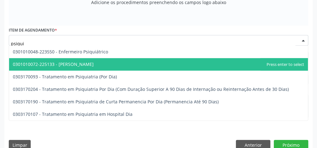
click at [72, 62] on span "0301010072-225133 - [PERSON_NAME]" at bounding box center [53, 64] width 81 height 6
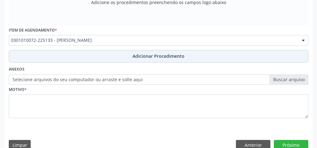
click at [144, 57] on span "Adicionar Procedimento" at bounding box center [158, 56] width 52 height 7
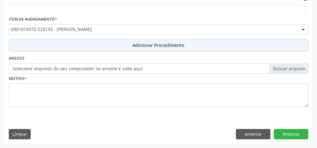
scroll to position [203, 0]
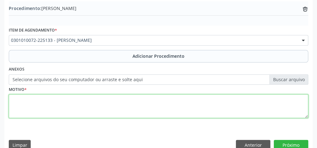
click at [104, 107] on textarea at bounding box center [158, 106] width 299 height 24
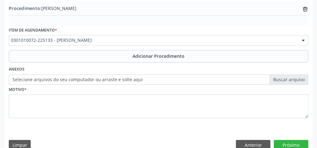
click at [295, 80] on label "Selecione arquivos do seu computador ou arraste e solte aqui" at bounding box center [158, 79] width 299 height 11
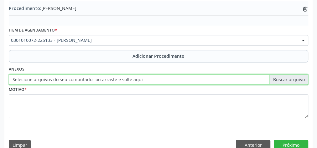
click at [295, 80] on input "Selecione arquivos do seu computador ou arraste e solte aqui" at bounding box center [158, 79] width 299 height 11
type input "C:\fakepath\psicol.jpeg"
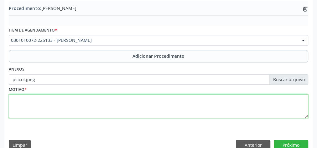
click at [121, 105] on textarea at bounding box center [158, 106] width 299 height 24
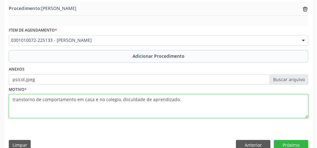
type textarea "transtorno de comportamento em casa e no colegio, diiculdade de aprendizado."
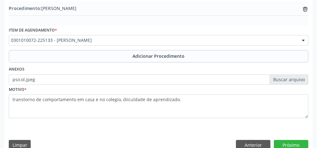
click at [292, 80] on label "psicol.jpeg" at bounding box center [158, 79] width 299 height 11
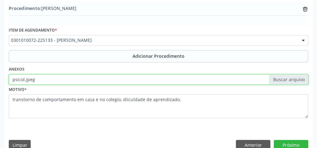
click at [292, 80] on input "psicol.jpeg" at bounding box center [158, 79] width 299 height 11
type input "C:\fakepath\psiquiatra.jpeg"
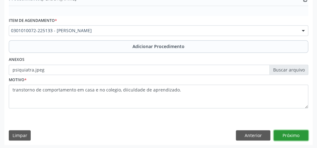
click at [300, 135] on button "Próximo" at bounding box center [290, 135] width 34 height 11
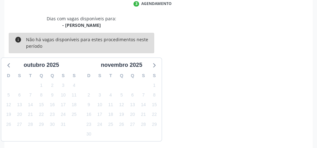
scroll to position [166, 0]
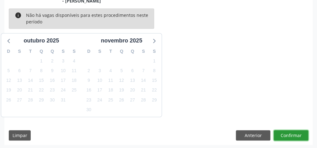
click at [300, 135] on button "Confirmar" at bounding box center [290, 135] width 34 height 11
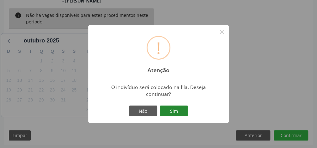
click at [175, 108] on button "Sim" at bounding box center [174, 111] width 28 height 11
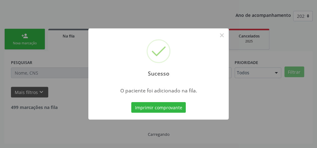
scroll to position [66, 0]
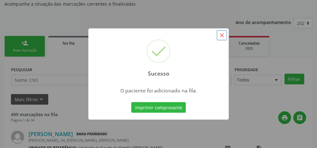
click at [219, 36] on button "×" at bounding box center [221, 35] width 11 height 11
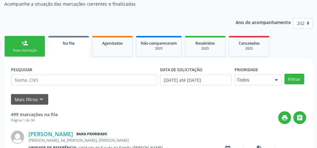
click at [32, 42] on link "person_add Nova marcação" at bounding box center [24, 46] width 41 height 21
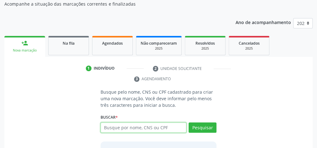
click at [159, 128] on input "text" at bounding box center [143, 128] width 86 height 11
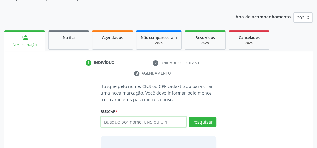
scroll to position [76, 0]
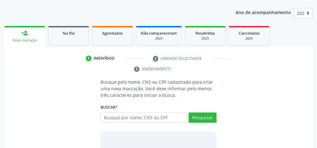
drag, startPoint x: 320, startPoint y: 146, endPoint x: 199, endPoint y: 3, distance: 187.4
click at [199, 3] on div "Acompanhamento Acompanhe a situação das marcações correntes e finalizadas Relat…" at bounding box center [158, 80] width 308 height 211
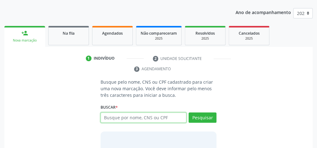
click at [151, 118] on input "text" at bounding box center [143, 118] width 86 height 11
type input "04826797435"
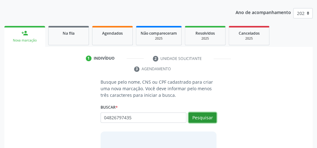
click at [192, 121] on button "Pesquisar" at bounding box center [202, 118] width 28 height 11
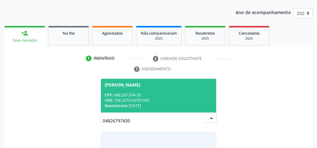
drag, startPoint x: 175, startPoint y: 95, endPoint x: 164, endPoint y: 94, distance: 11.0
click at [174, 95] on div "CPF: 048.267.974-35" at bounding box center [158, 95] width 108 height 5
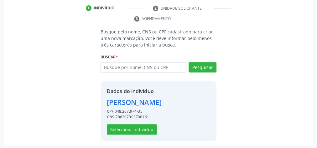
scroll to position [127, 0]
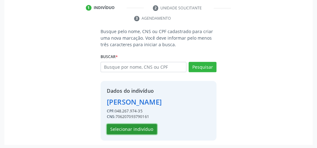
click at [150, 130] on button "Selecionar indivíduo" at bounding box center [132, 129] width 50 height 11
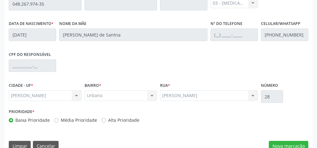
scroll to position [227, 0]
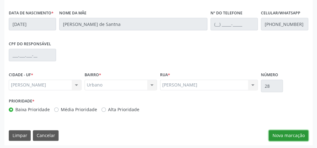
click at [291, 135] on button "Nova marcação" at bounding box center [287, 135] width 39 height 11
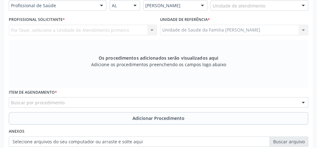
scroll to position [127, 0]
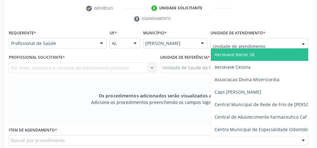
click at [264, 45] on div at bounding box center [259, 43] width 98 height 11
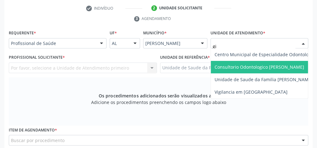
type input "gis"
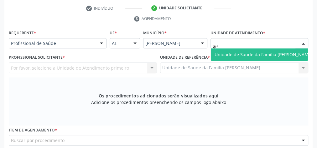
click at [250, 55] on span "Unidade de Saude da Familia [PERSON_NAME]" at bounding box center [263, 55] width 98 height 6
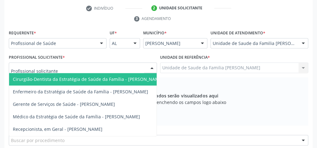
click at [151, 67] on div at bounding box center [151, 68] width 9 height 11
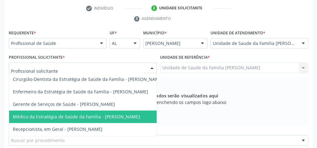
click at [122, 116] on span "Médico da Estratégia de Saúde da Família - [PERSON_NAME]" at bounding box center [76, 117] width 127 height 6
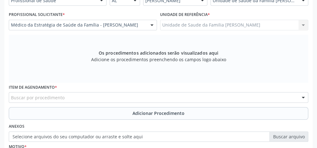
scroll to position [202, 0]
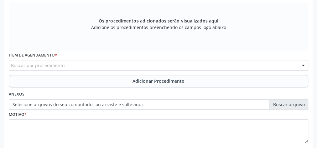
click at [132, 61] on div "Buscar por procedimento" at bounding box center [158, 65] width 299 height 11
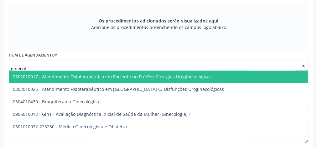
type input "ginecolo"
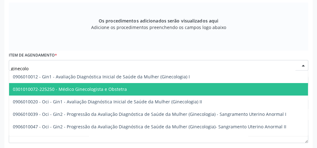
click at [105, 87] on span "0301010072-225250 - Médico Ginecologista e Obstetra" at bounding box center [70, 89] width 114 height 6
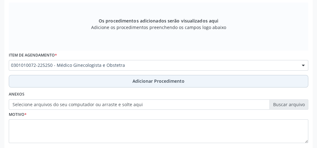
click at [142, 78] on span "Adicionar Procedimento" at bounding box center [158, 81] width 52 height 7
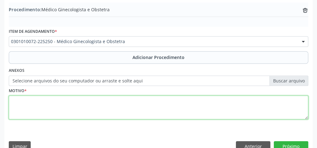
click at [116, 104] on textarea at bounding box center [158, 108] width 299 height 24
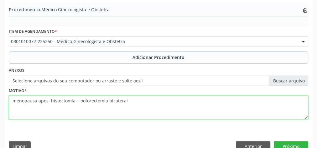
type textarea "menopausa apos histectomia + ooforectomia bicateral"
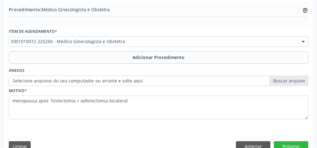
click at [297, 77] on label "Selecione arquivos do seu computador ou arraste e solte aqui" at bounding box center [158, 81] width 299 height 11
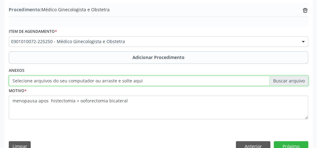
click at [297, 77] on input "Selecione arquivos do seu computador ou arraste e solte aqui" at bounding box center [158, 81] width 299 height 11
type input "C:\fakepath\ginecologista.jpeg"
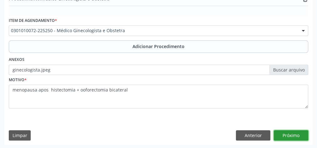
click at [301, 135] on button "Próximo" at bounding box center [290, 135] width 34 height 11
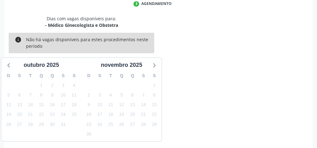
scroll to position [166, 0]
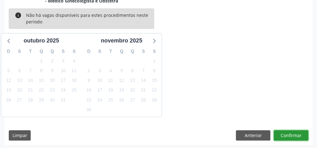
click at [301, 135] on button "Confirmar" at bounding box center [290, 135] width 34 height 11
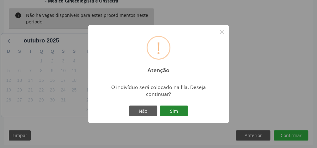
click at [185, 113] on button "Sim" at bounding box center [174, 111] width 28 height 11
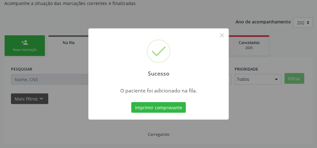
scroll to position [66, 0]
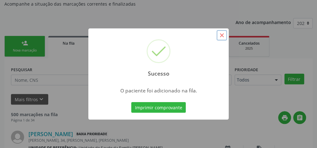
click at [221, 36] on button "×" at bounding box center [221, 35] width 11 height 11
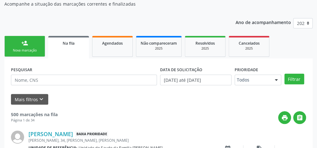
click at [16, 51] on div "Nova marcação" at bounding box center [24, 50] width 31 height 5
